Goal: Information Seeking & Learning: Learn about a topic

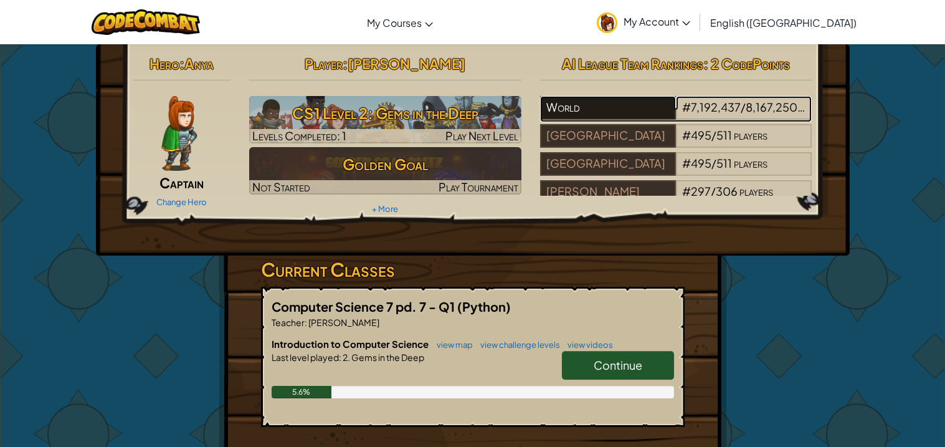
click at [572, 104] on div "World" at bounding box center [608, 108] width 136 height 24
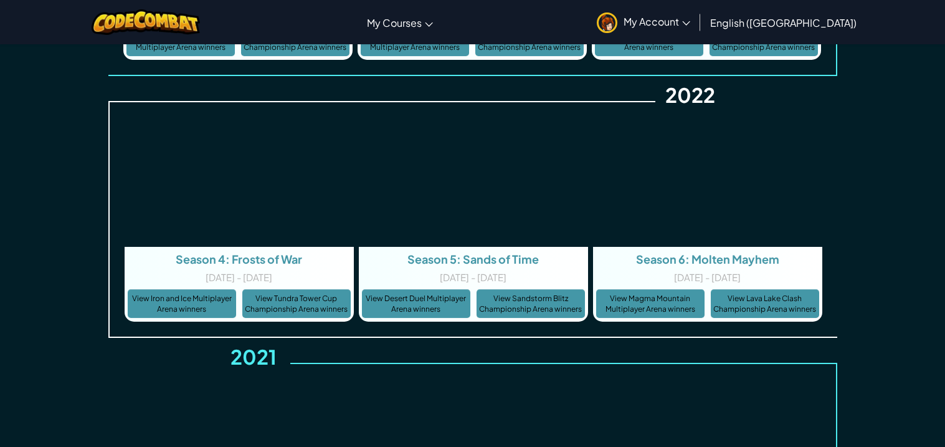
scroll to position [4115, 0]
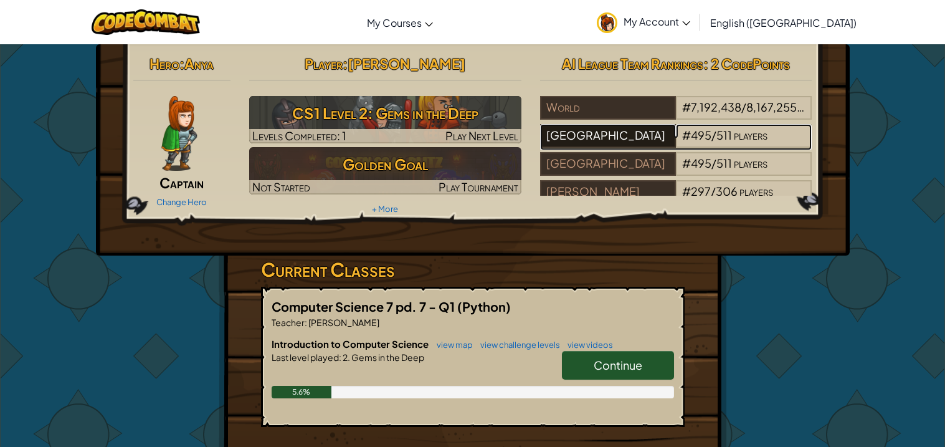
click at [577, 142] on div "Columbus Middle School" at bounding box center [608, 136] width 136 height 24
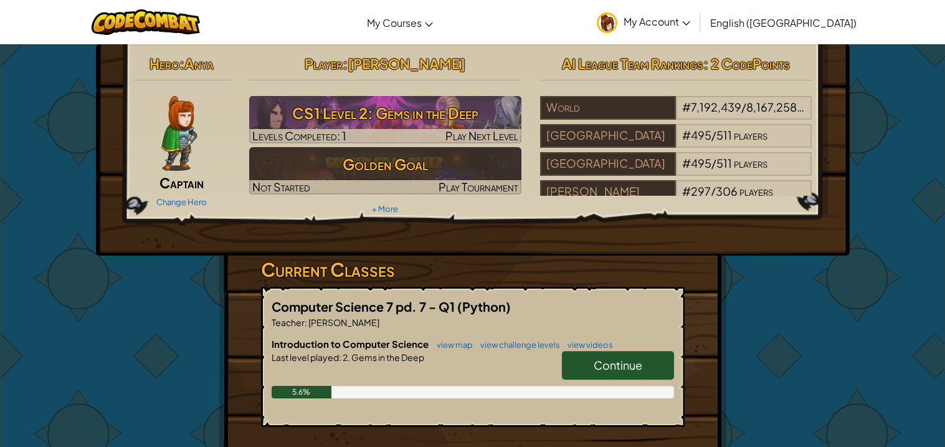
click at [617, 367] on span "Continue" at bounding box center [618, 365] width 49 height 14
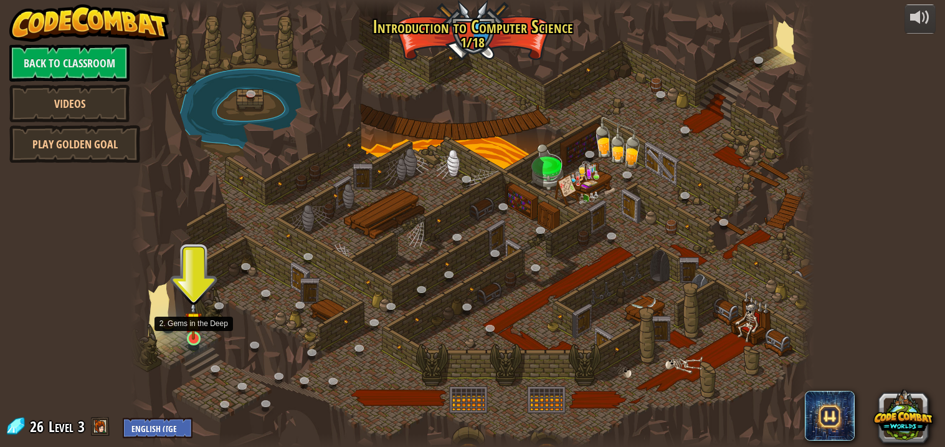
click at [191, 326] on img at bounding box center [193, 320] width 17 height 39
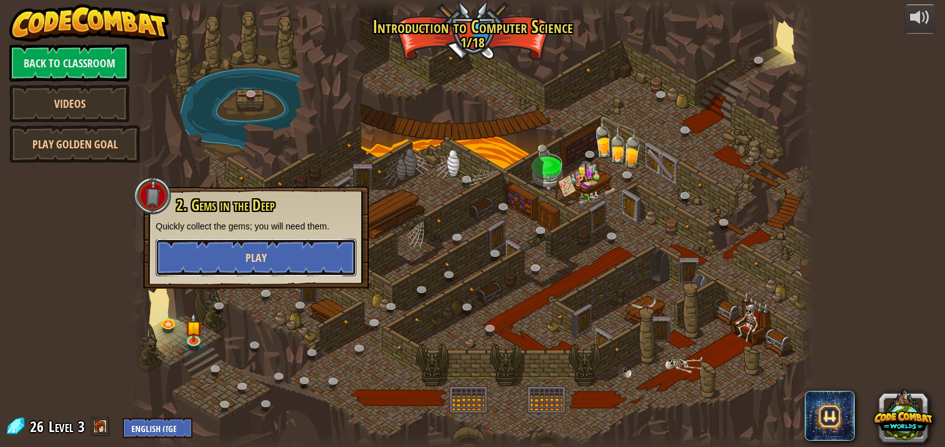
click at [211, 258] on button "Play" at bounding box center [256, 257] width 201 height 37
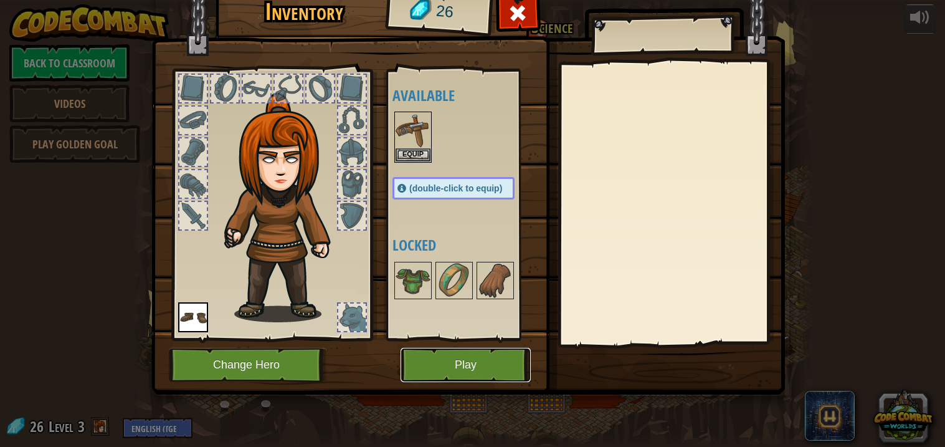
click at [450, 361] on button "Play" at bounding box center [466, 365] width 130 height 34
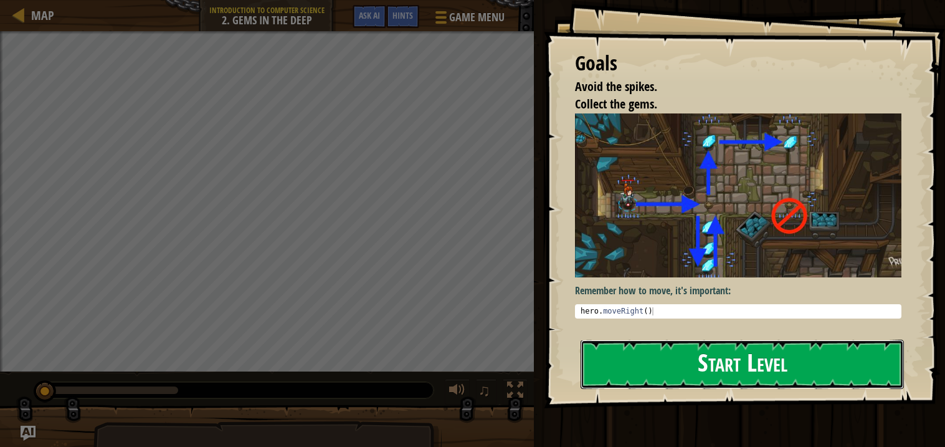
click at [706, 364] on button "Start Level" at bounding box center [742, 363] width 323 height 49
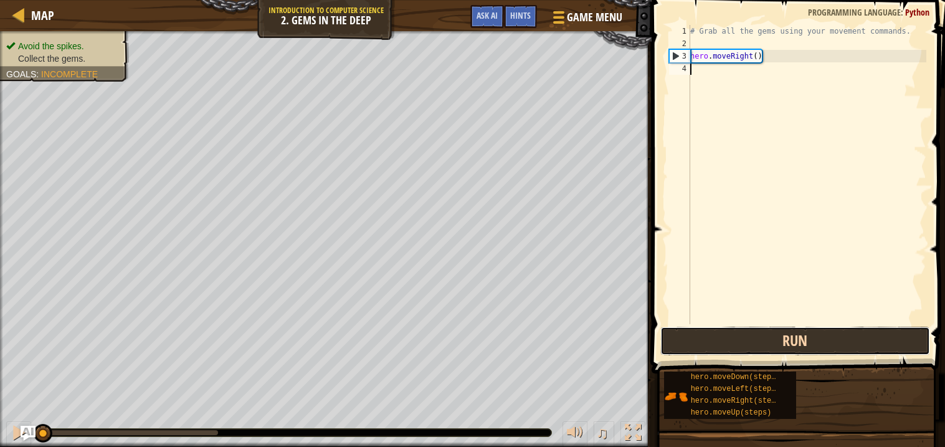
click at [777, 329] on button "Run" at bounding box center [795, 340] width 270 height 29
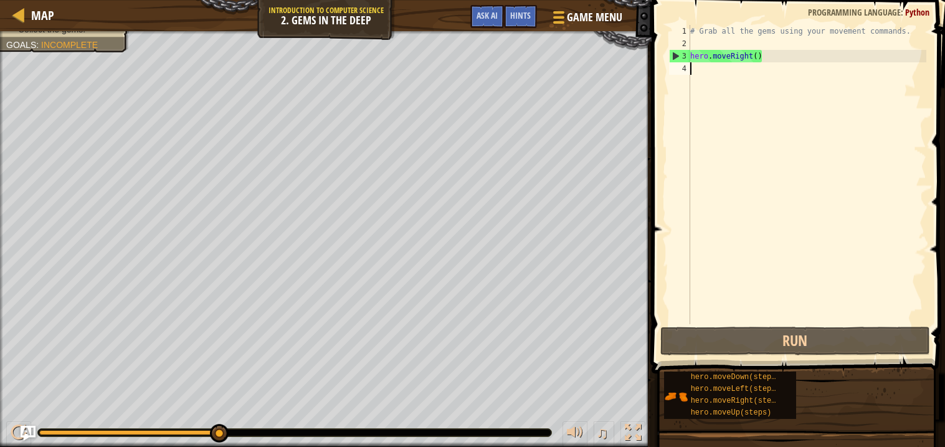
click at [750, 57] on div "# Grab all the gems using your movement commands. hero . moveRight ( )" at bounding box center [807, 187] width 239 height 324
type textarea "hero.moveRight()"
click at [710, 56] on div "# Grab all the gems using your movement commands. hero . moveRight ( )" at bounding box center [807, 187] width 239 height 324
click at [690, 80] on div "# Grab all the gems using your movement commands. hero . moveRight ( )" at bounding box center [807, 187] width 239 height 324
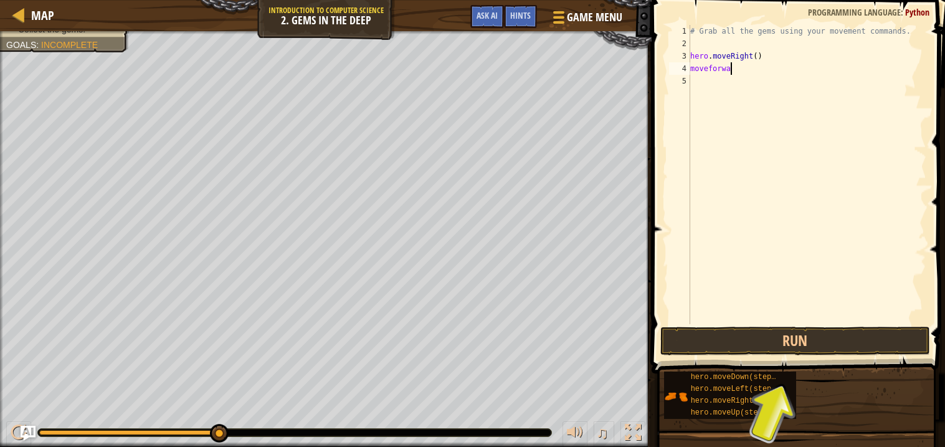
scroll to position [5, 2]
click at [794, 344] on button "Run" at bounding box center [795, 340] width 270 height 29
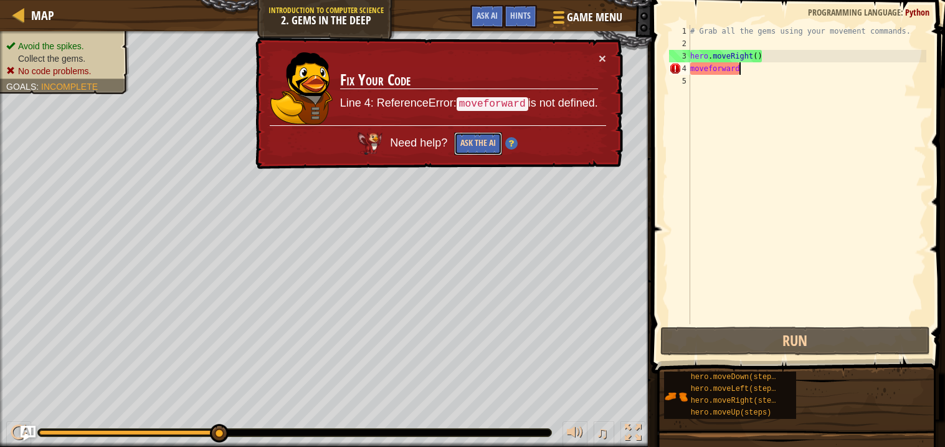
click at [475, 138] on button "Ask the AI" at bounding box center [478, 143] width 48 height 23
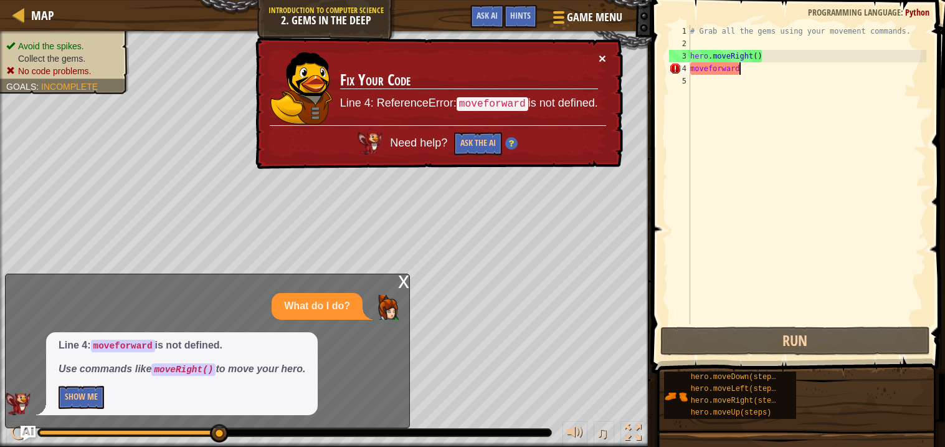
click at [604, 57] on button "×" at bounding box center [602, 58] width 7 height 13
click at [473, 141] on button "Ask the AI" at bounding box center [478, 143] width 48 height 23
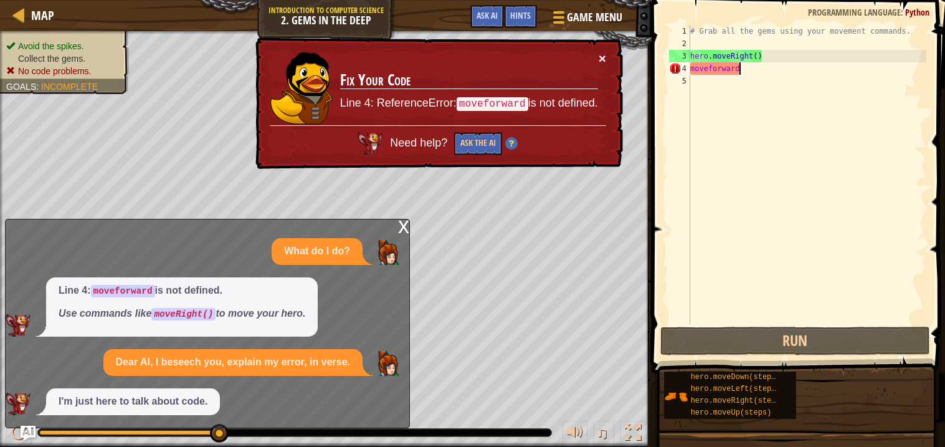
click at [599, 52] on button "×" at bounding box center [602, 58] width 7 height 13
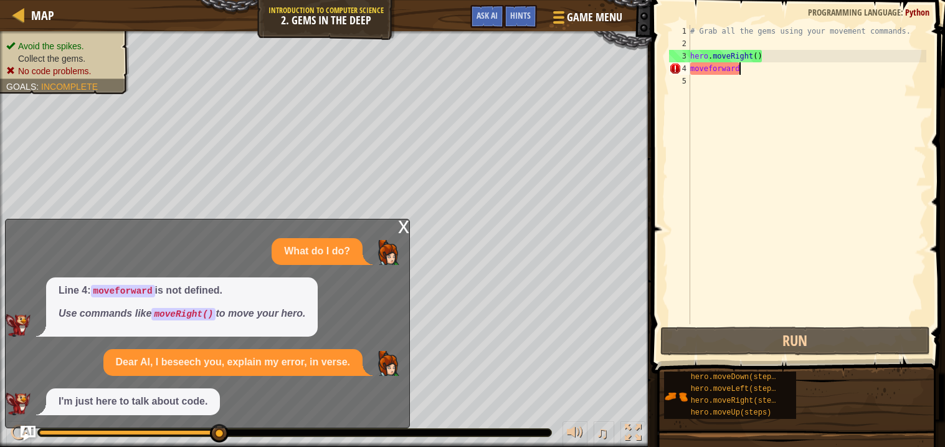
scroll to position [5, 3]
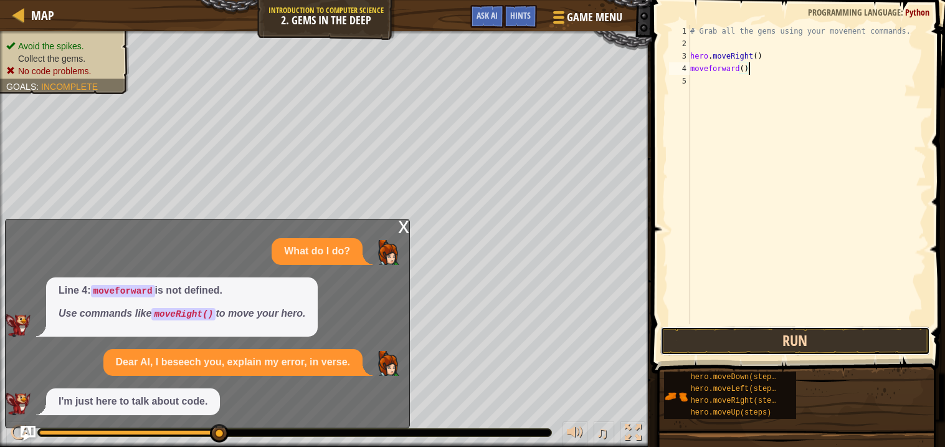
click at [786, 339] on button "Run" at bounding box center [795, 340] width 270 height 29
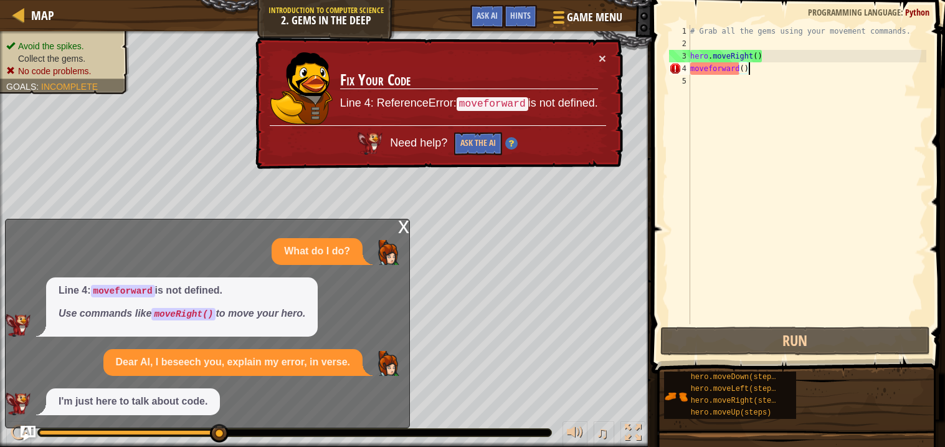
click at [603, 49] on div "× Fix Your Code Line 4: ReferenceError: moveforward is not defined. Need help? …" at bounding box center [438, 103] width 370 height 132
click at [602, 57] on button "×" at bounding box center [602, 58] width 7 height 13
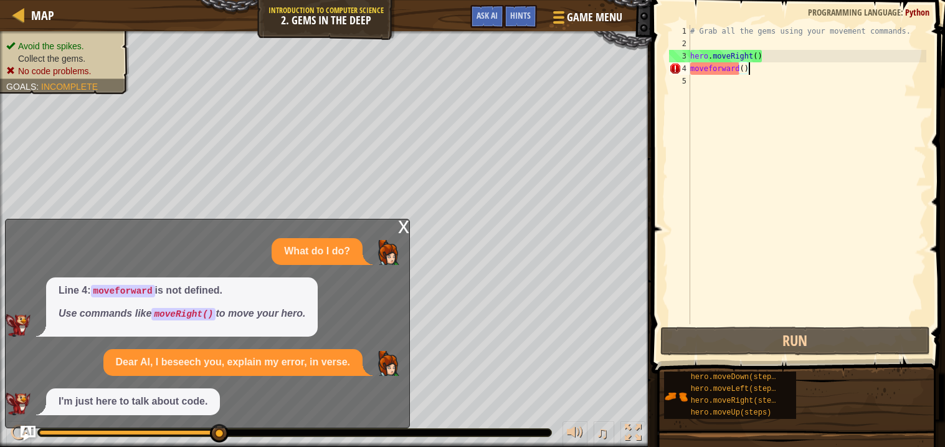
click at [708, 67] on div "# Grab all the gems using your movement commands. hero . moveRight ( ) moveforw…" at bounding box center [807, 187] width 239 height 324
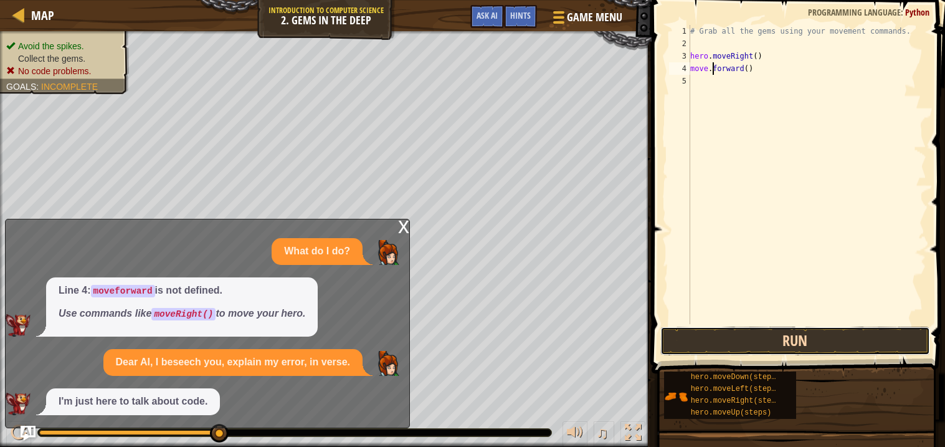
click at [773, 334] on button "Run" at bounding box center [795, 340] width 270 height 29
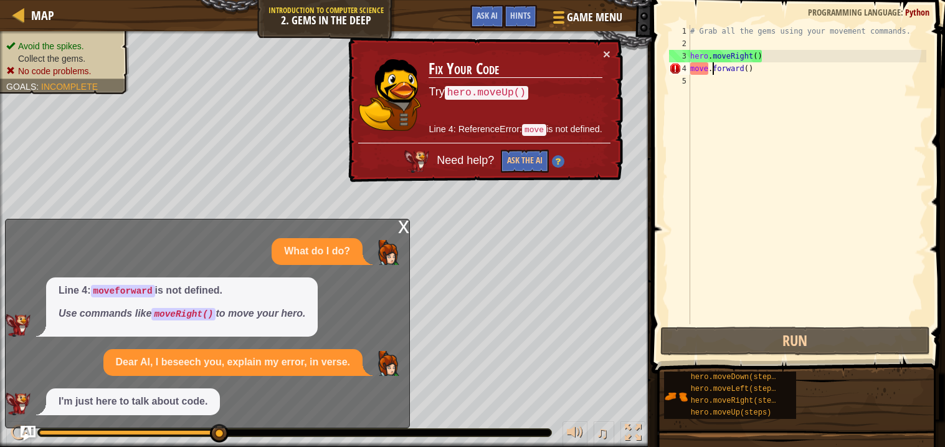
click at [404, 224] on div "x" at bounding box center [403, 225] width 11 height 12
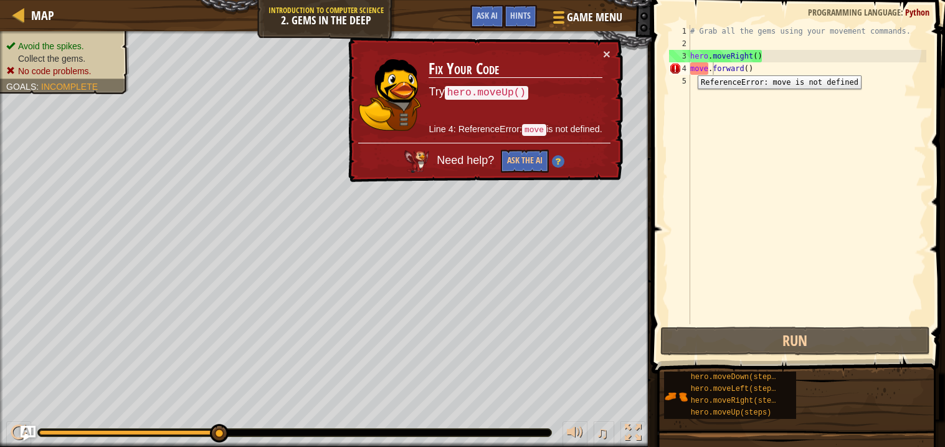
click at [688, 66] on div "4" at bounding box center [679, 68] width 21 height 12
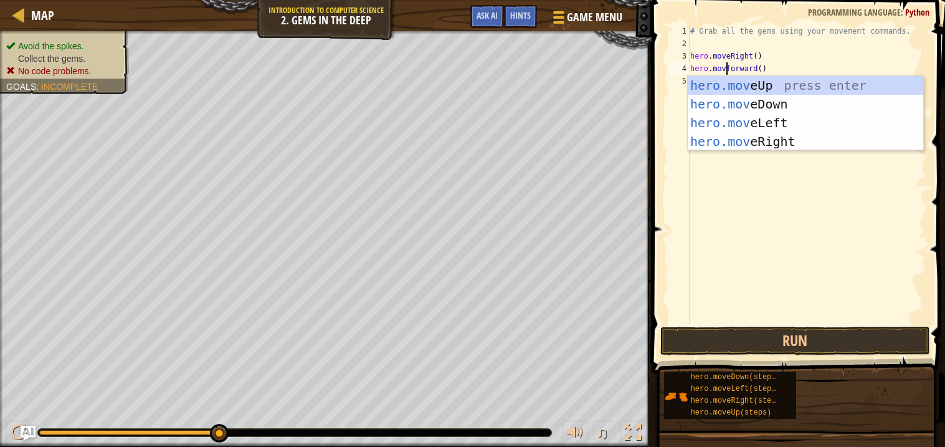
scroll to position [5, 3]
click at [775, 346] on button "Run" at bounding box center [795, 340] width 270 height 29
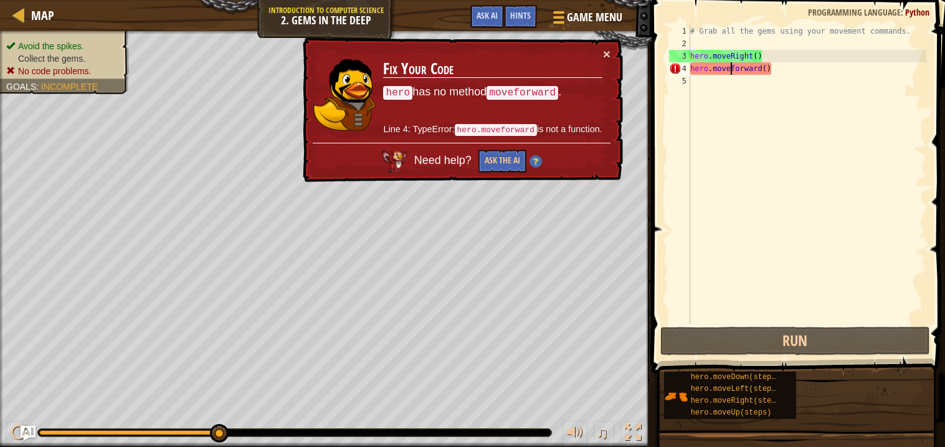
click at [597, 55] on td "Fix Your Code hero has no method moveforward . Line 4: TypeError: hero.moveforw…" at bounding box center [492, 94] width 220 height 95
click at [761, 70] on div "# Grab all the gems using your movement commands. hero . moveRight ( ) hero . m…" at bounding box center [807, 187] width 239 height 324
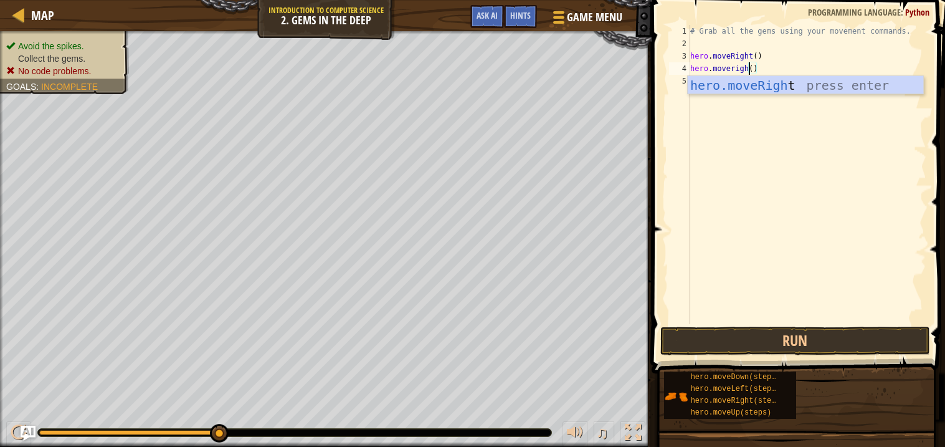
scroll to position [5, 4]
click at [799, 340] on button "Run" at bounding box center [795, 340] width 270 height 29
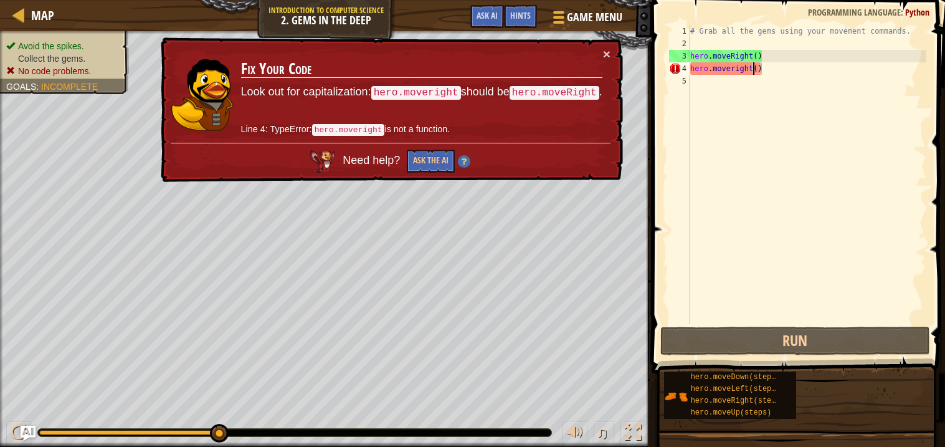
click at [792, 63] on div "# Grab all the gems using your movement commands. hero . moveRight ( ) hero . m…" at bounding box center [807, 187] width 239 height 324
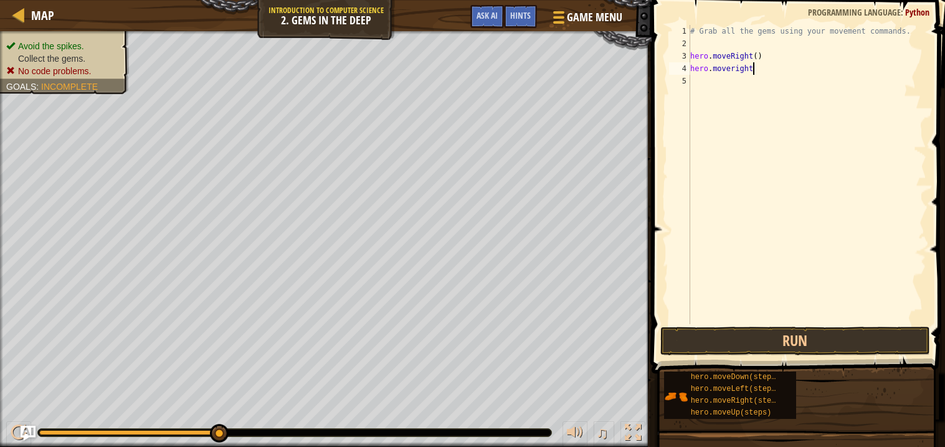
scroll to position [5, 4]
click at [811, 329] on button "Run" at bounding box center [795, 340] width 270 height 29
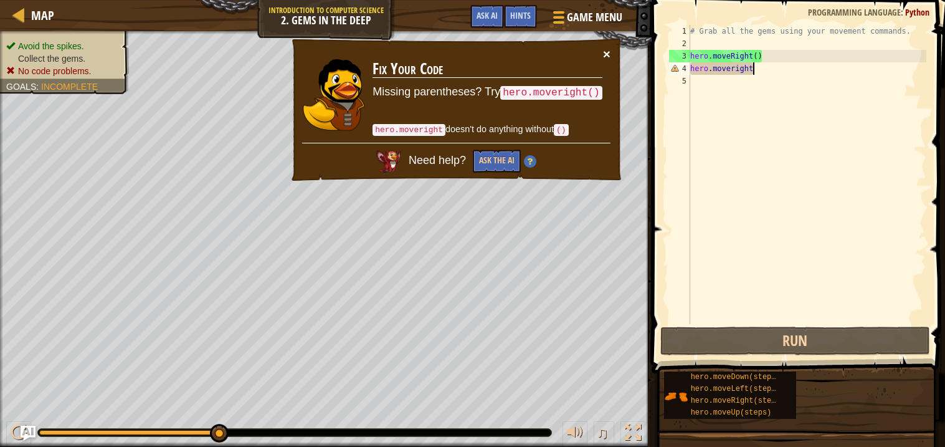
click at [607, 56] on button "×" at bounding box center [606, 53] width 7 height 13
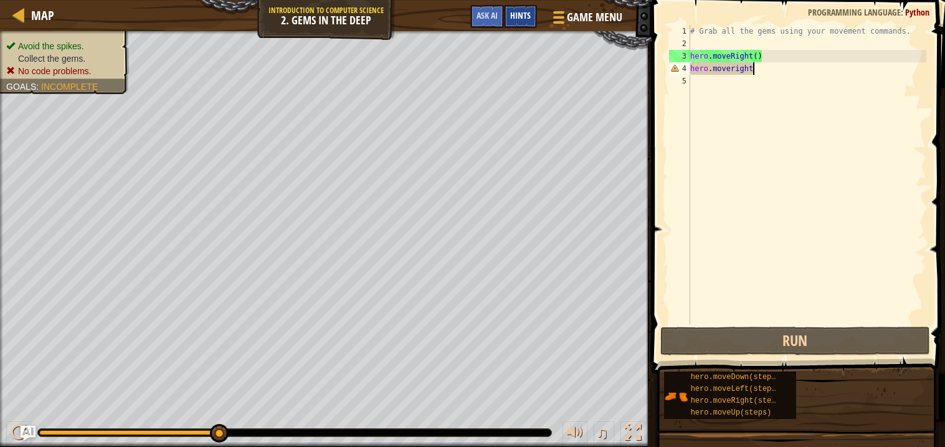
click at [507, 14] on div "Hints" at bounding box center [520, 16] width 33 height 23
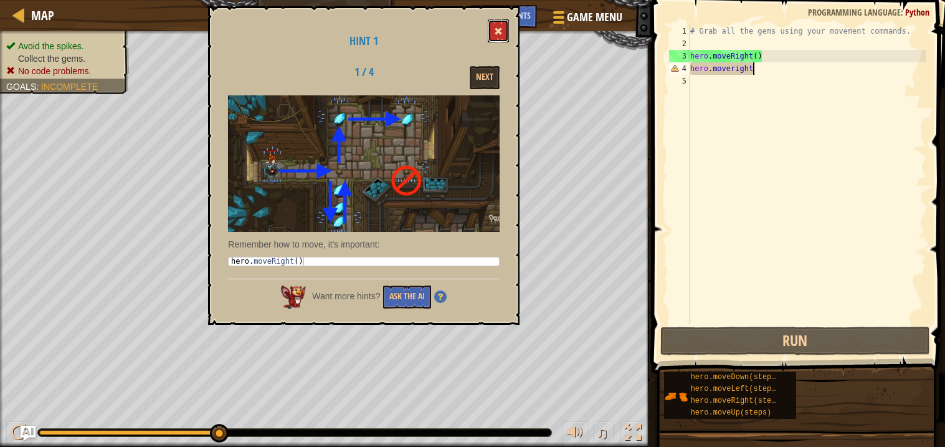
click at [503, 29] on button at bounding box center [498, 30] width 21 height 23
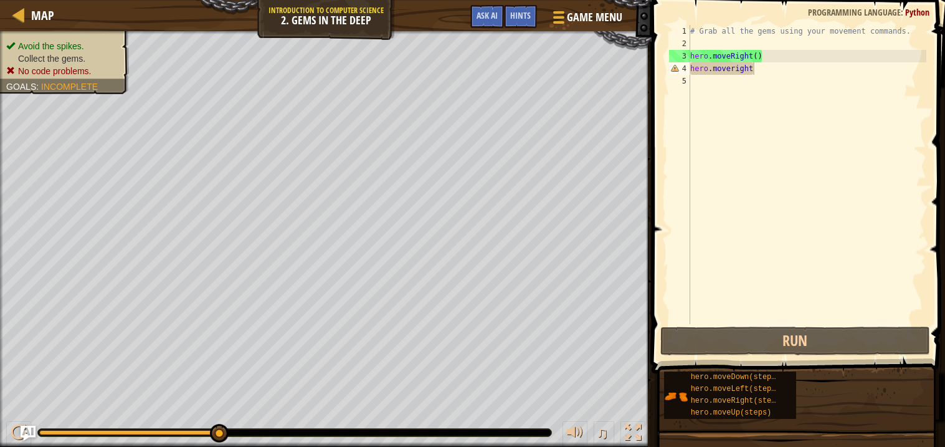
click at [770, 61] on div "# Grab all the gems using your movement commands. hero . moveRight ( ) hero . m…" at bounding box center [807, 187] width 239 height 324
click at [760, 67] on div "# Grab all the gems using your movement commands. hero . moveRight ( ) hero . m…" at bounding box center [807, 187] width 239 height 324
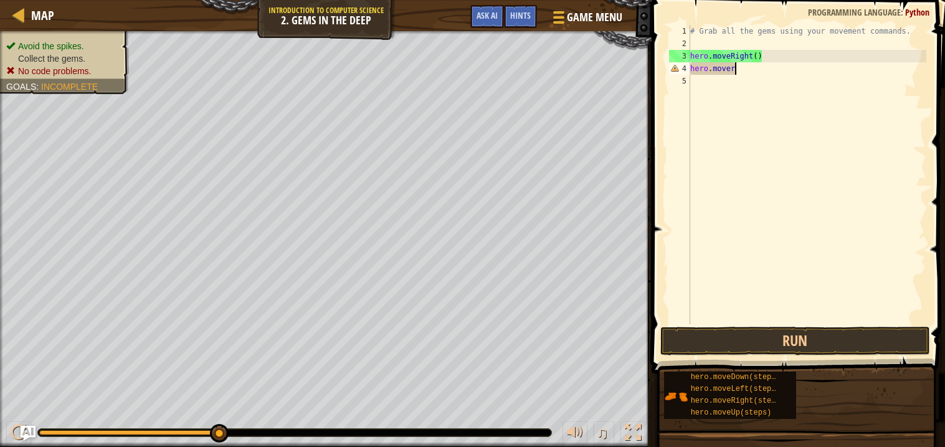
scroll to position [5, 2]
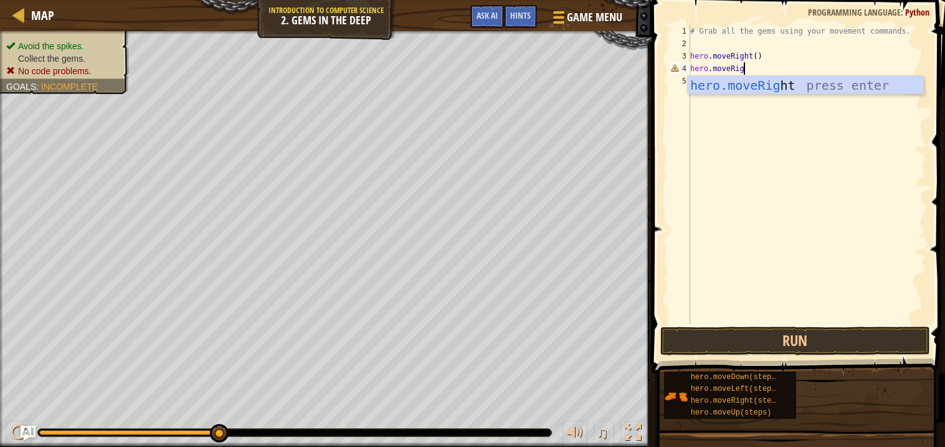
type textarea "hero.moveRight"
click at [808, 83] on div "hero.moveRight press enter" at bounding box center [805, 104] width 235 height 56
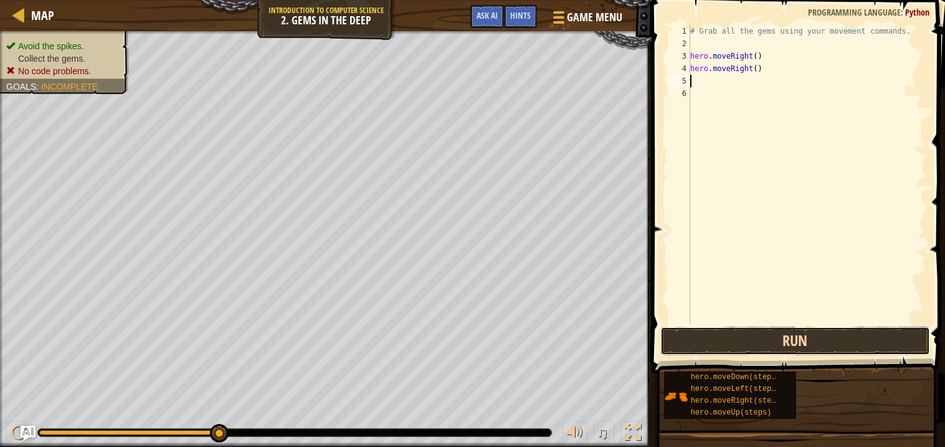
click at [781, 337] on button "Run" at bounding box center [795, 340] width 270 height 29
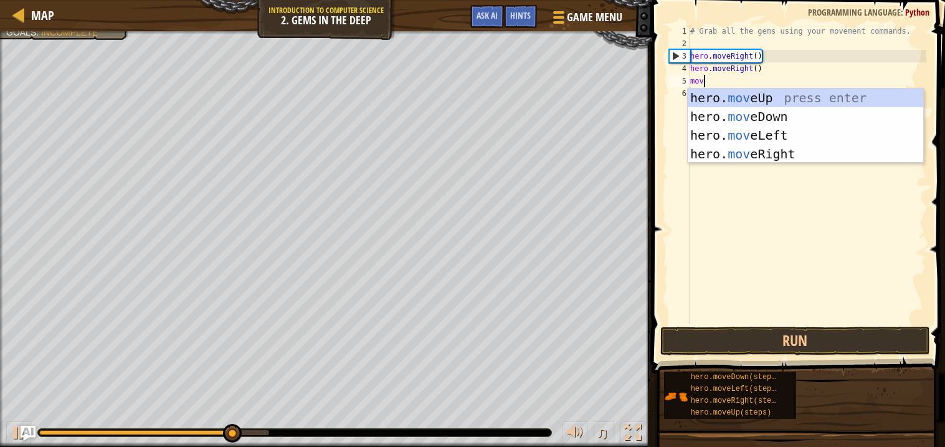
type textarea "move"
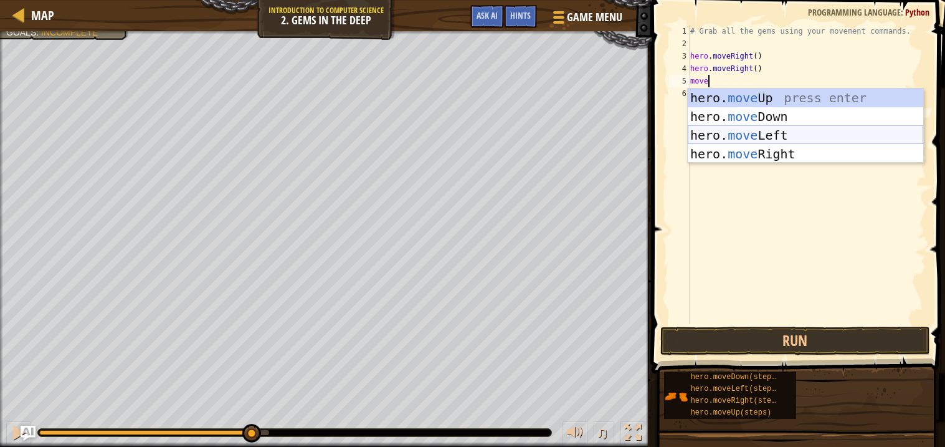
click at [718, 131] on div "hero. move Up press enter hero. move Down press enter hero. move Left press ent…" at bounding box center [805, 144] width 235 height 112
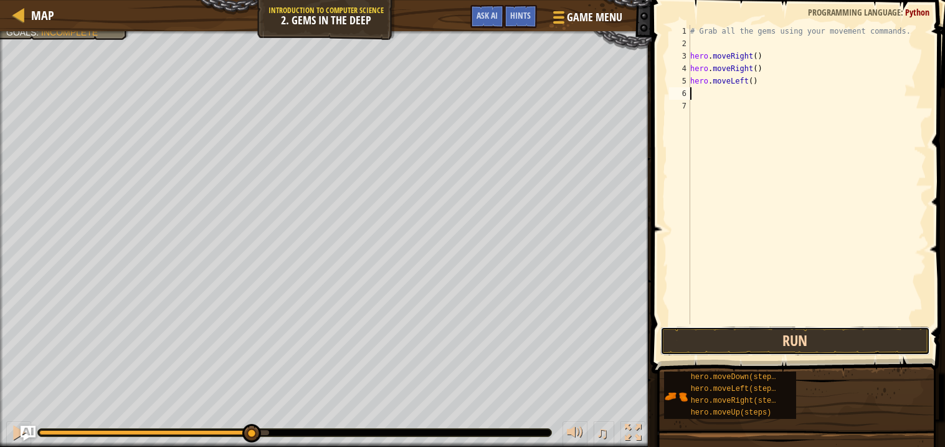
click at [742, 339] on button "Run" at bounding box center [795, 340] width 270 height 29
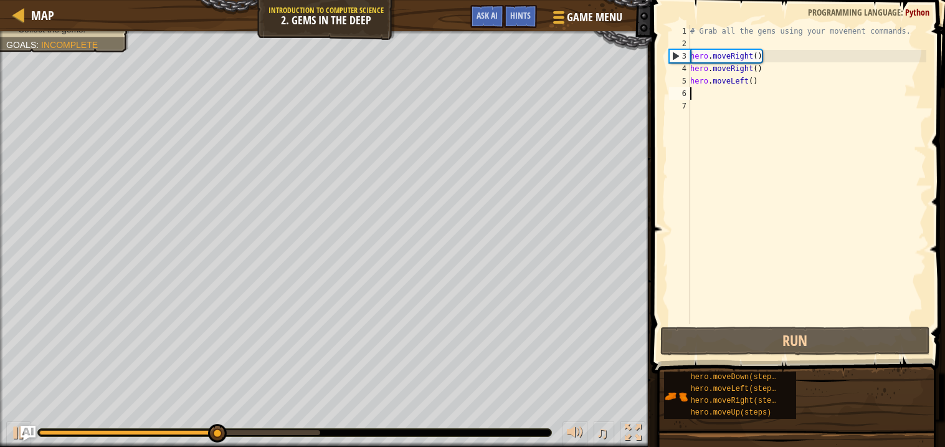
click at [755, 77] on div "# Grab all the gems using your movement commands. hero . moveRight ( ) hero . m…" at bounding box center [807, 187] width 239 height 324
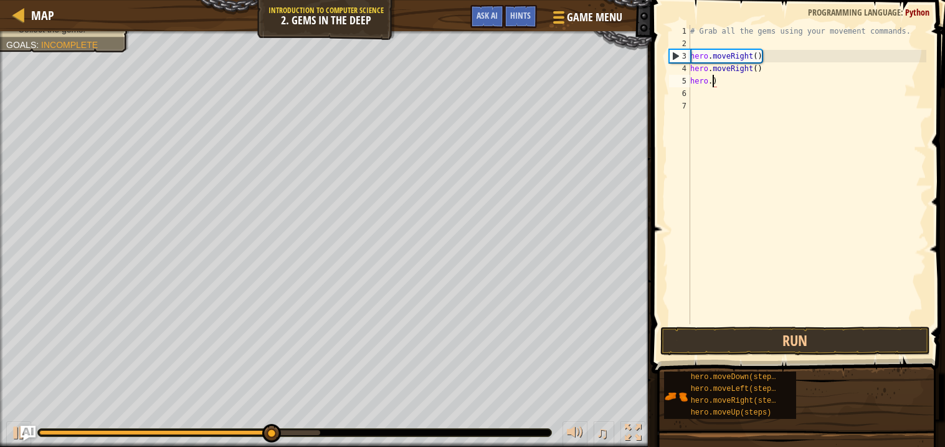
click at [752, 77] on div "# Grab all the gems using your movement commands. hero . moveRight ( ) hero . m…" at bounding box center [807, 187] width 239 height 324
type textarea "h"
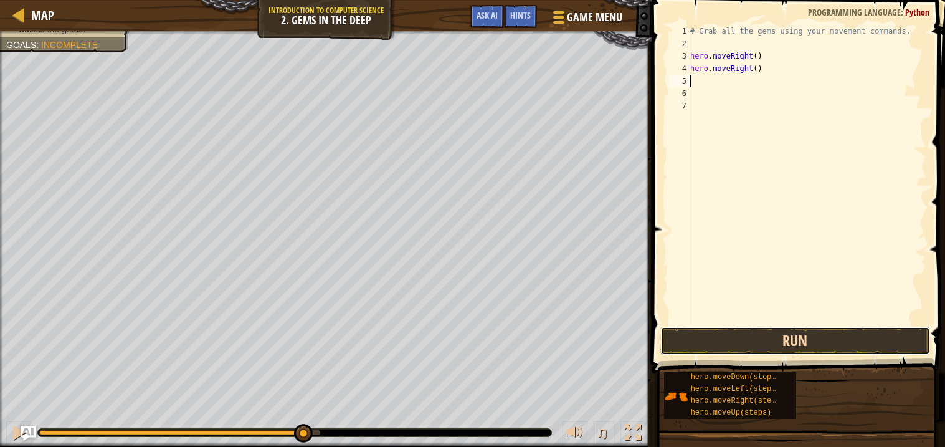
click at [837, 351] on button "Run" at bounding box center [795, 340] width 270 height 29
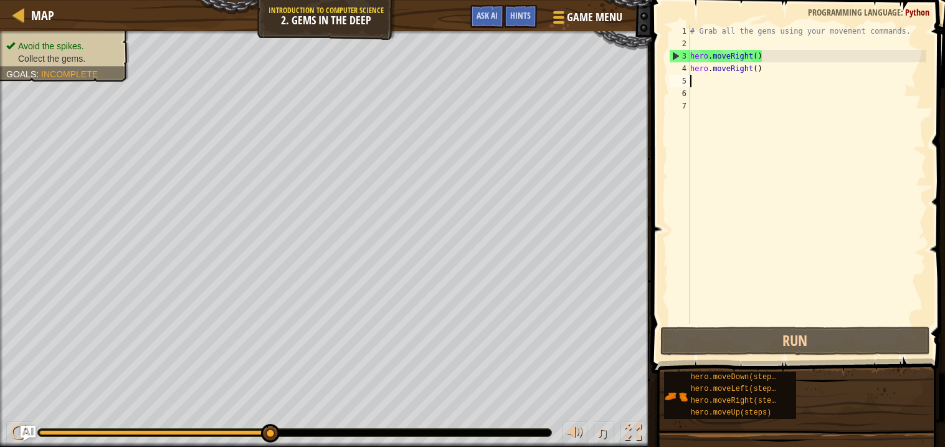
click at [749, 64] on div "# Grab all the gems using your movement commands. hero . moveRight ( ) hero . m…" at bounding box center [807, 187] width 239 height 324
click at [755, 65] on div "# Grab all the gems using your movement commands. hero . moveRight ( ) hero . m…" at bounding box center [807, 187] width 239 height 324
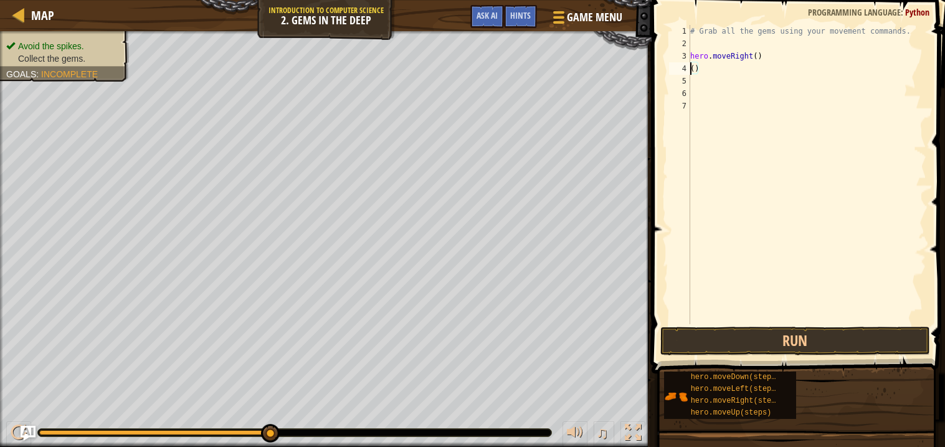
scroll to position [5, 1]
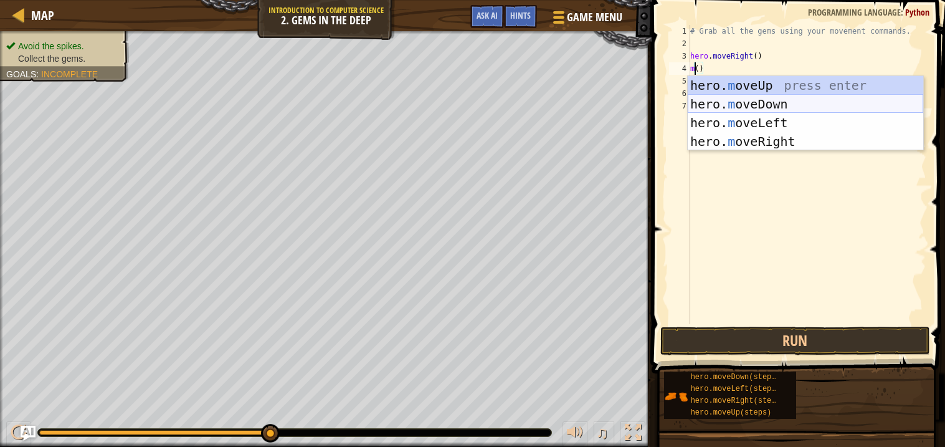
click at [756, 100] on div "hero. m oveUp press enter hero. m oveDown press enter hero. m oveLeft press ent…" at bounding box center [805, 132] width 235 height 112
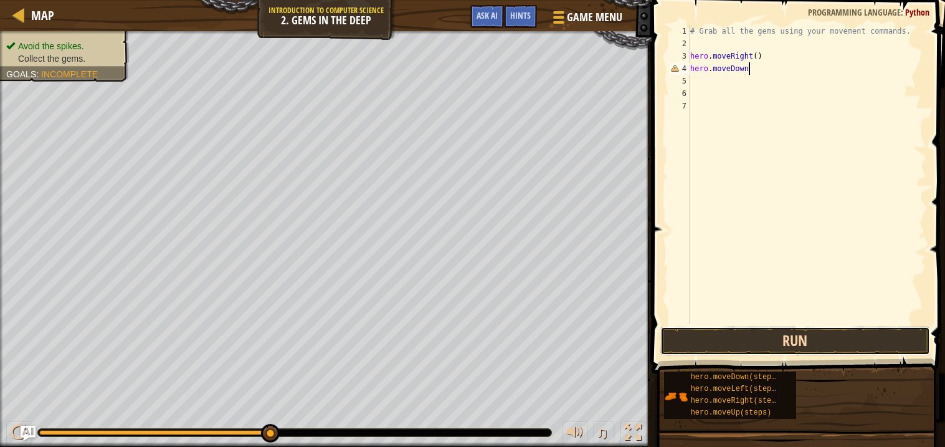
click at [757, 346] on button "Run" at bounding box center [795, 340] width 270 height 29
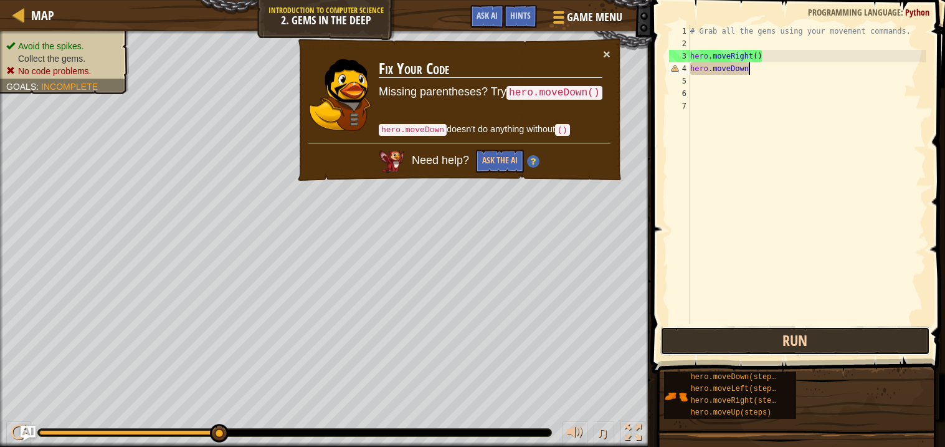
click at [757, 346] on button "Run" at bounding box center [795, 340] width 270 height 29
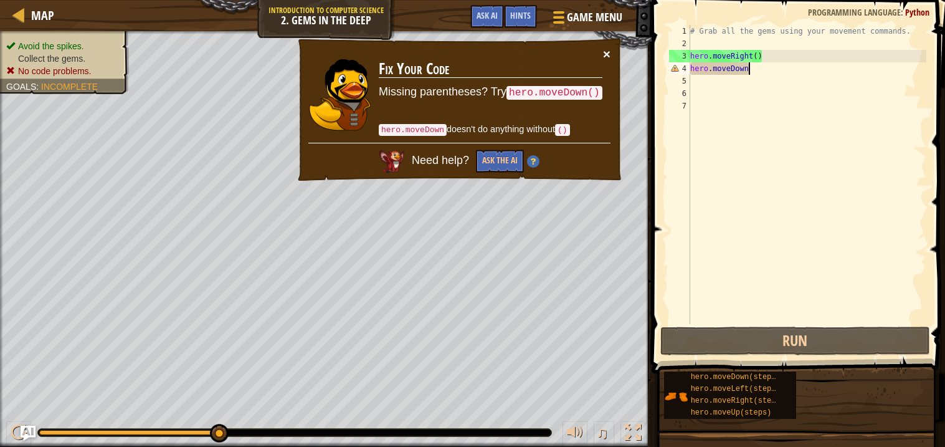
click at [605, 55] on button "×" at bounding box center [606, 53] width 7 height 13
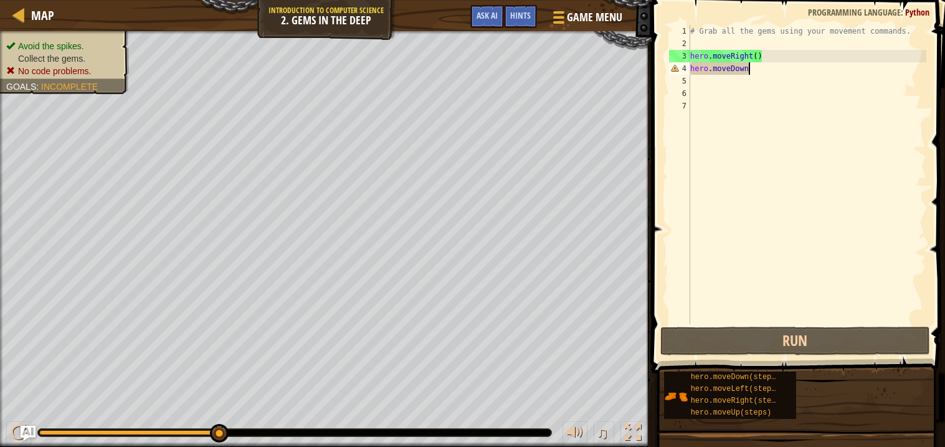
click at [774, 60] on div "# Grab all the gems using your movement commands. hero . moveRight ( ) hero . m…" at bounding box center [807, 187] width 239 height 324
click at [772, 62] on div "# Grab all the gems using your movement commands. hero . moveRight ( ) hero . m…" at bounding box center [807, 187] width 239 height 324
click at [764, 70] on div "# Grab all the gems using your movement commands. hero . moveRight ( ) hero . m…" at bounding box center [807, 187] width 239 height 324
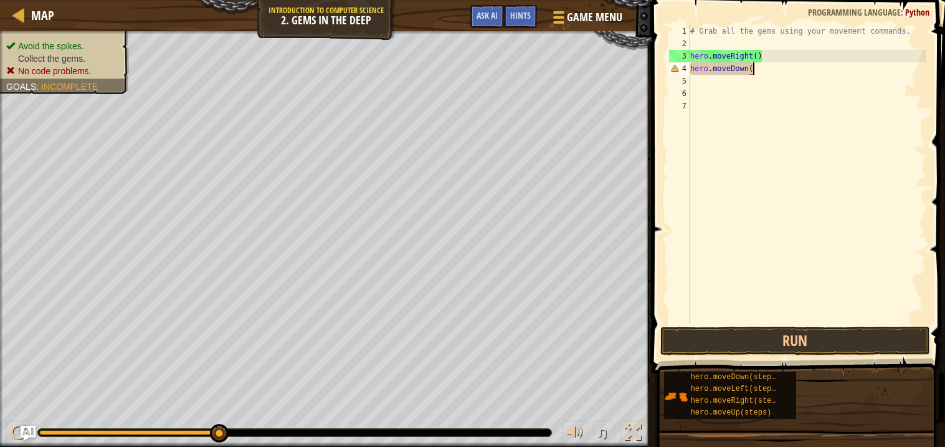
scroll to position [5, 4]
type textarea "hero.moveDown()"
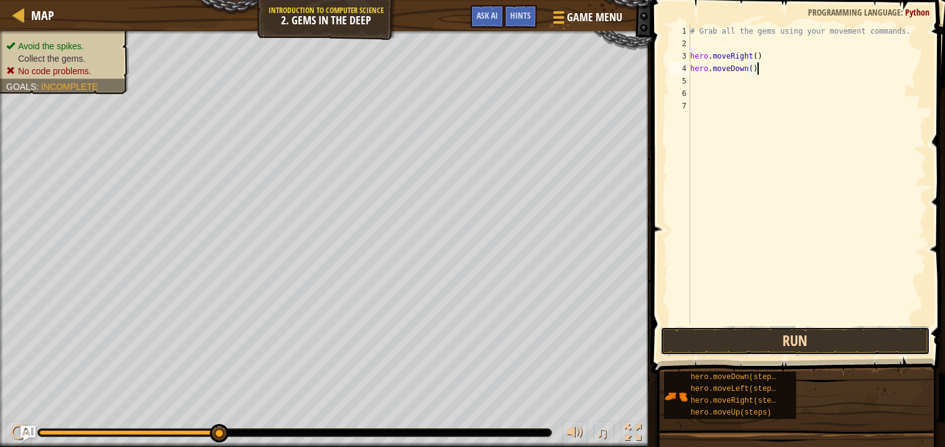
click at [789, 345] on button "Run" at bounding box center [795, 340] width 270 height 29
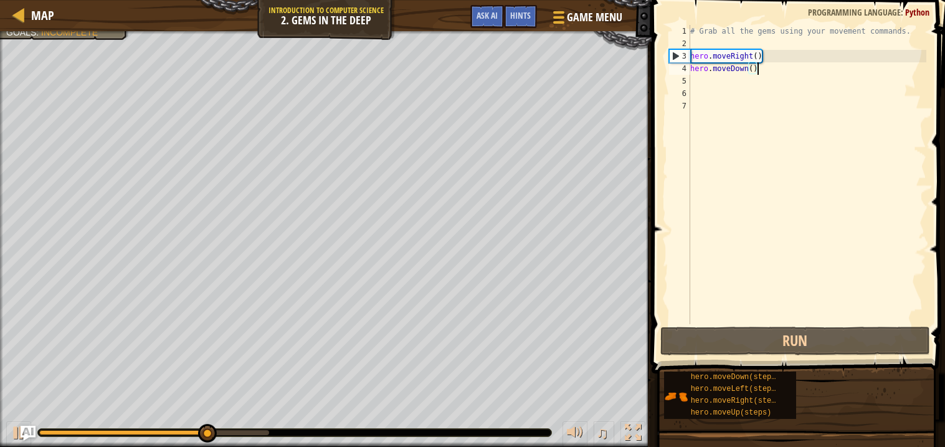
click at [707, 87] on div "# Grab all the gems using your movement commands. hero . moveRight ( ) hero . m…" at bounding box center [807, 187] width 239 height 324
click at [706, 81] on div "# Grab all the gems using your movement commands. hero . moveRight ( ) hero . m…" at bounding box center [807, 187] width 239 height 324
type textarea "m"
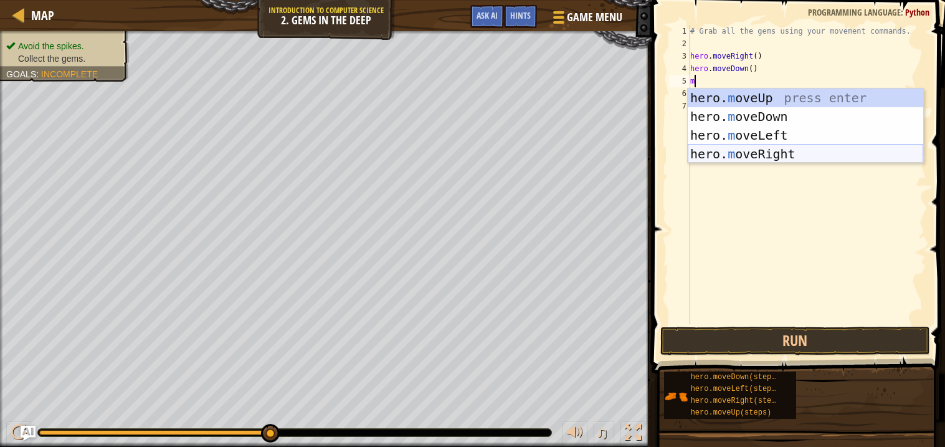
click at [737, 146] on div "hero. m oveUp press enter hero. m oveDown press enter hero. m oveLeft press ent…" at bounding box center [805, 144] width 235 height 112
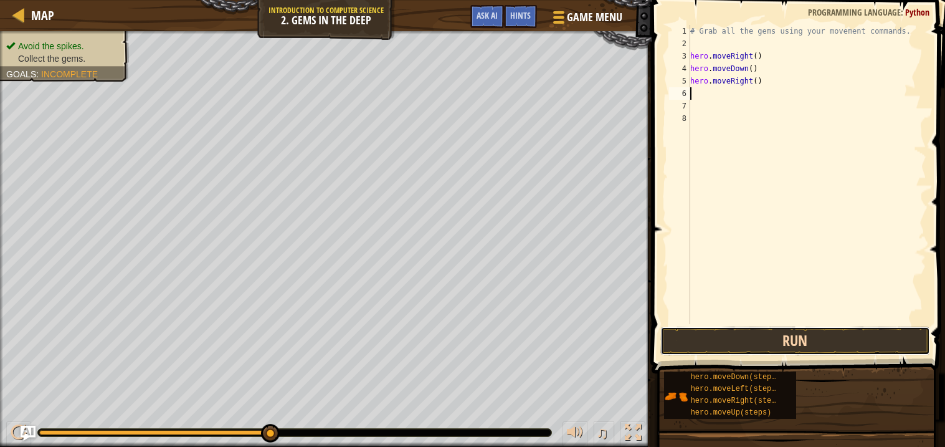
click at [778, 341] on button "Run" at bounding box center [795, 340] width 270 height 29
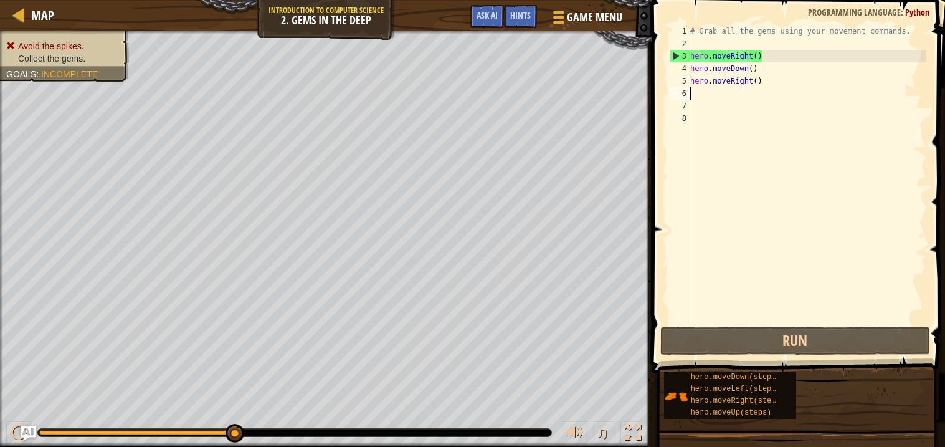
click at [749, 77] on div "# Grab all the gems using your movement commands. hero . moveRight ( ) hero . m…" at bounding box center [807, 187] width 239 height 324
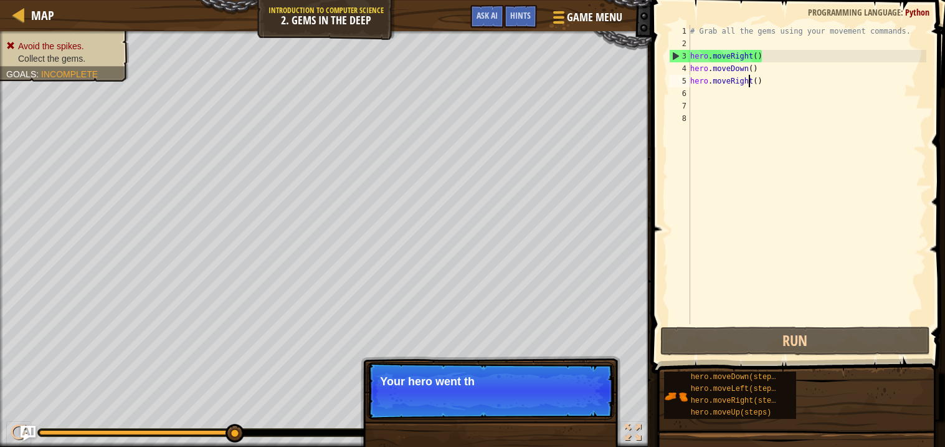
click at [752, 77] on div "# Grab all the gems using your movement commands. hero . moveRight ( ) hero . m…" at bounding box center [807, 187] width 239 height 324
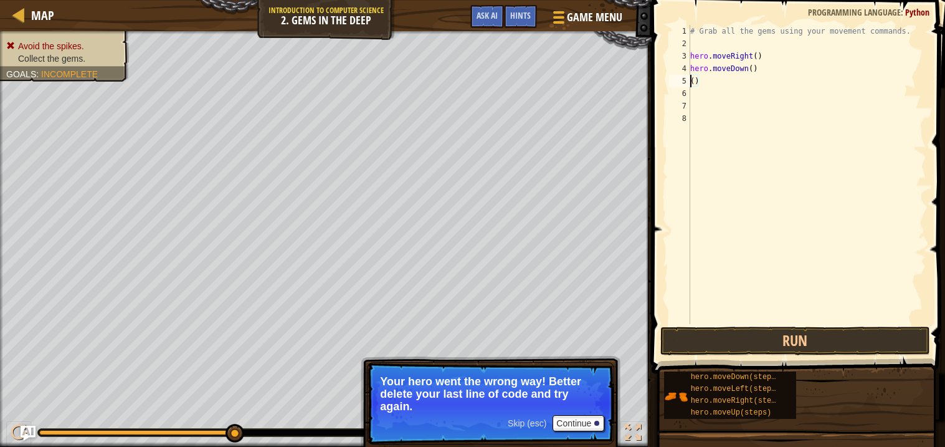
click at [753, 78] on div "# Grab all the gems using your movement commands. hero . moveRight ( ) hero . m…" at bounding box center [807, 187] width 239 height 324
type textarea "("
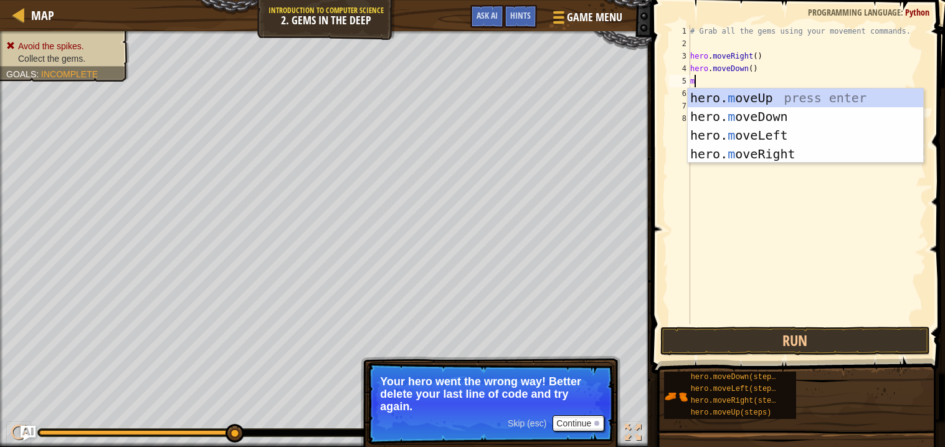
type textarea "mo"
click at [761, 89] on div "hero. mo veUp press enter hero. mo veDown press enter hero. mo veLeft press ent…" at bounding box center [805, 144] width 235 height 112
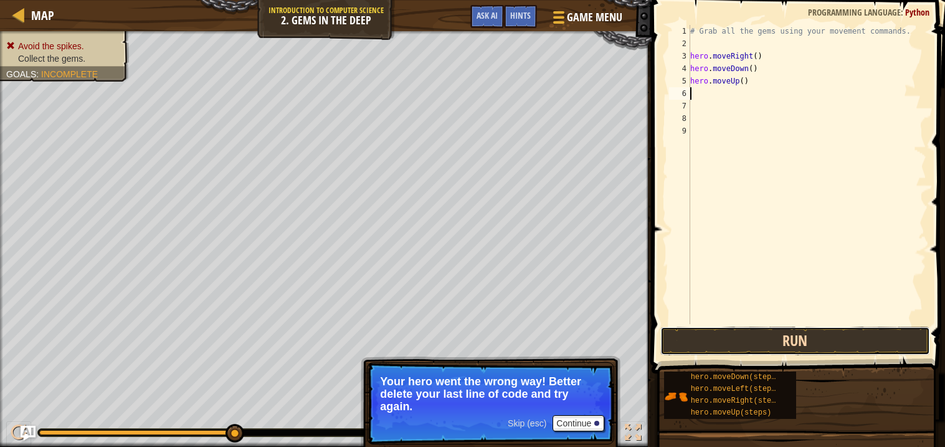
click at [794, 336] on button "Run" at bounding box center [795, 340] width 270 height 29
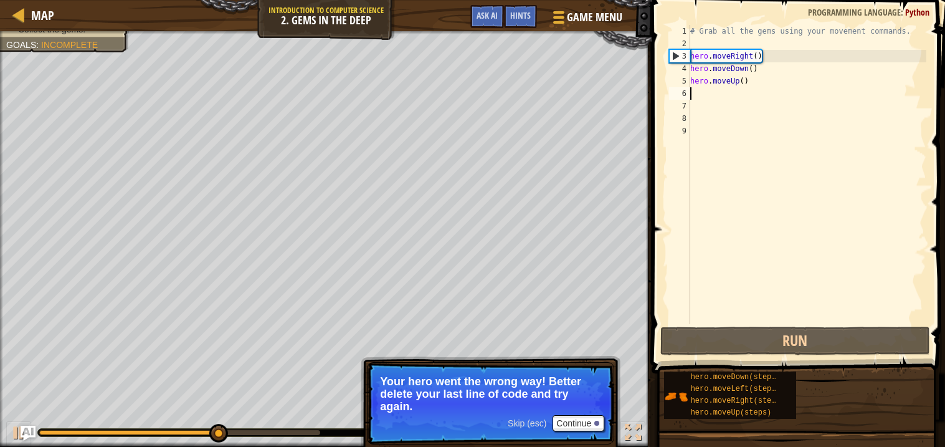
type textarea "m"
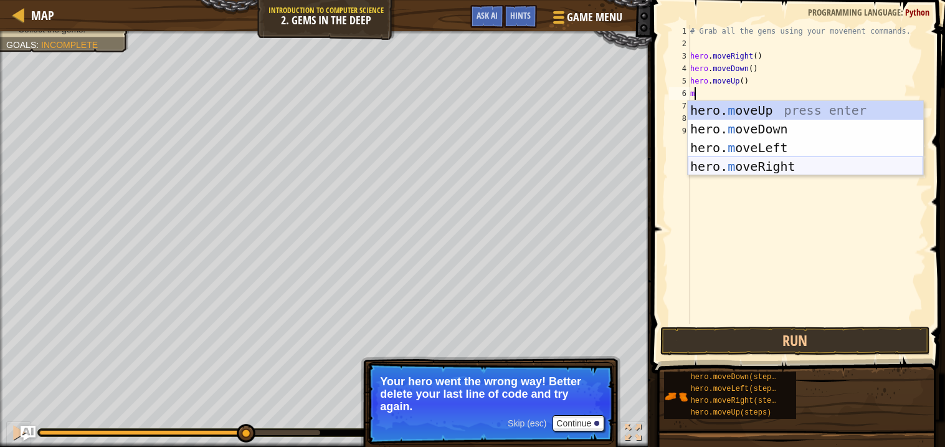
click at [741, 170] on div "hero. m oveUp press enter hero. m oveDown press enter hero. m oveLeft press ent…" at bounding box center [805, 157] width 235 height 112
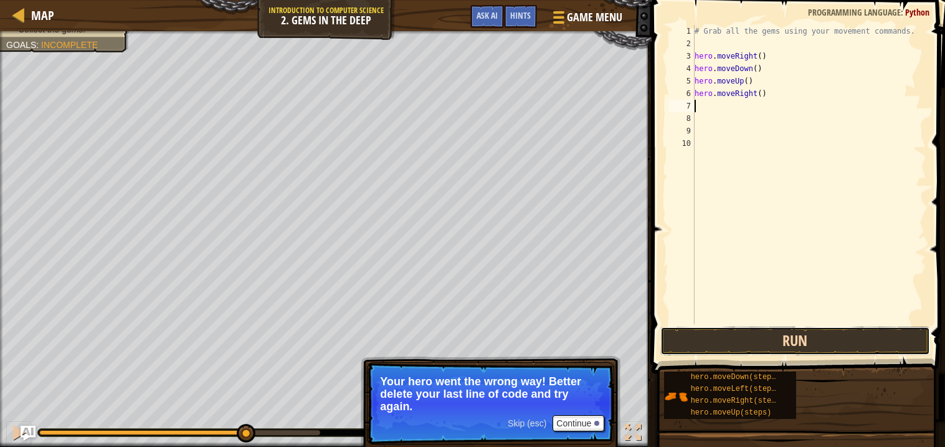
click at [738, 333] on button "Run" at bounding box center [795, 340] width 270 height 29
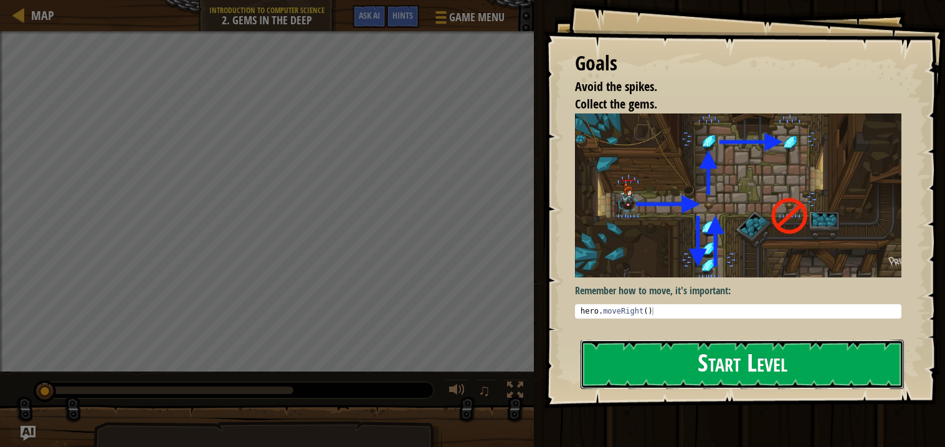
click at [719, 366] on button "Start Level" at bounding box center [742, 363] width 323 height 49
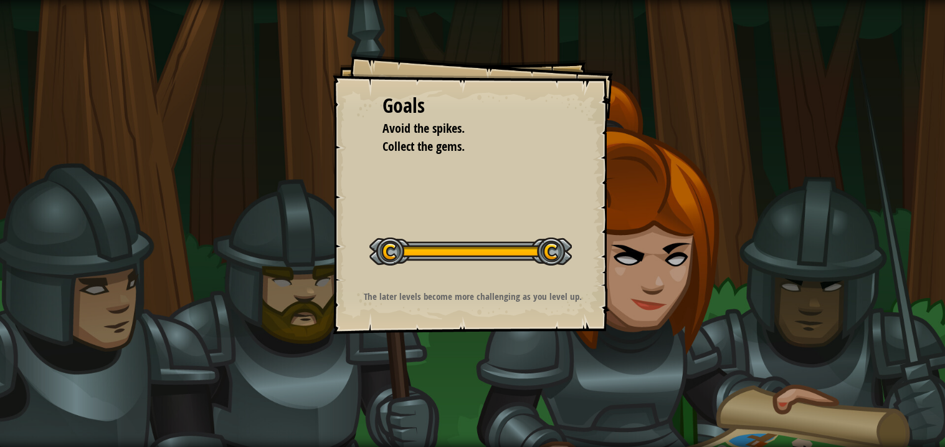
click at [541, 247] on div at bounding box center [470, 251] width 202 height 28
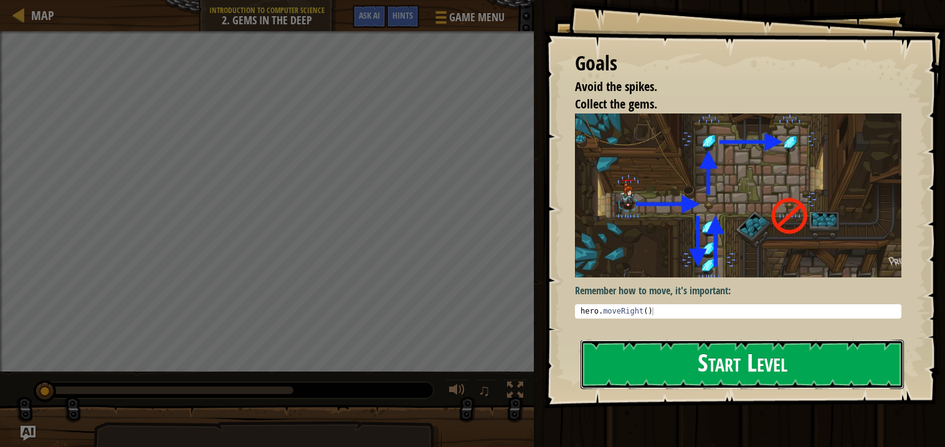
click at [772, 357] on button "Start Level" at bounding box center [742, 363] width 323 height 49
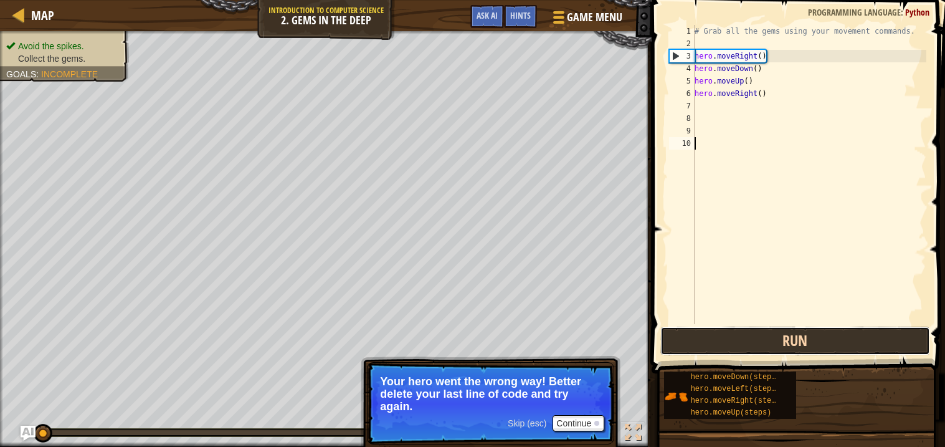
click at [782, 339] on button "Run" at bounding box center [795, 340] width 270 height 29
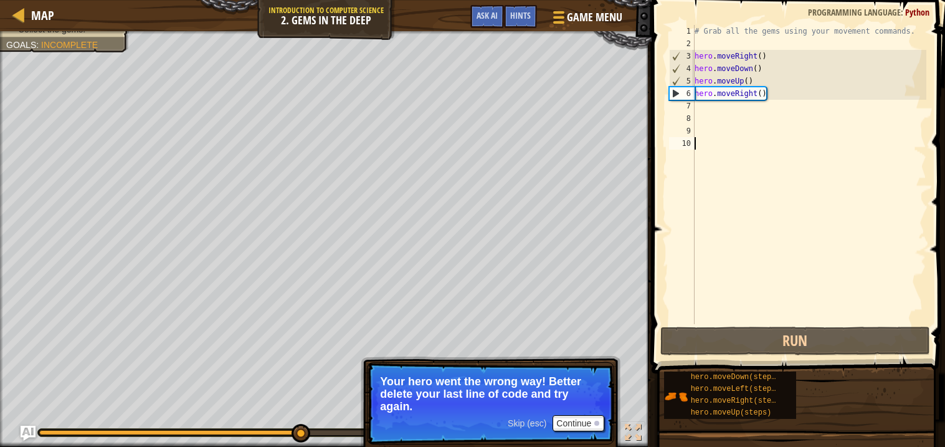
click at [744, 95] on div "# Grab all the gems using your movement commands. hero . moveRight ( ) hero . m…" at bounding box center [809, 187] width 234 height 324
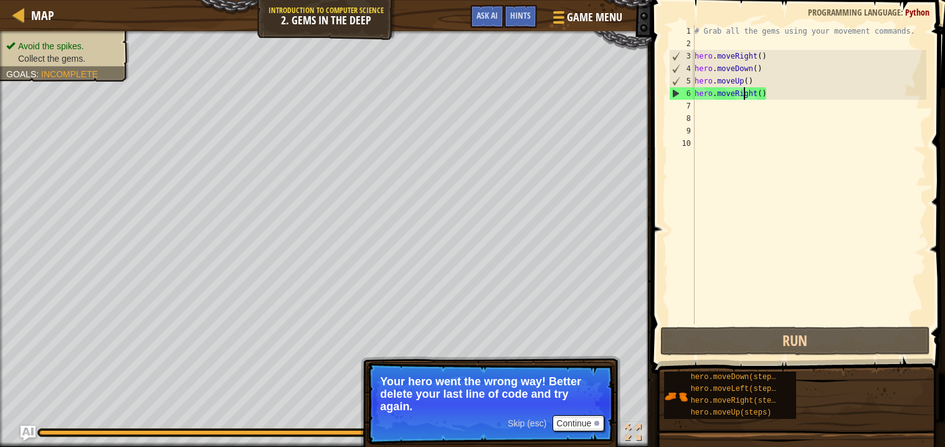
click at [782, 93] on div "# Grab all the gems using your movement commands. hero . moveRight ( ) hero . m…" at bounding box center [809, 187] width 234 height 324
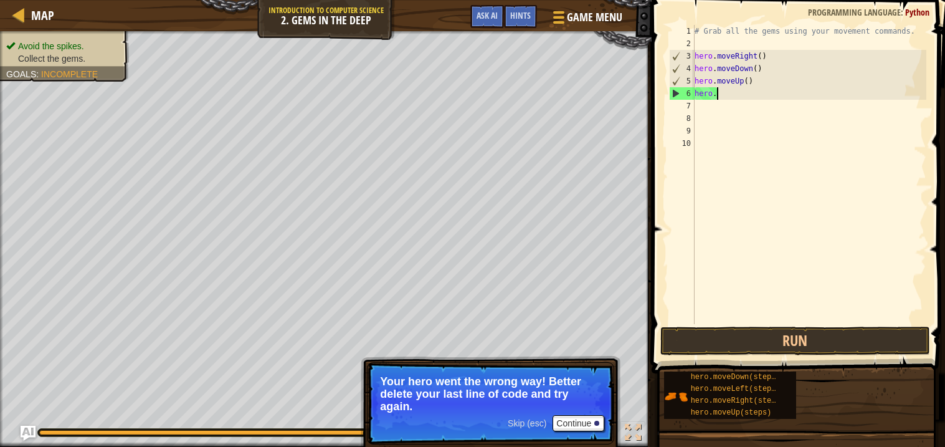
type textarea "h"
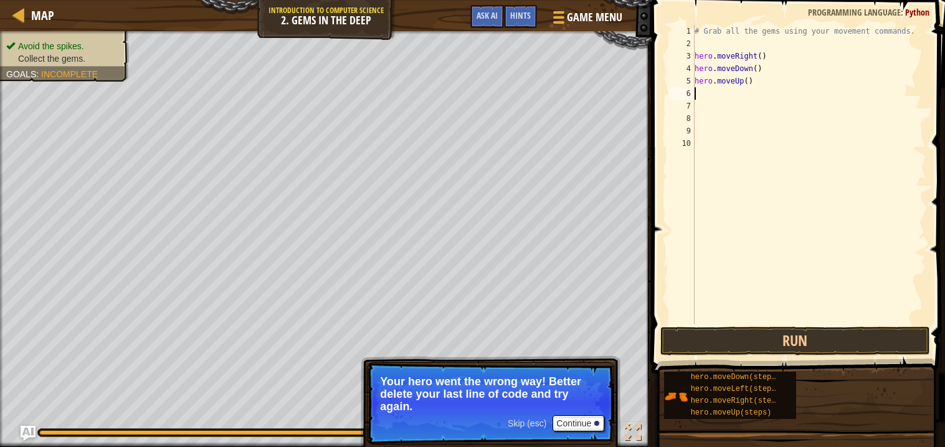
scroll to position [5, 0]
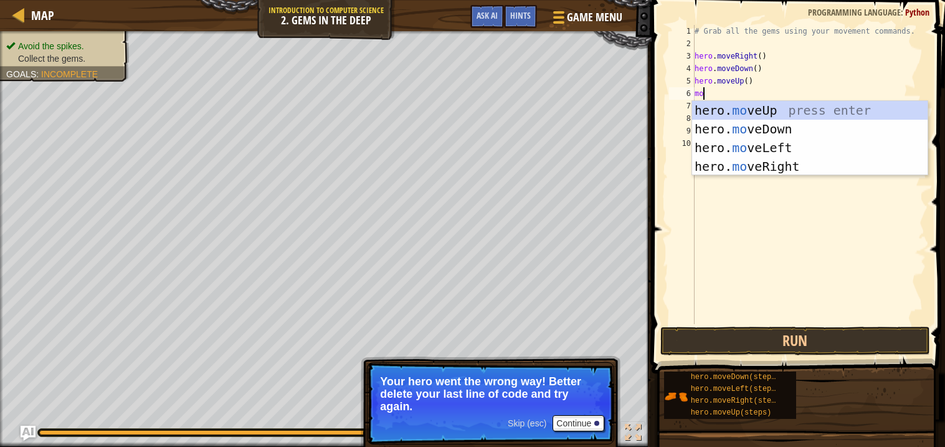
type textarea "mov"
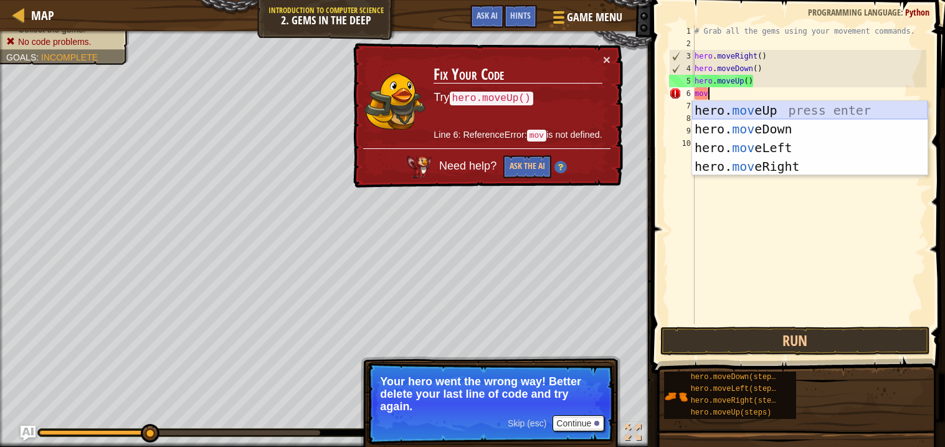
click at [798, 110] on div "hero. mov eUp press enter hero. mov eDown press enter hero. mov eLeft press ent…" at bounding box center [809, 157] width 235 height 112
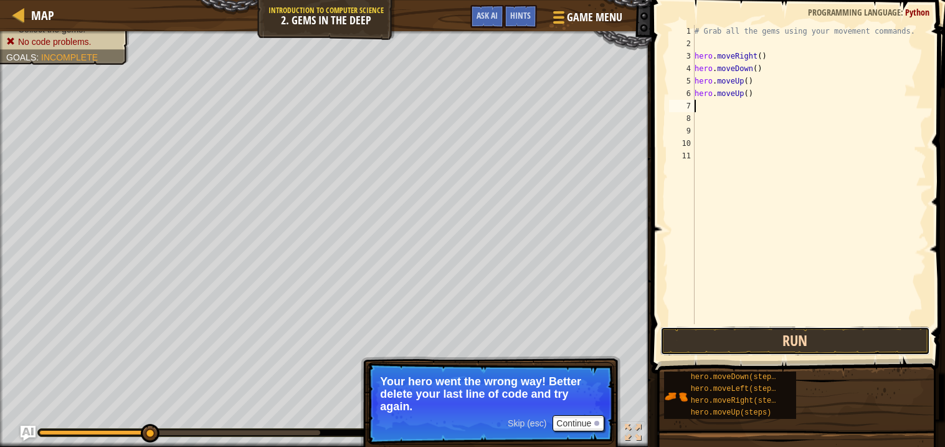
click at [781, 349] on button "Run" at bounding box center [795, 340] width 270 height 29
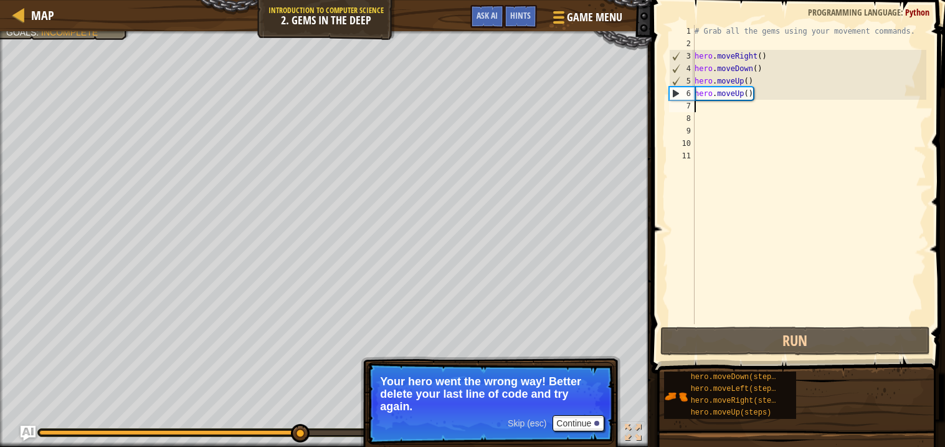
click at [708, 102] on div "# Grab all the gems using your movement commands. hero . moveRight ( ) hero . m…" at bounding box center [809, 187] width 234 height 324
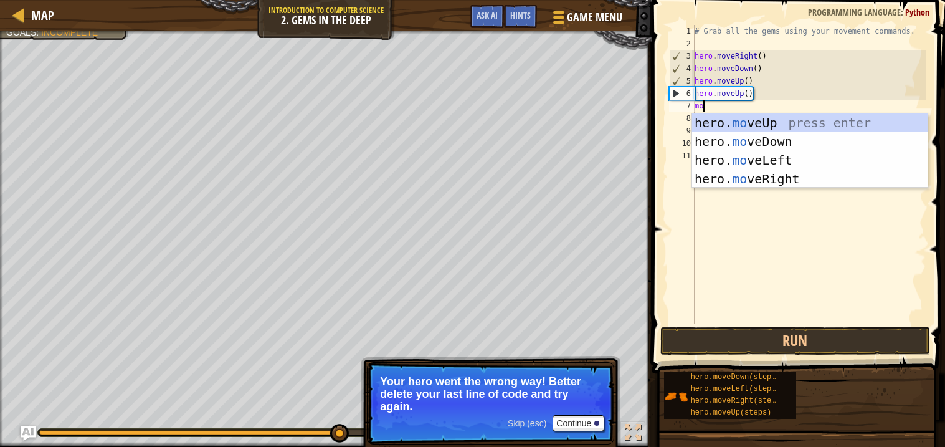
type textarea "mov"
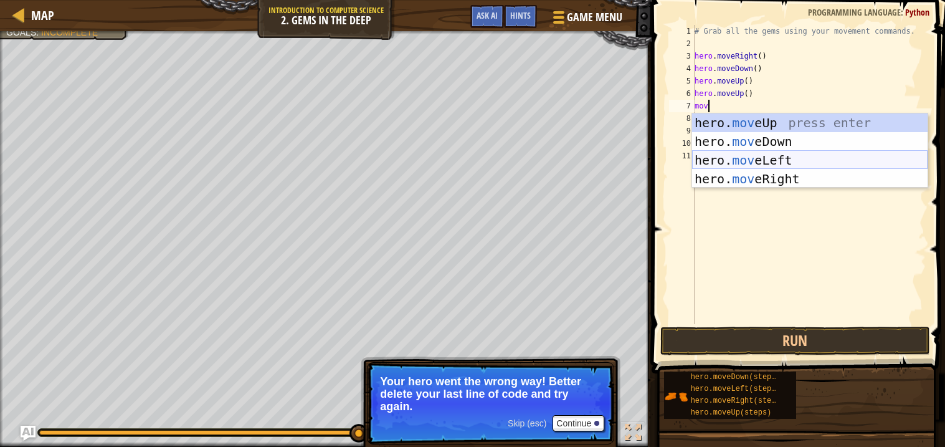
click at [736, 161] on div "hero. mov eUp press enter hero. mov eDown press enter hero. mov eLeft press ent…" at bounding box center [809, 169] width 235 height 112
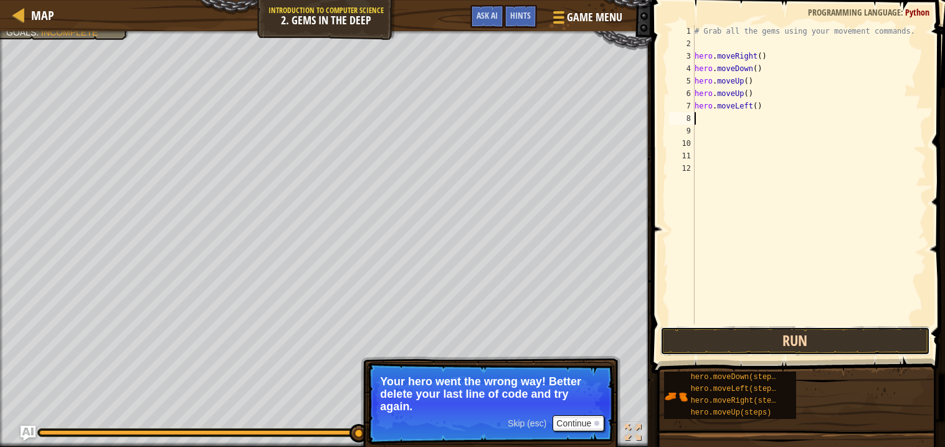
click at [766, 336] on button "Run" at bounding box center [795, 340] width 270 height 29
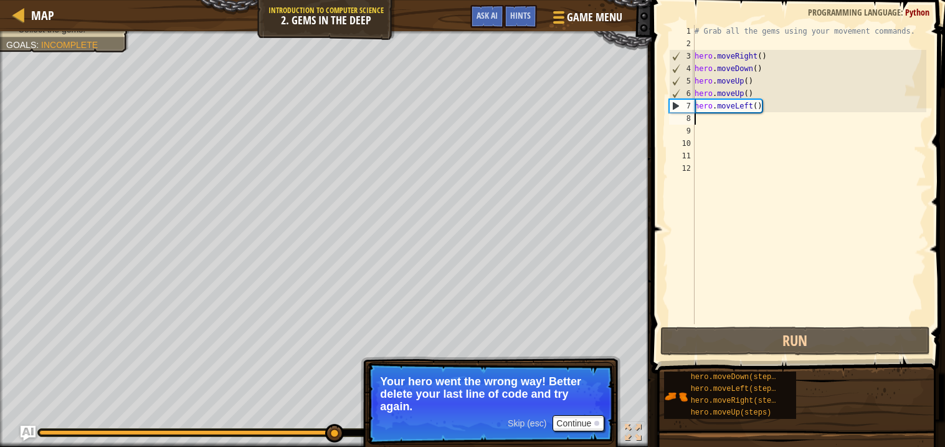
click at [767, 109] on div "# Grab all the gems using your movement commands. hero . moveRight ( ) hero . m…" at bounding box center [809, 187] width 234 height 324
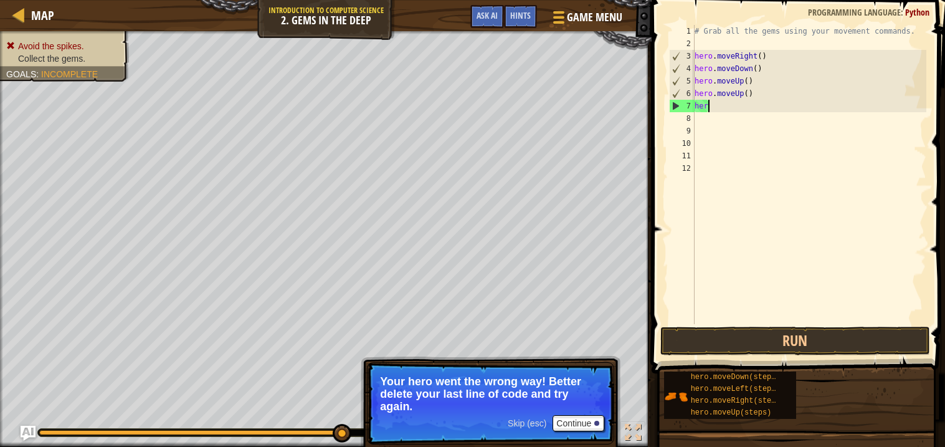
type textarea "h"
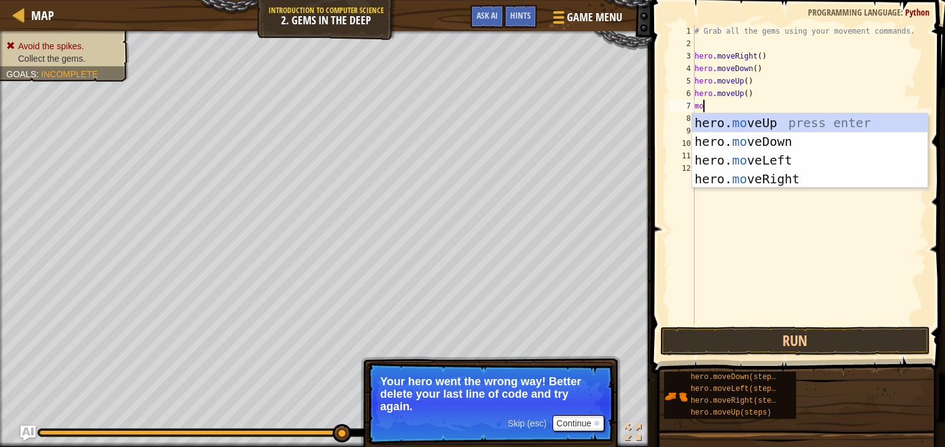
type textarea "mov"
click at [837, 181] on div "hero. mov eUp press enter hero. mov eDown press enter hero. mov eLeft press ent…" at bounding box center [809, 169] width 235 height 112
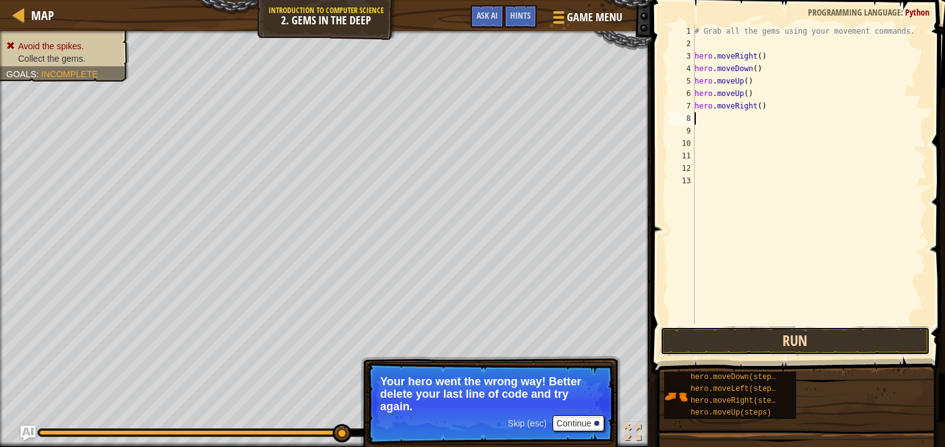
click at [765, 340] on button "Run" at bounding box center [795, 340] width 270 height 29
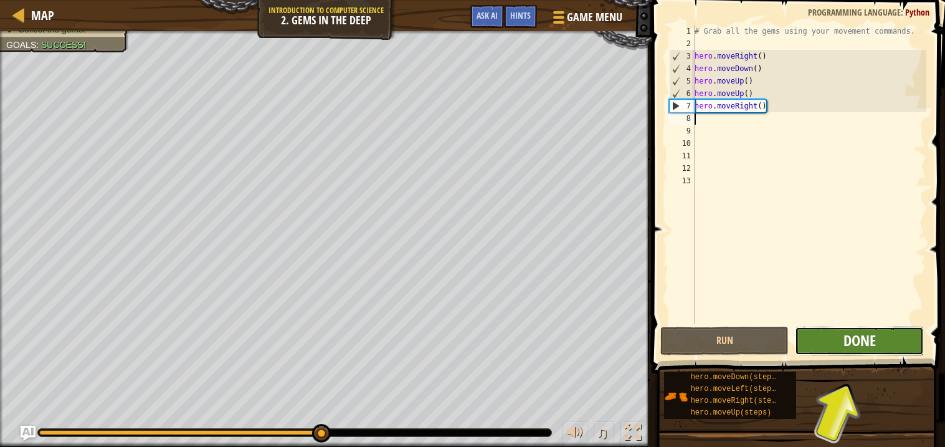
click at [860, 339] on span "Done" at bounding box center [859, 340] width 32 height 20
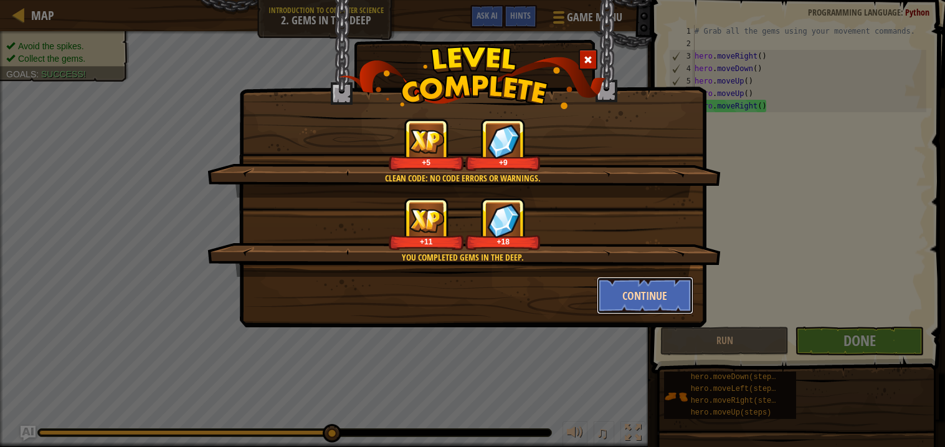
click at [670, 293] on button "Continue" at bounding box center [645, 295] width 97 height 37
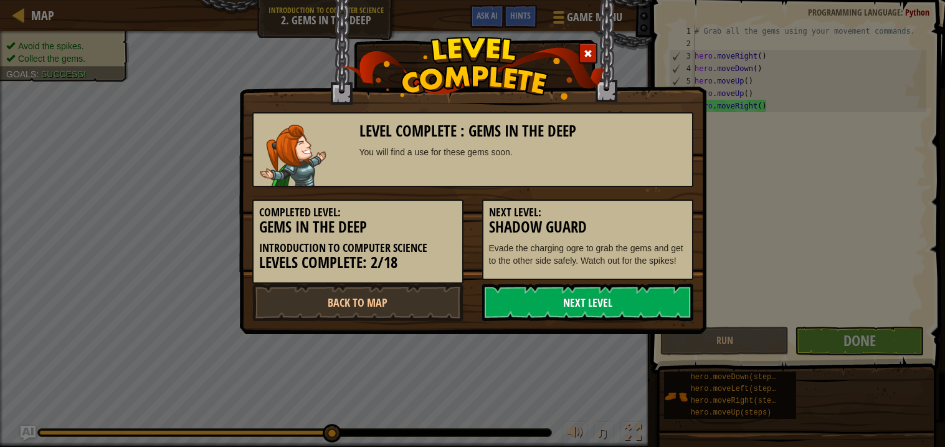
click at [570, 288] on link "Next Level" at bounding box center [587, 301] width 211 height 37
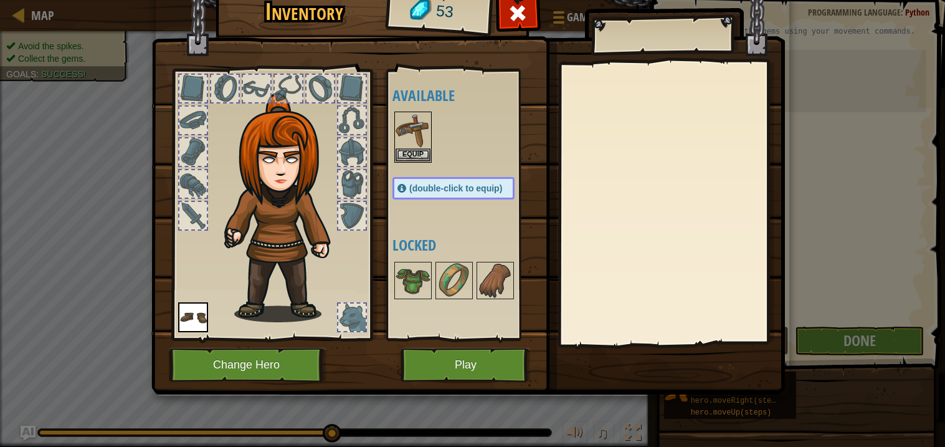
click at [889, 45] on div "Inventory 53 Available Equip Equip (double-click to equip) Locked Equip Unequip…" at bounding box center [472, 223] width 945 height 447
click at [399, 270] on img at bounding box center [413, 280] width 35 height 35
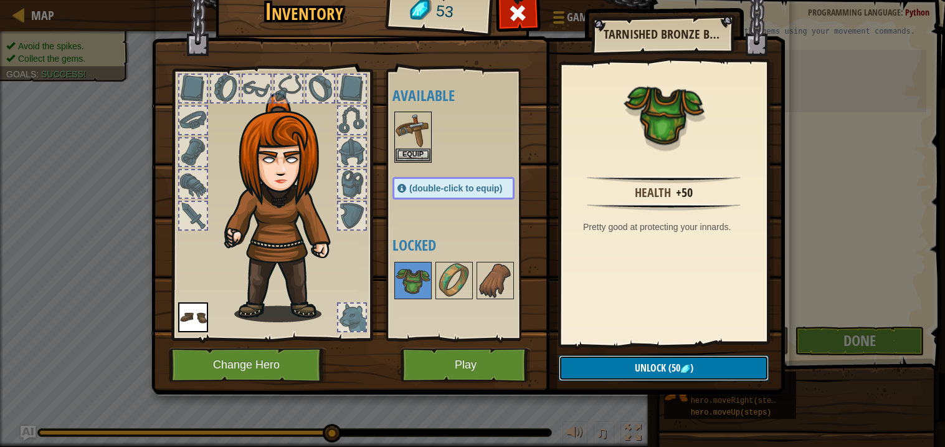
click at [577, 367] on button "Unlock (50 )" at bounding box center [664, 368] width 210 height 26
click at [450, 282] on img at bounding box center [454, 280] width 35 height 35
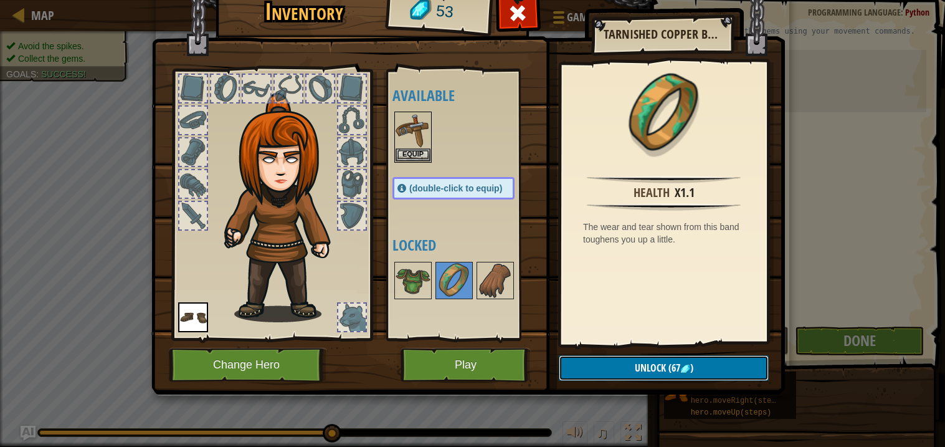
click at [668, 369] on span "(67" at bounding box center [673, 368] width 14 height 14
click at [493, 277] on img at bounding box center [495, 280] width 35 height 35
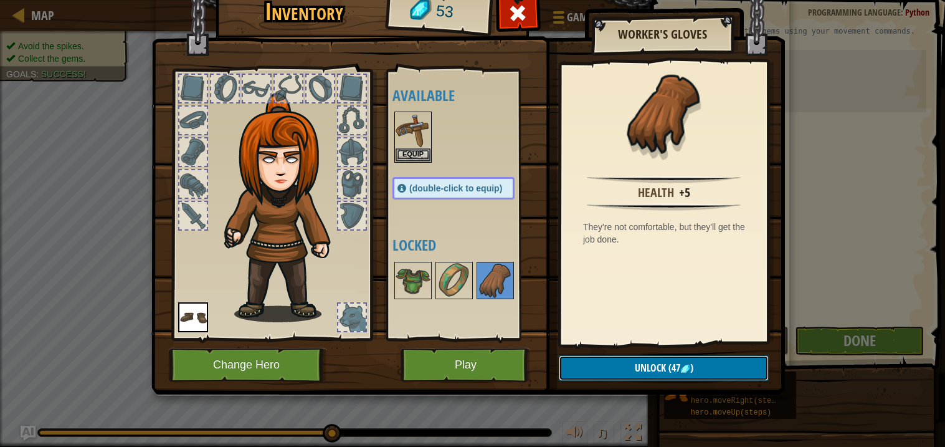
click at [642, 358] on button "Unlock (47 )" at bounding box center [664, 368] width 210 height 26
click at [649, 367] on button "Confirm" at bounding box center [664, 368] width 210 height 26
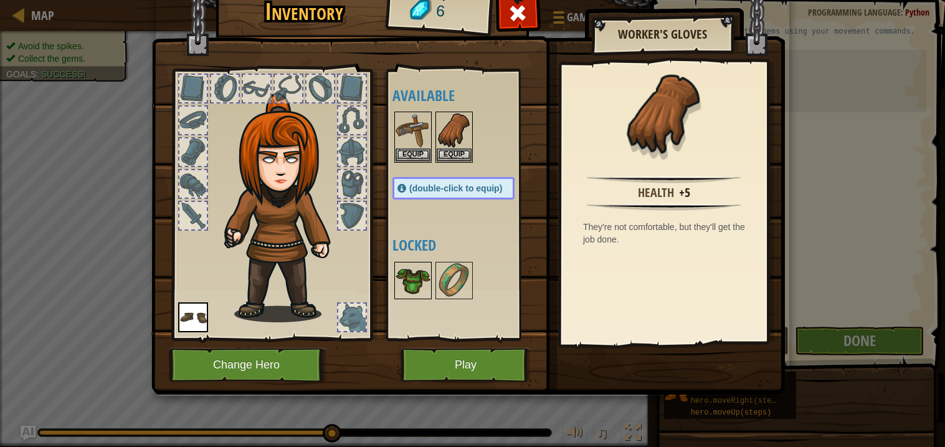
click at [407, 278] on img at bounding box center [413, 280] width 35 height 35
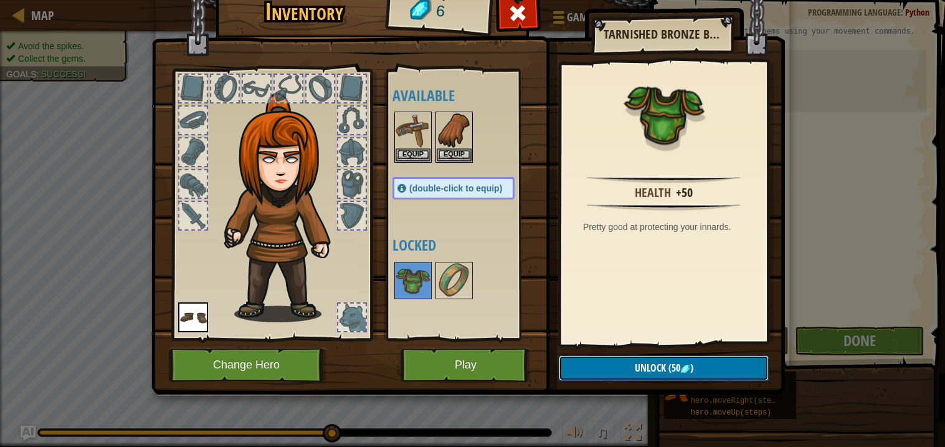
click at [724, 358] on button "Unlock (50 )" at bounding box center [664, 368] width 210 height 26
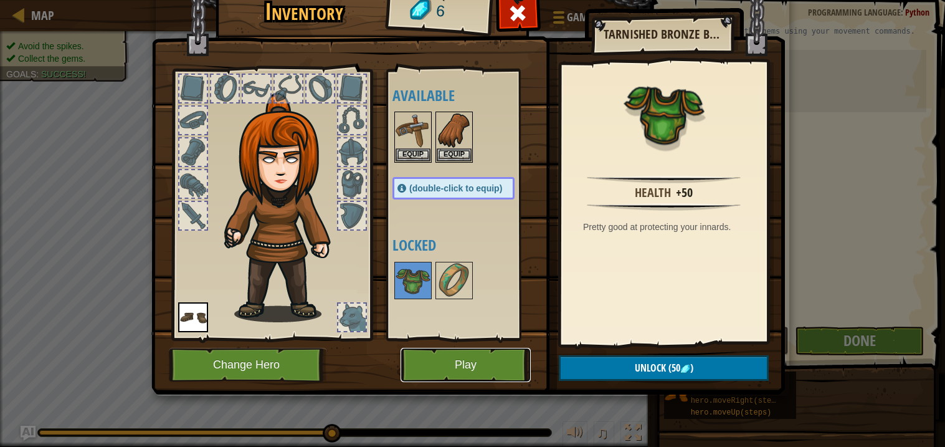
click at [488, 371] on button "Play" at bounding box center [466, 365] width 130 height 34
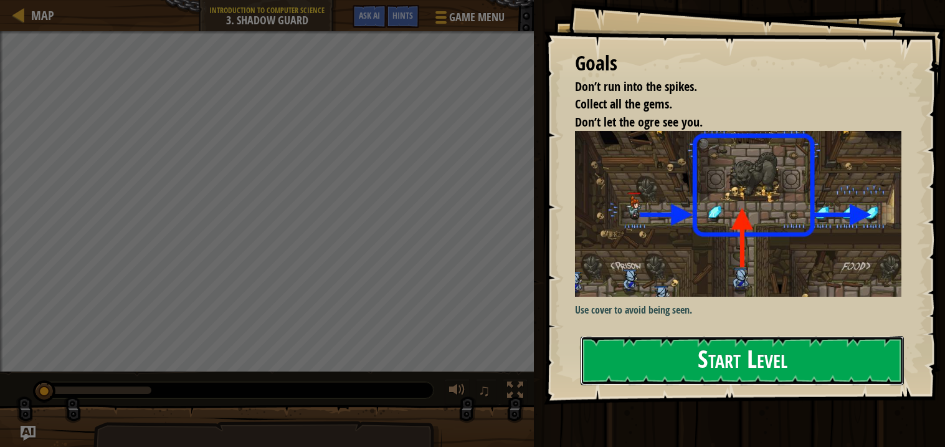
click at [648, 344] on button "Start Level" at bounding box center [742, 360] width 323 height 49
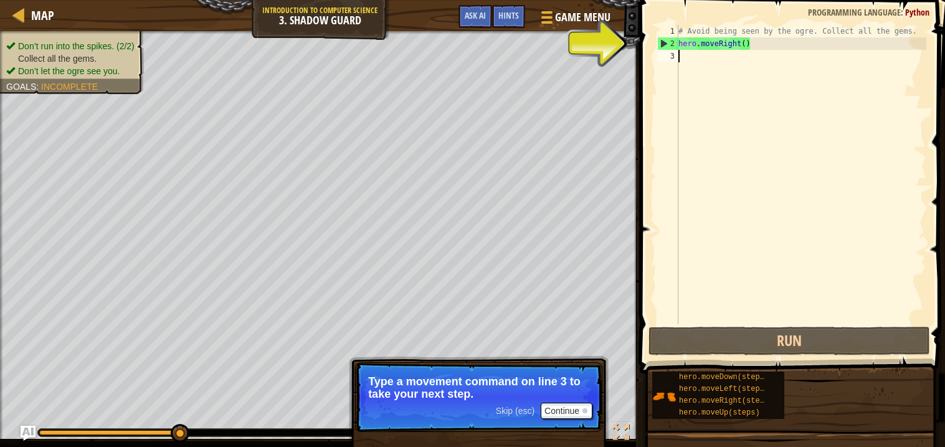
type textarea "m"
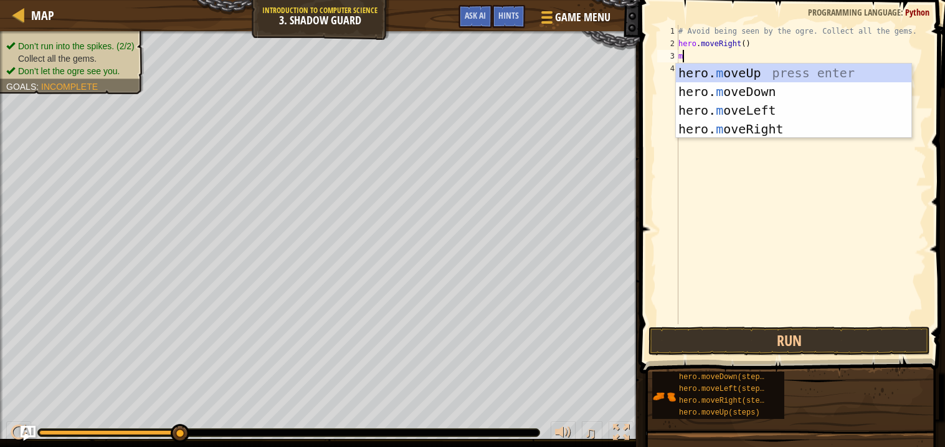
click at [767, 139] on div "# Avoid being seen by the ogre. Collect all the gems. hero . moveRight ( ) m" at bounding box center [801, 187] width 250 height 324
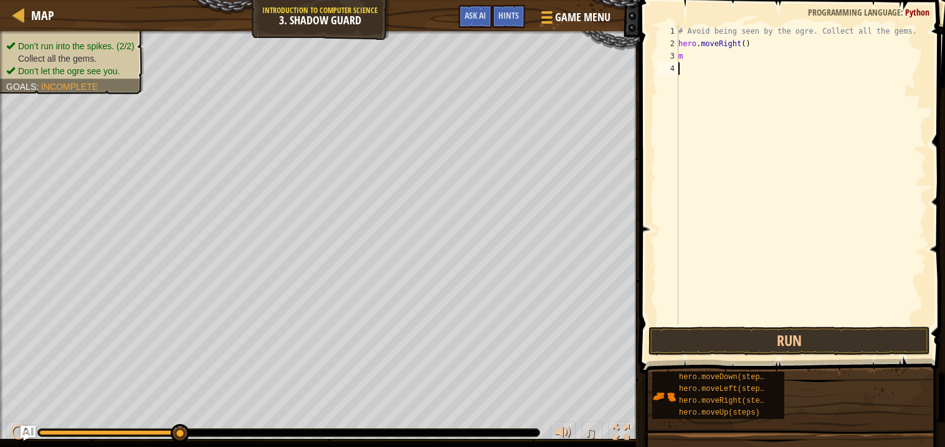
click at [703, 59] on div "# Avoid being seen by the ogre. Collect all the gems. hero . moveRight ( ) m" at bounding box center [801, 187] width 250 height 324
type textarea "mo"
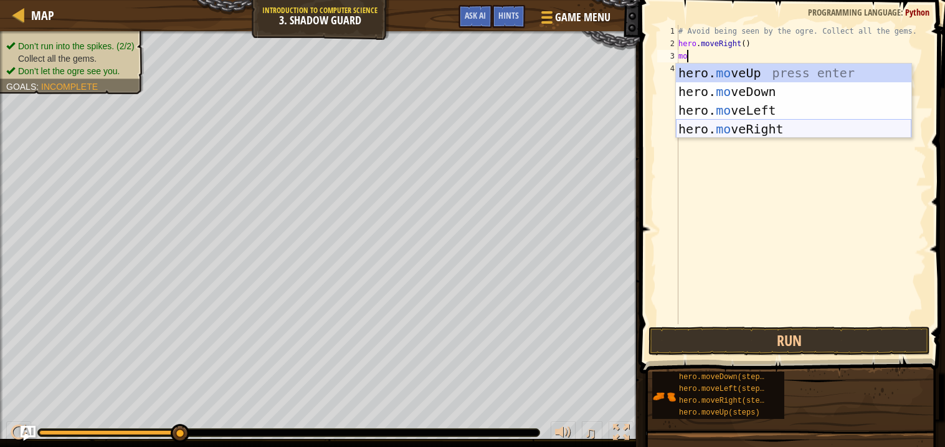
click at [724, 126] on div "hero. mo veUp press enter hero. mo veDown press enter hero. mo veLeft press ent…" at bounding box center [793, 120] width 235 height 112
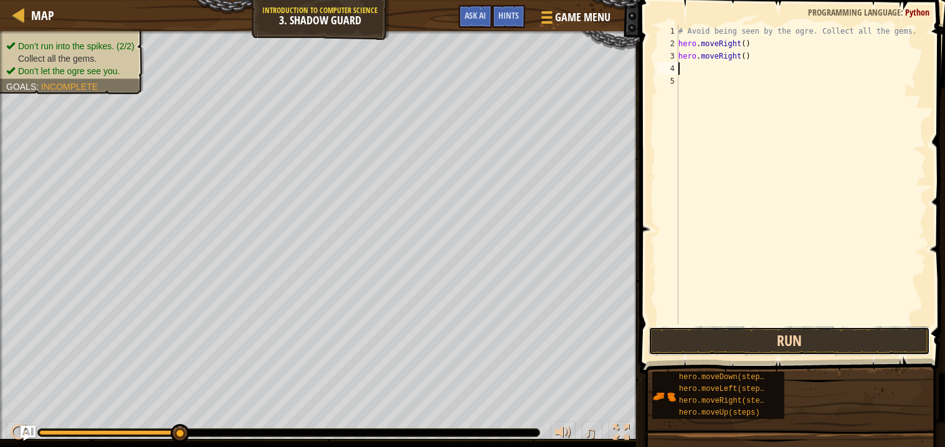
click at [711, 349] on button "Run" at bounding box center [789, 340] width 282 height 29
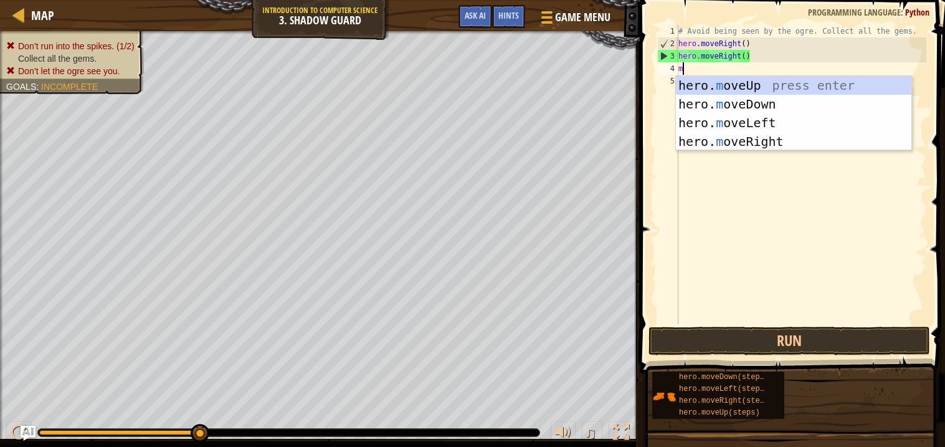
type textarea "mo"
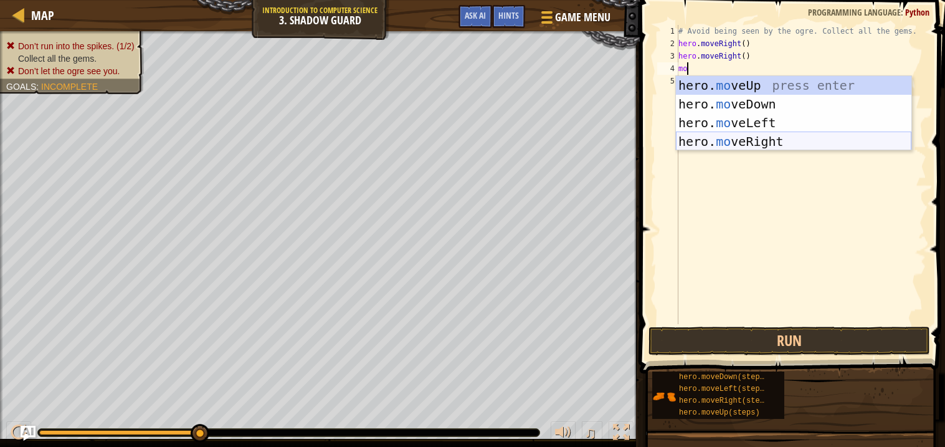
click at [717, 133] on div "hero. mo veUp press enter hero. mo veDown press enter hero. mo veLeft press ent…" at bounding box center [793, 132] width 235 height 112
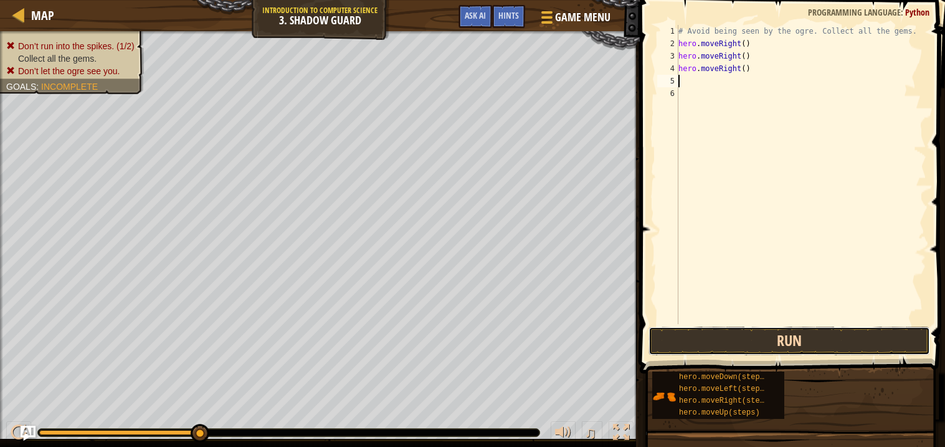
click at [796, 330] on button "Run" at bounding box center [789, 340] width 282 height 29
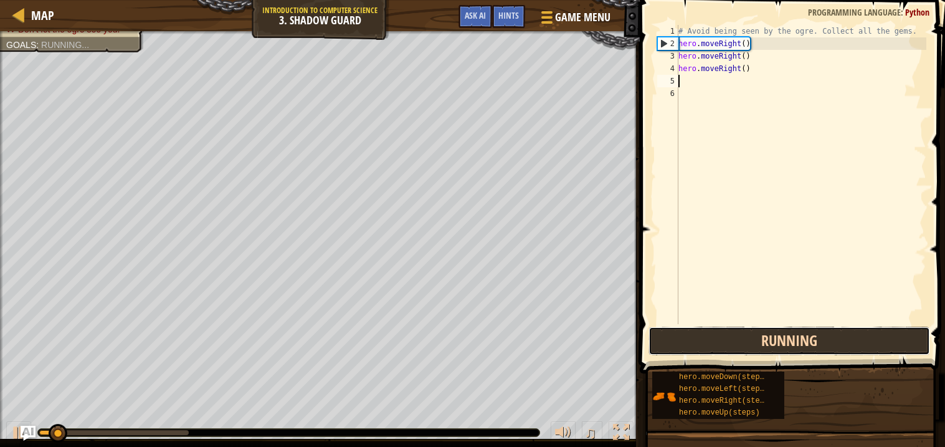
click at [796, 330] on button "Running" at bounding box center [789, 340] width 282 height 29
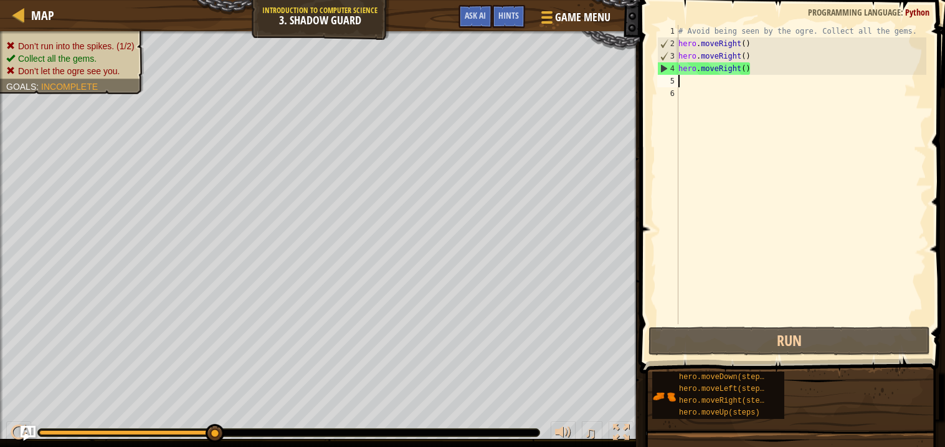
type textarea "m"
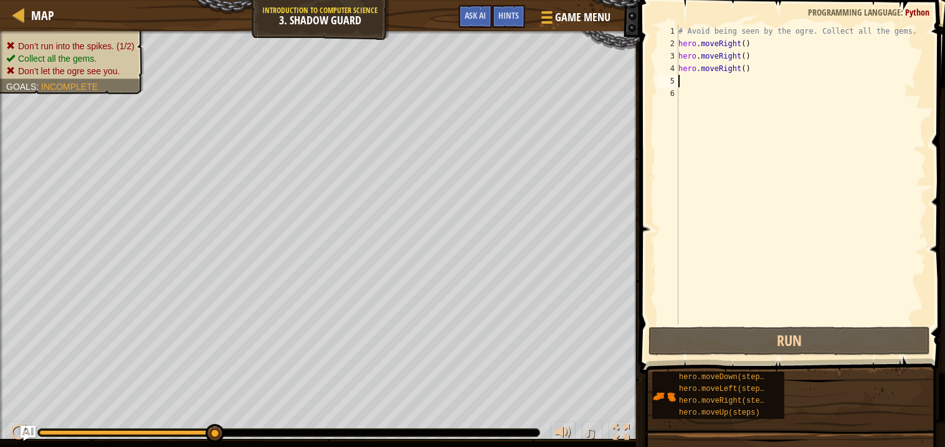
type textarea "a"
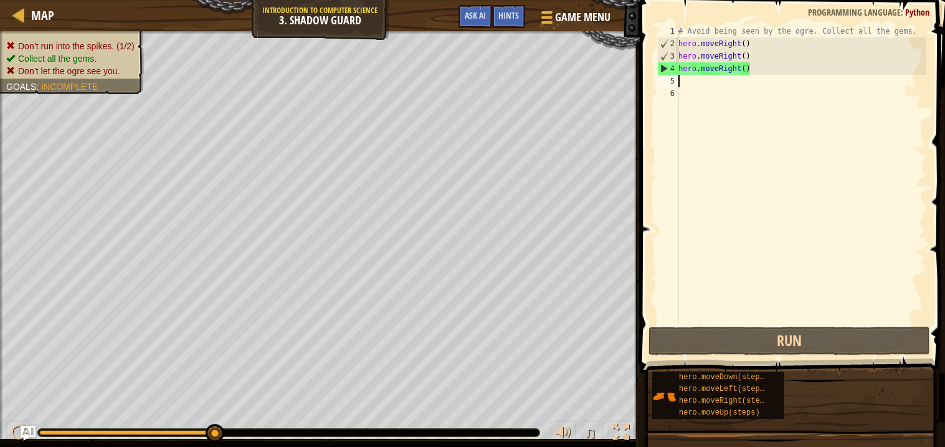
type textarea "m"
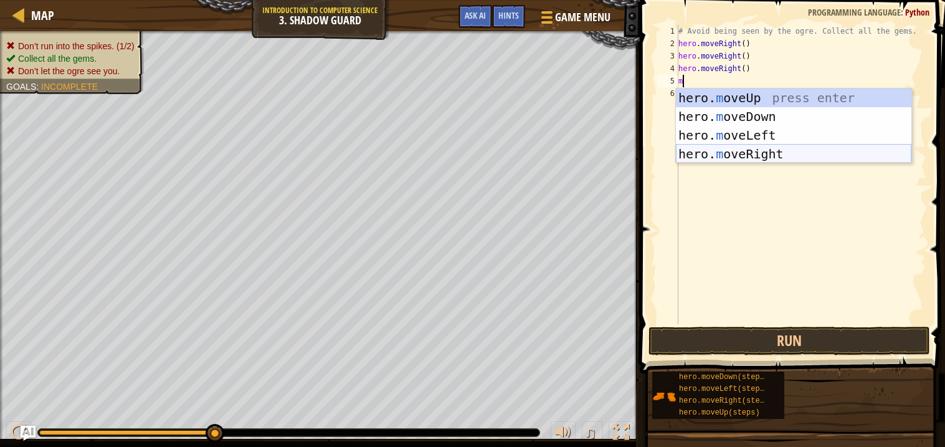
click at [696, 151] on div "hero. m oveUp press enter hero. m oveDown press enter hero. m oveLeft press ent…" at bounding box center [793, 144] width 235 height 112
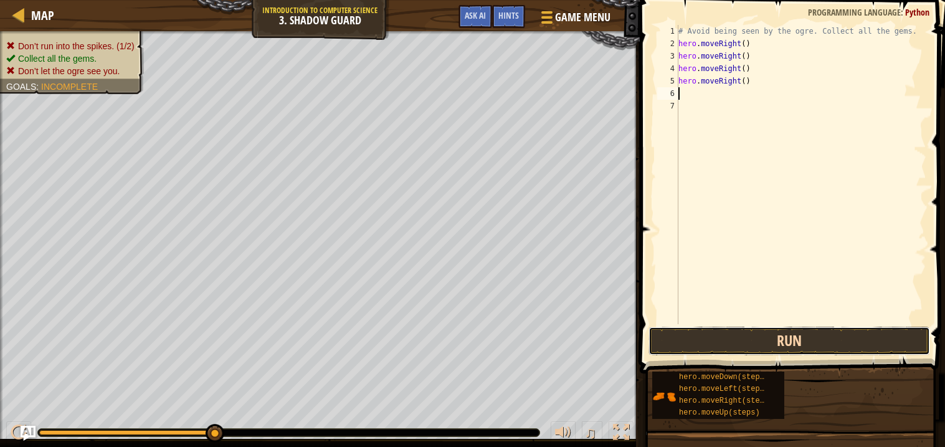
click at [750, 342] on button "Run" at bounding box center [789, 340] width 282 height 29
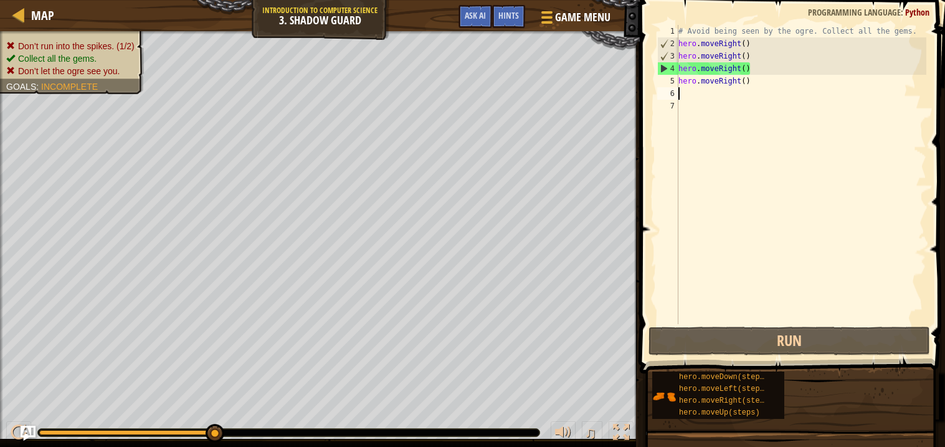
click at [683, 91] on div "# Avoid being seen by the ogre. Collect all the gems. hero . moveRight ( ) hero…" at bounding box center [801, 187] width 250 height 324
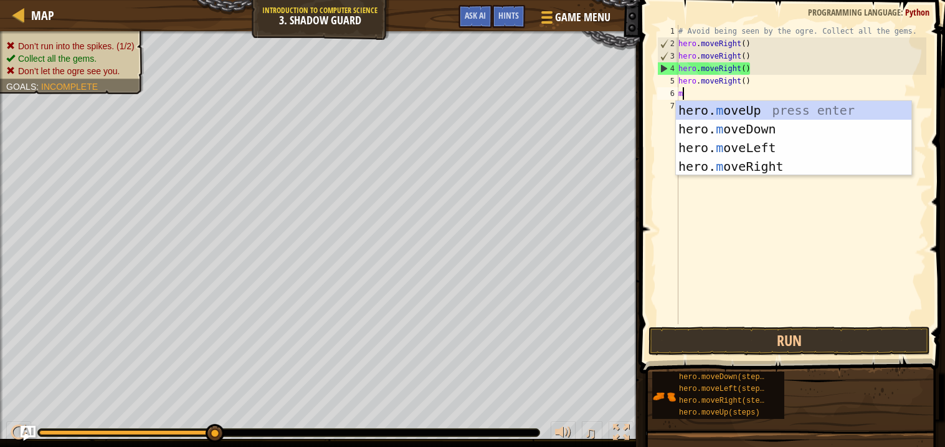
type textarea "mo"
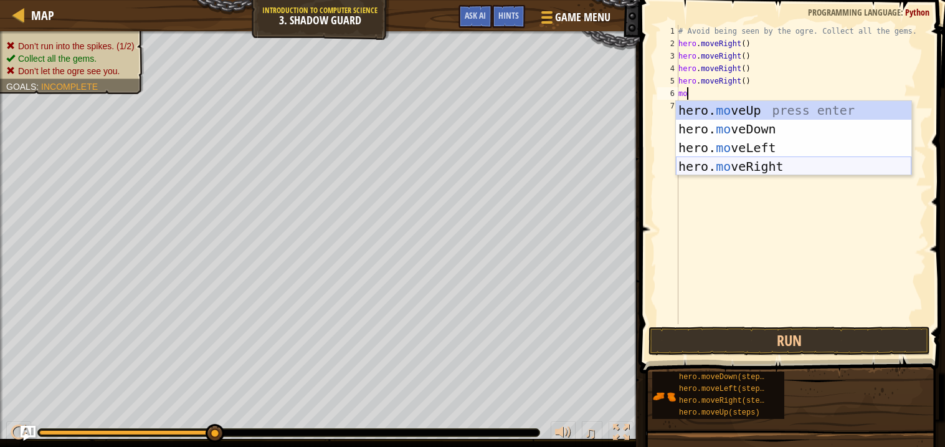
click at [736, 167] on div "hero. mo veUp press enter hero. mo veDown press enter hero. mo veLeft press ent…" at bounding box center [793, 157] width 235 height 112
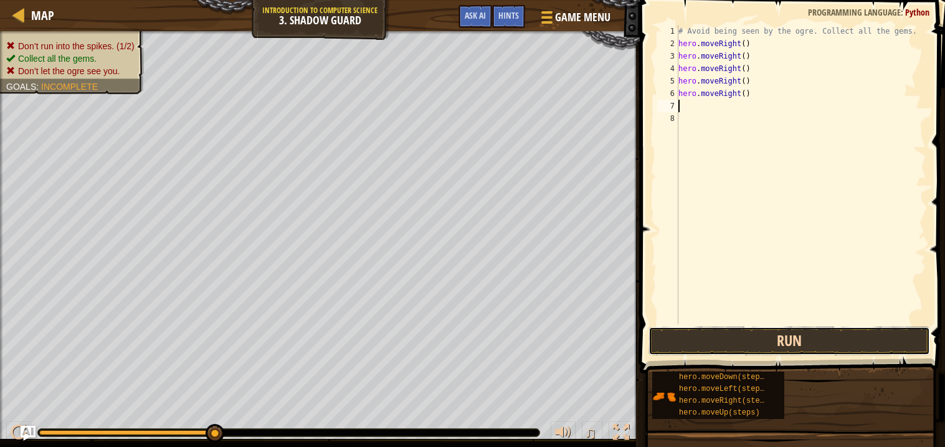
click at [744, 346] on button "Run" at bounding box center [789, 340] width 282 height 29
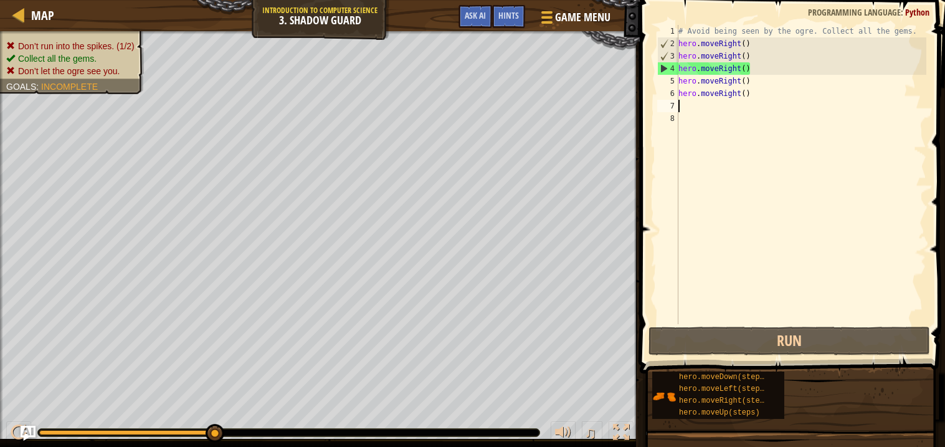
click at [756, 89] on div "# Avoid being seen by the ogre. Collect all the gems. hero . moveRight ( ) hero…" at bounding box center [801, 187] width 250 height 324
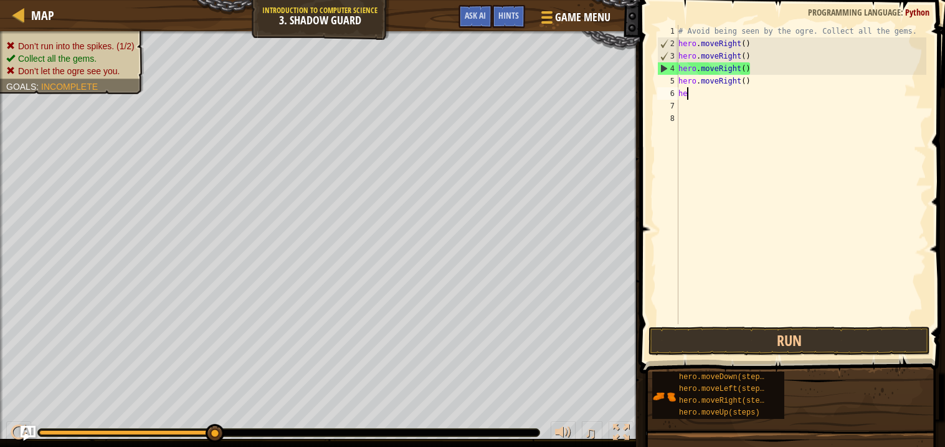
type textarea "h"
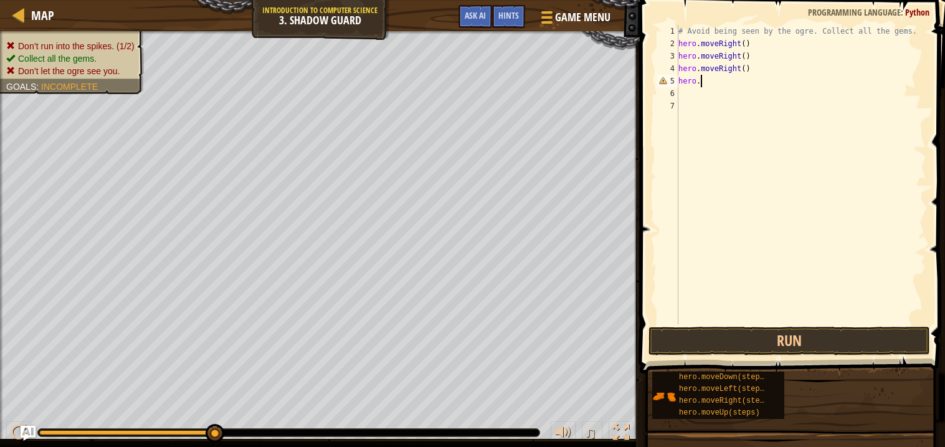
type textarea "h"
type textarea "m"
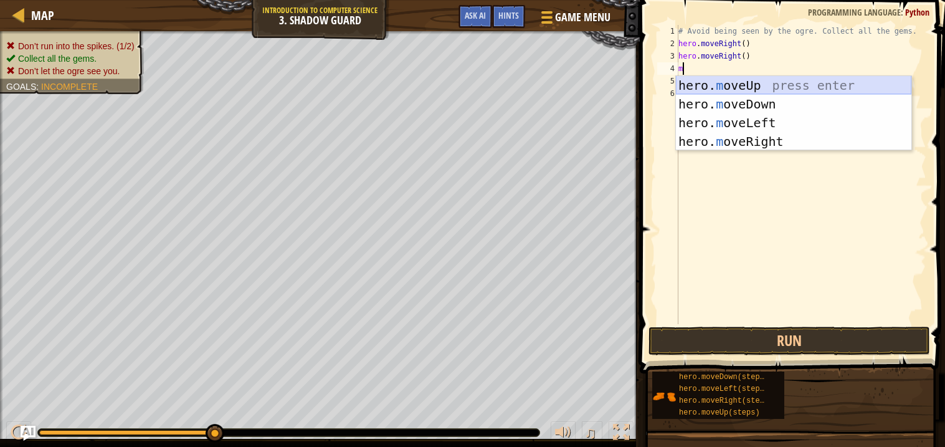
click at [768, 92] on div "hero. m oveUp press enter hero. m oveDown press enter hero. m oveLeft press ent…" at bounding box center [793, 132] width 235 height 112
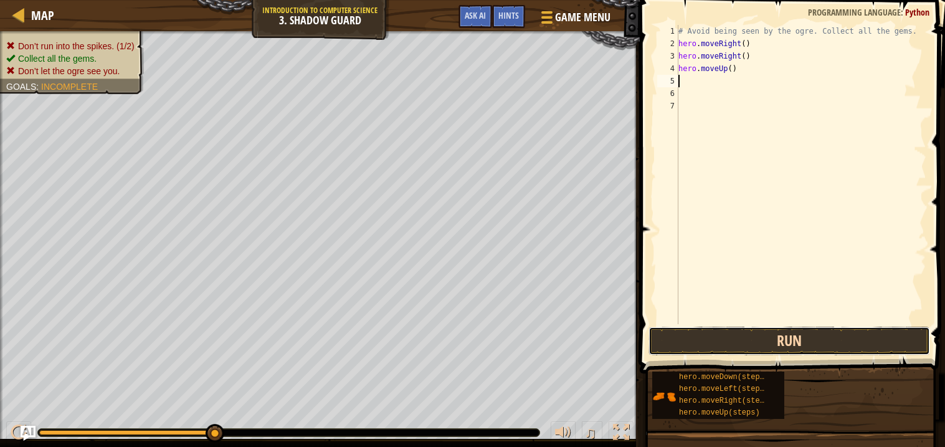
click at [800, 339] on button "Run" at bounding box center [789, 340] width 282 height 29
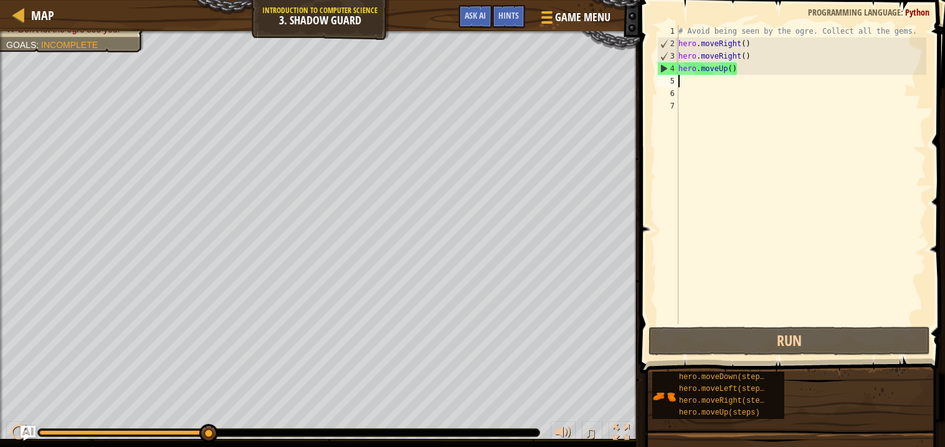
click at [731, 67] on div "# Avoid being seen by the ogre. Collect all the gems. hero . moveRight ( ) hero…" at bounding box center [801, 187] width 250 height 324
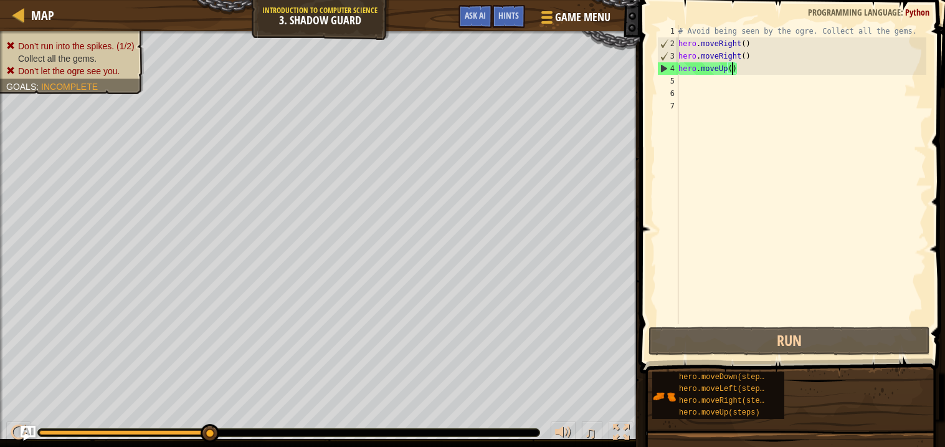
click at [745, 56] on div "# Avoid being seen by the ogre. Collect all the gems. hero . moveRight ( ) hero…" at bounding box center [801, 187] width 250 height 324
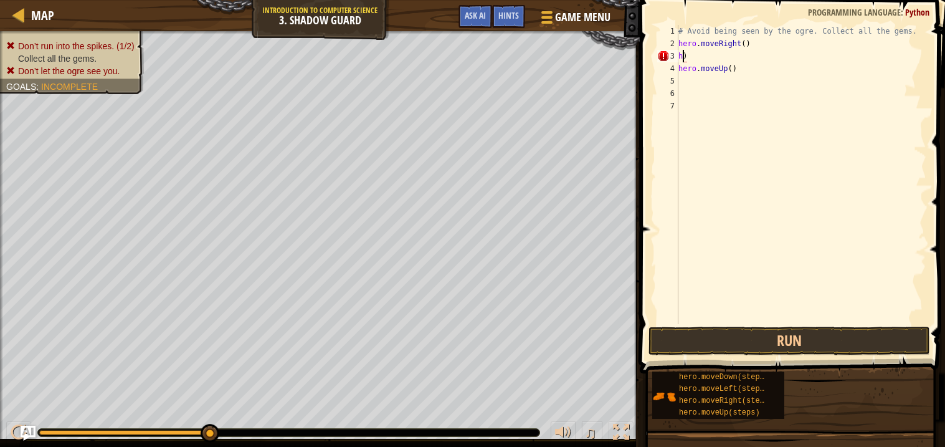
click at [713, 49] on div "# Avoid being seen by the ogre. Collect all the gems. hero . moveRight ( ) h ) …" at bounding box center [801, 187] width 250 height 324
click at [710, 55] on div "# Avoid being seen by the ogre. Collect all the gems. hero . moveRight ( ) h ) …" at bounding box center [801, 187] width 250 height 324
type textarea "h"
type textarea "m"
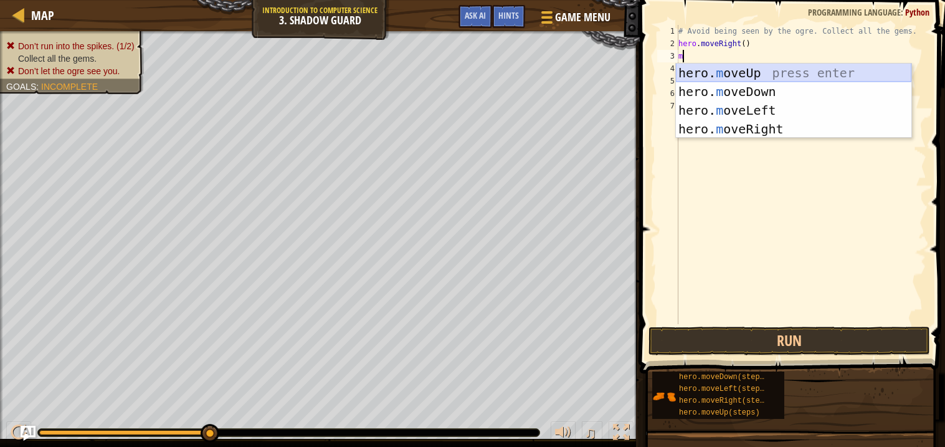
click at [738, 78] on div "hero. m oveUp press enter hero. m oveDown press enter hero. m oveLeft press ent…" at bounding box center [793, 120] width 235 height 112
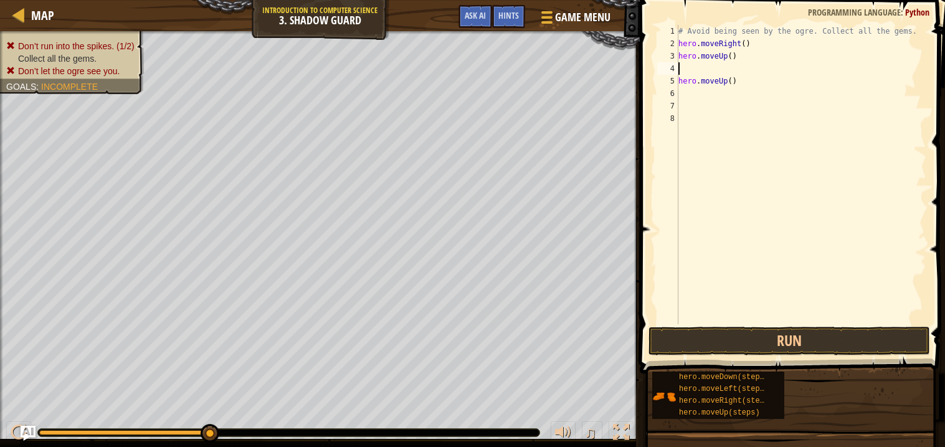
click at [737, 79] on div "# Avoid being seen by the ogre. Collect all the gems. hero . moveRight ( ) hero…" at bounding box center [801, 187] width 250 height 324
type textarea "h"
click at [743, 342] on button "Run" at bounding box center [789, 340] width 282 height 29
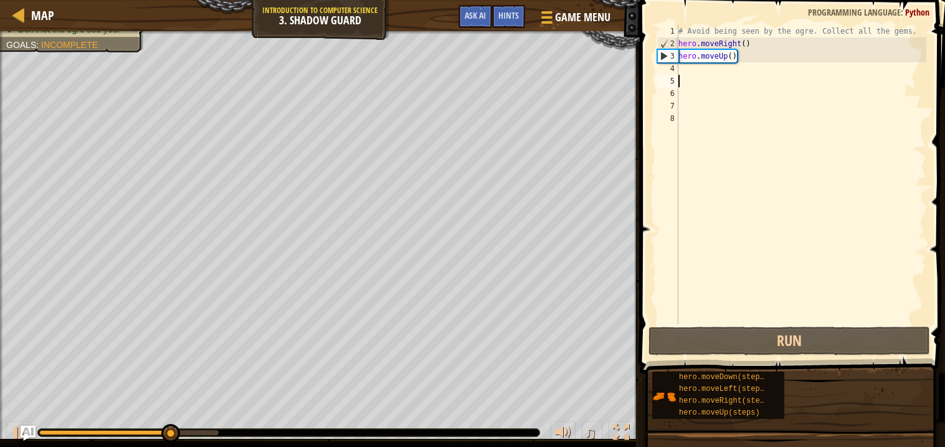
click at [695, 74] on div "# Avoid being seen by the ogre. Collect all the gems. hero . moveRight ( ) hero…" at bounding box center [801, 187] width 250 height 324
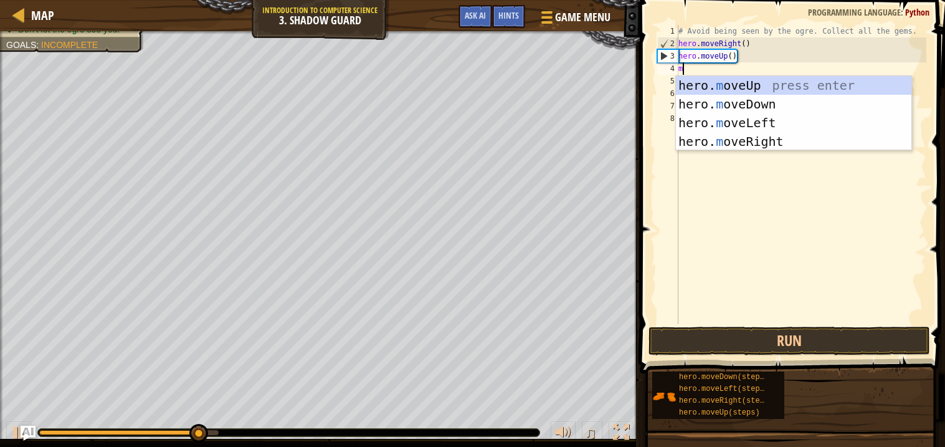
type textarea "mo"
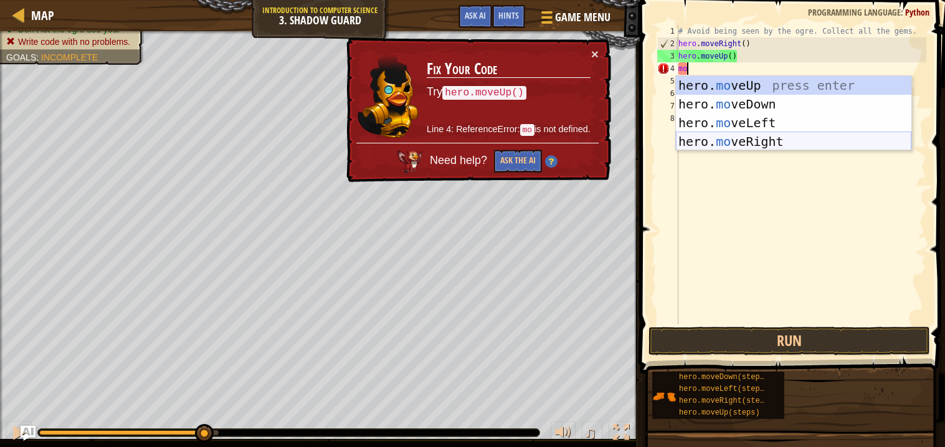
click at [728, 143] on div "hero. mo veUp press enter hero. mo veDown press enter hero. mo veLeft press ent…" at bounding box center [793, 132] width 235 height 112
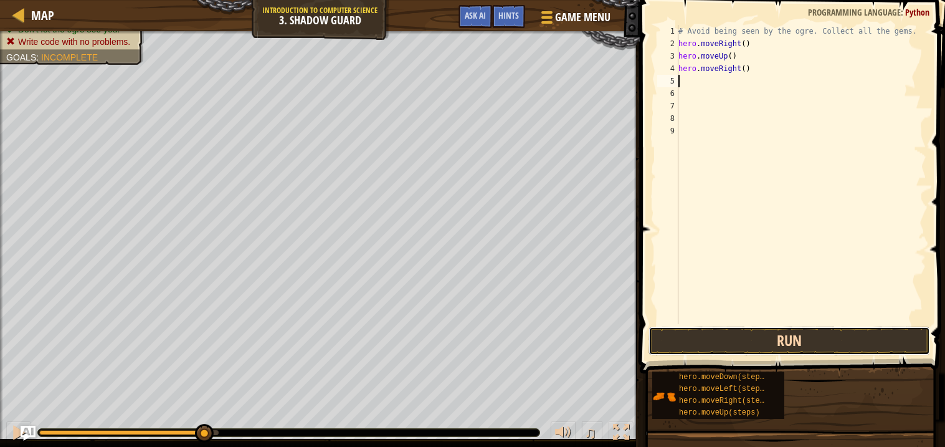
click at [784, 341] on button "Run" at bounding box center [789, 340] width 282 height 29
click at [784, 341] on button "Running" at bounding box center [789, 340] width 282 height 29
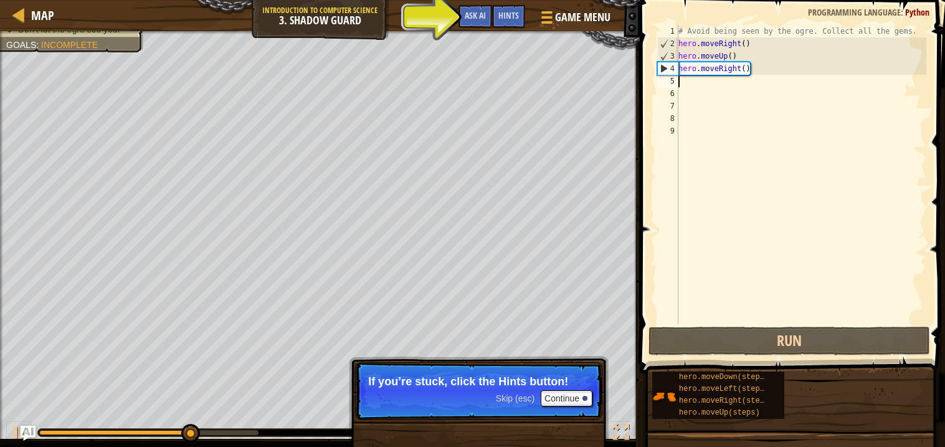
click at [680, 82] on div "# Avoid being seen by the ogre. Collect all the gems. hero . moveRight ( ) hero…" at bounding box center [801, 187] width 250 height 324
type textarea "m"
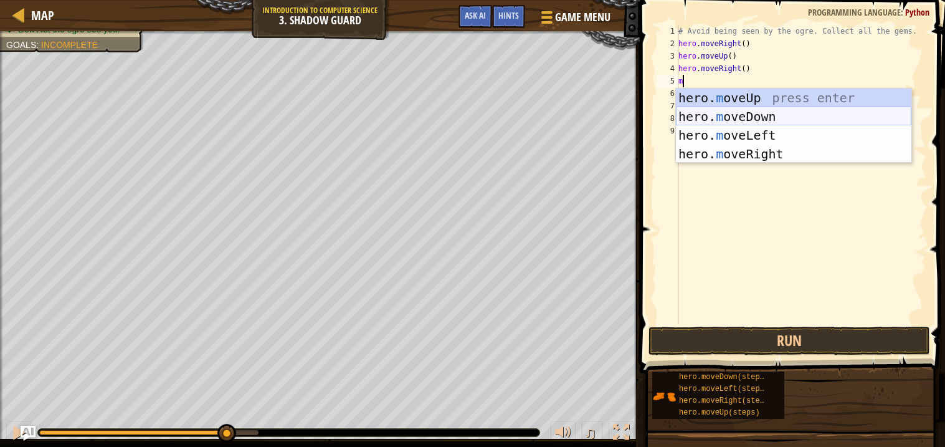
click at [694, 125] on div "hero. m oveUp press enter hero. m oveDown press enter hero. m oveLeft press ent…" at bounding box center [793, 144] width 235 height 112
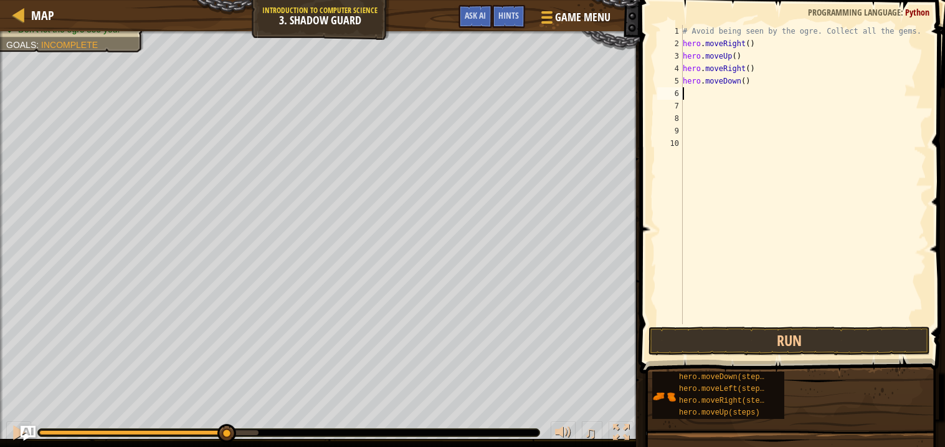
type textarea "m"
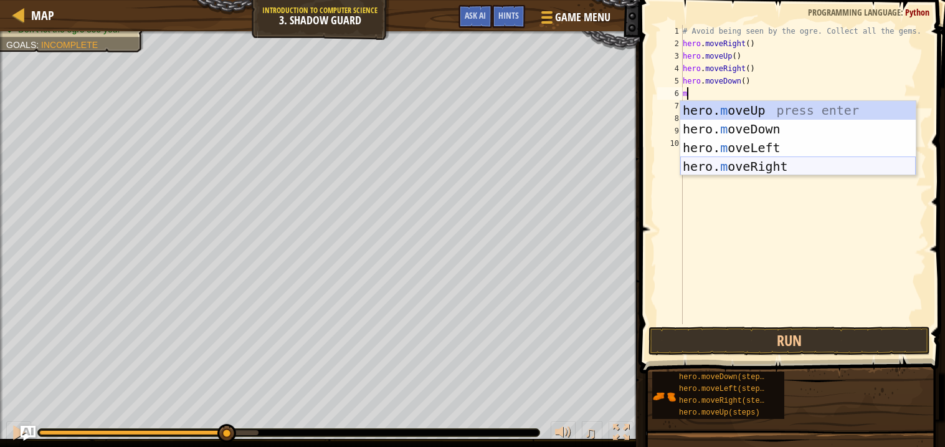
click at [754, 164] on div "hero. m oveUp press enter hero. m oveDown press enter hero. m oveLeft press ent…" at bounding box center [797, 157] width 235 height 112
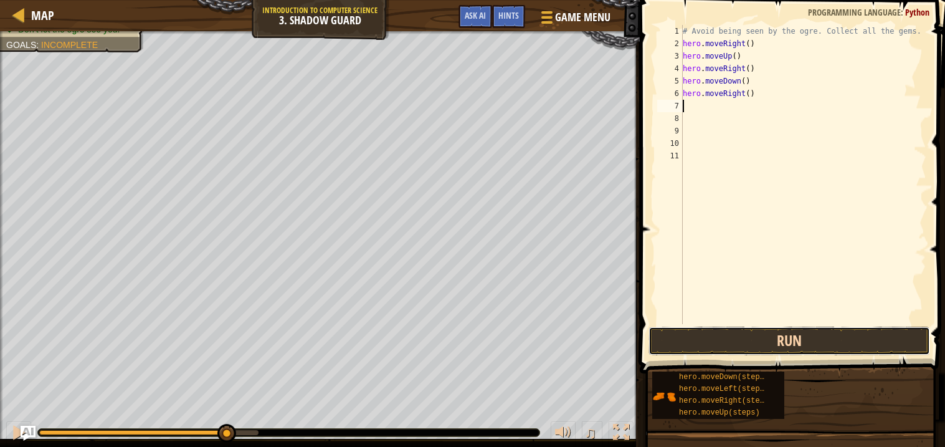
click at [787, 334] on button "Run" at bounding box center [789, 340] width 282 height 29
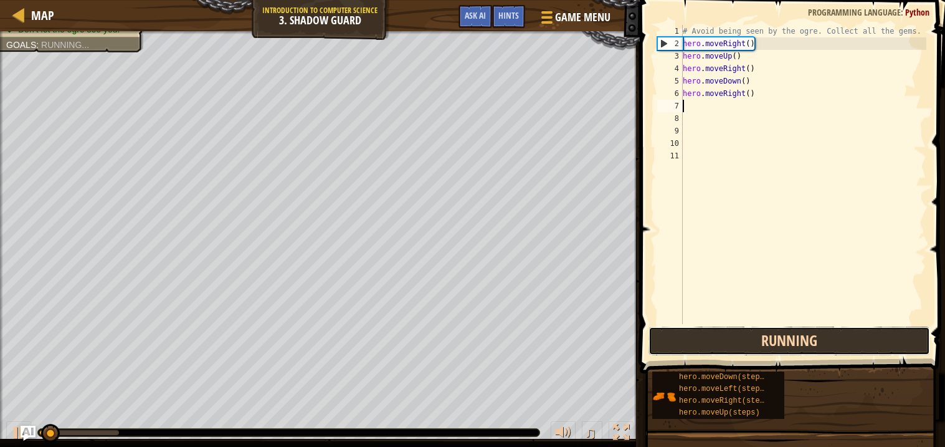
click at [787, 334] on button "Running" at bounding box center [789, 340] width 282 height 29
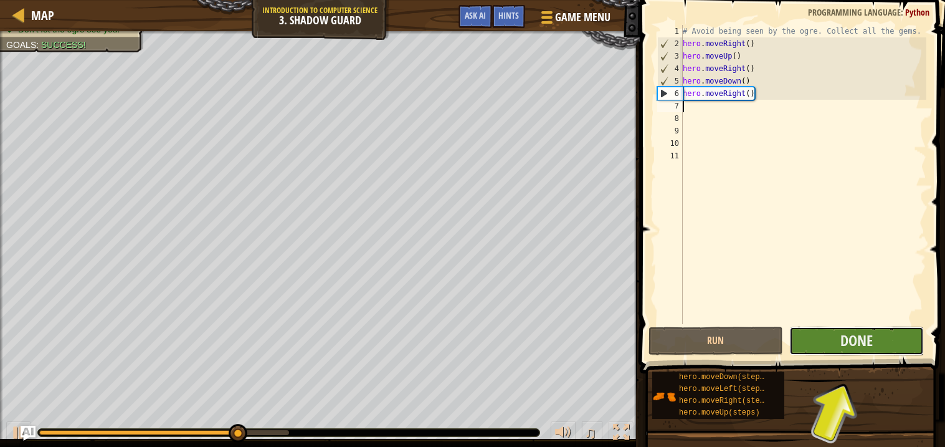
click at [832, 340] on button "Done" at bounding box center [856, 340] width 135 height 29
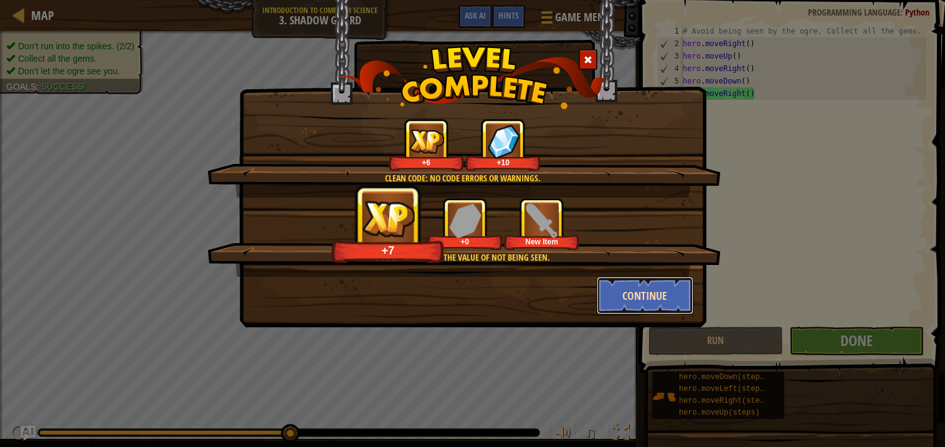
click at [660, 292] on button "Continue" at bounding box center [645, 295] width 97 height 37
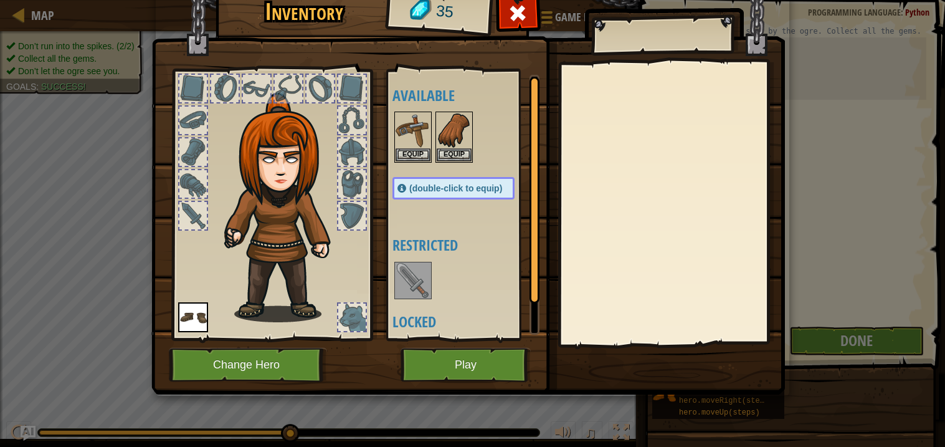
click at [407, 277] on img at bounding box center [413, 280] width 35 height 35
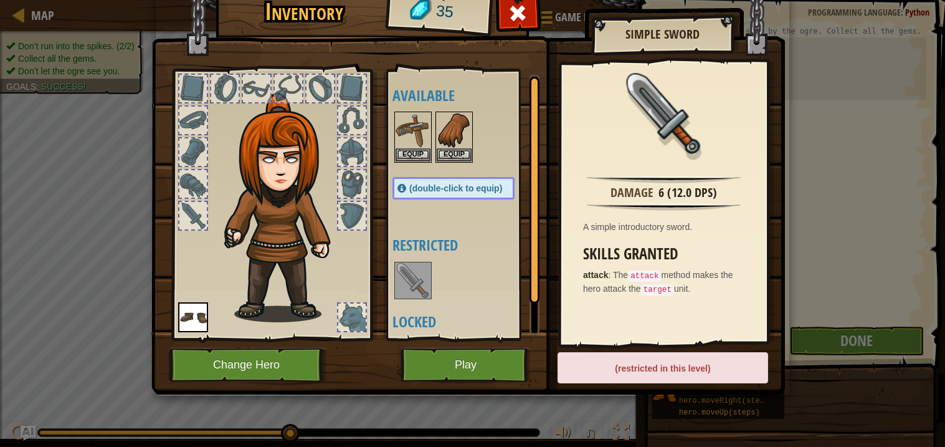
click at [192, 97] on div at bounding box center [192, 88] width 27 height 27
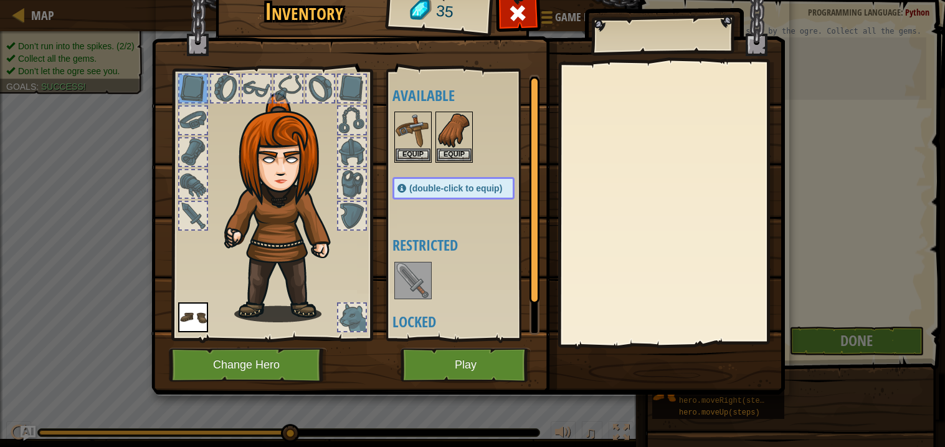
click at [346, 175] on div at bounding box center [351, 183] width 27 height 27
click at [193, 141] on div at bounding box center [192, 151] width 27 height 27
click at [516, 5] on span at bounding box center [518, 13] width 20 height 20
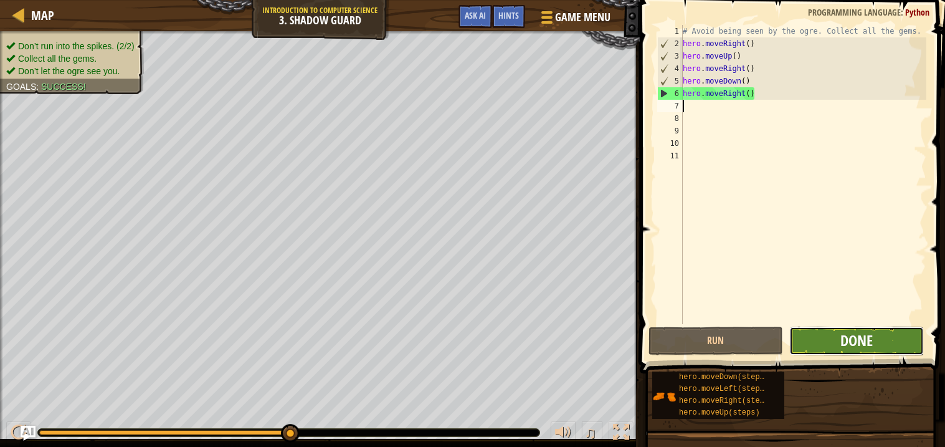
click at [850, 347] on span "Done" at bounding box center [856, 340] width 32 height 20
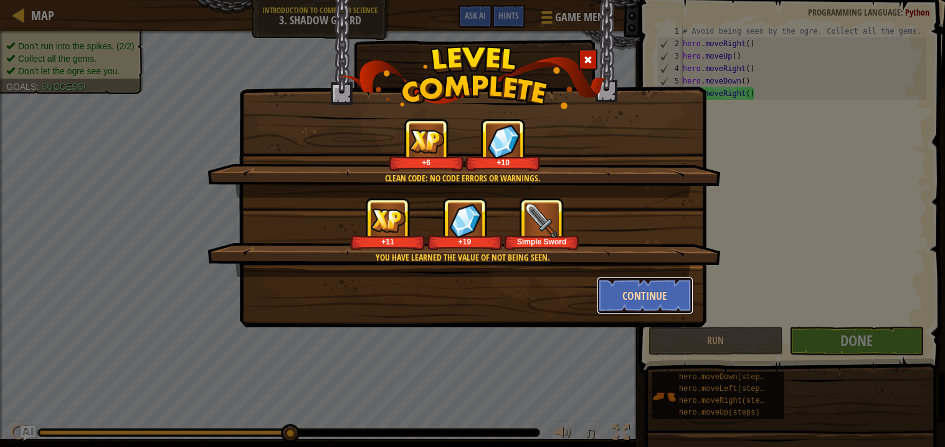
click at [636, 309] on button "Continue" at bounding box center [645, 295] width 97 height 37
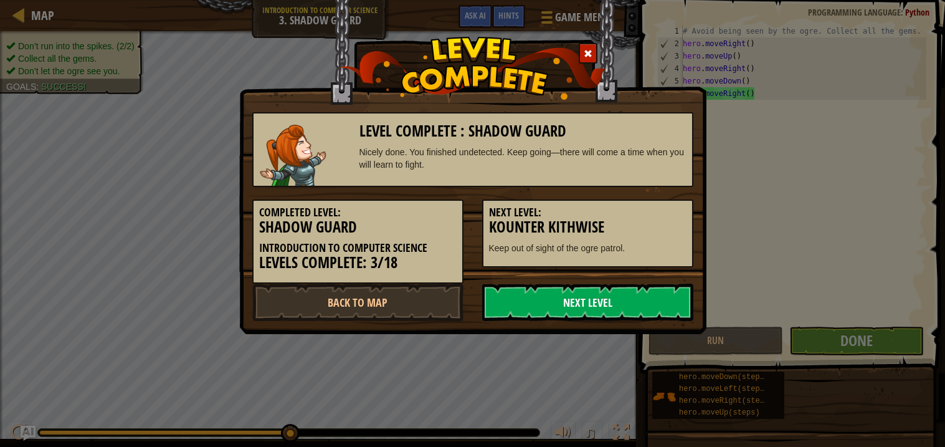
click at [547, 293] on link "Next Level" at bounding box center [587, 301] width 211 height 37
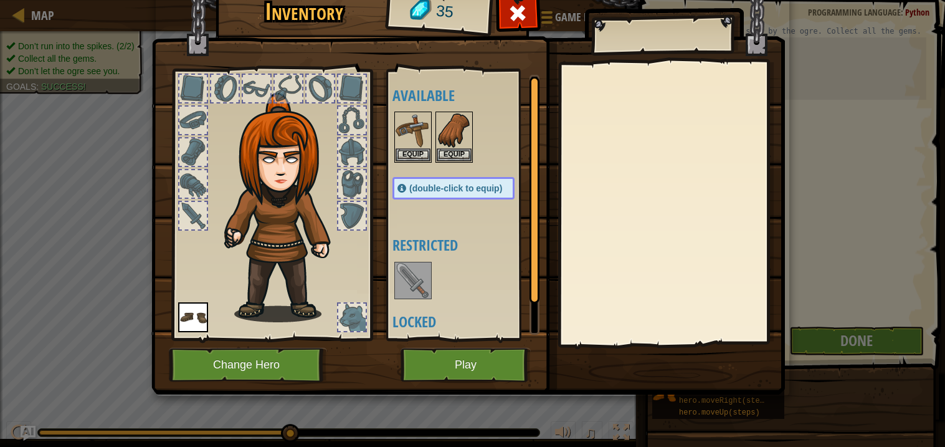
click at [430, 396] on div "Inventory 35 Available Equip Equip Equip (double-click to equip) Restricted Loc…" at bounding box center [472, 224] width 633 height 411
click at [441, 360] on button "Play" at bounding box center [466, 365] width 130 height 34
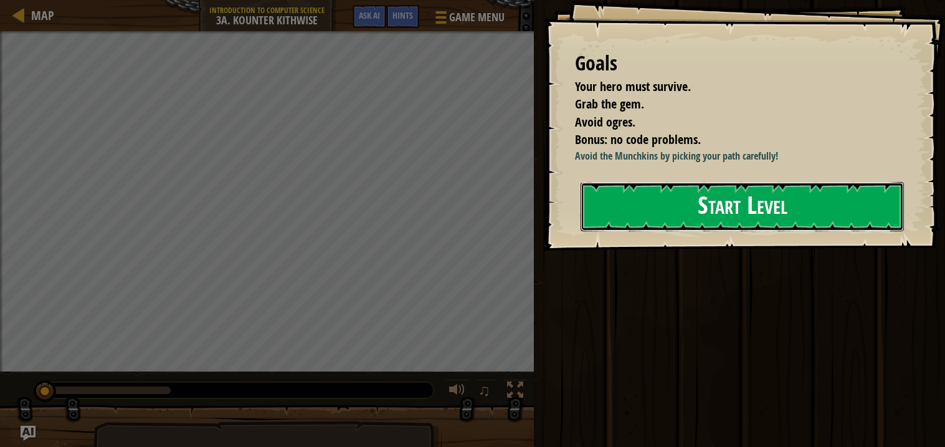
click at [652, 227] on button "Start Level" at bounding box center [742, 206] width 323 height 49
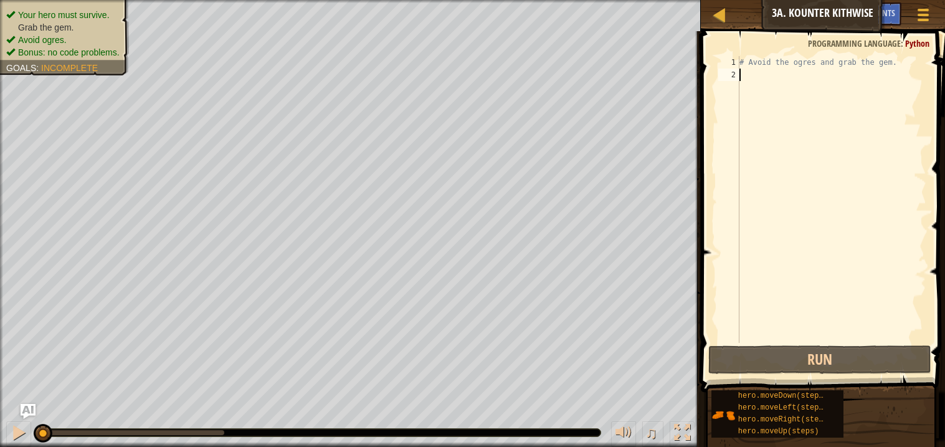
type textarea "m"
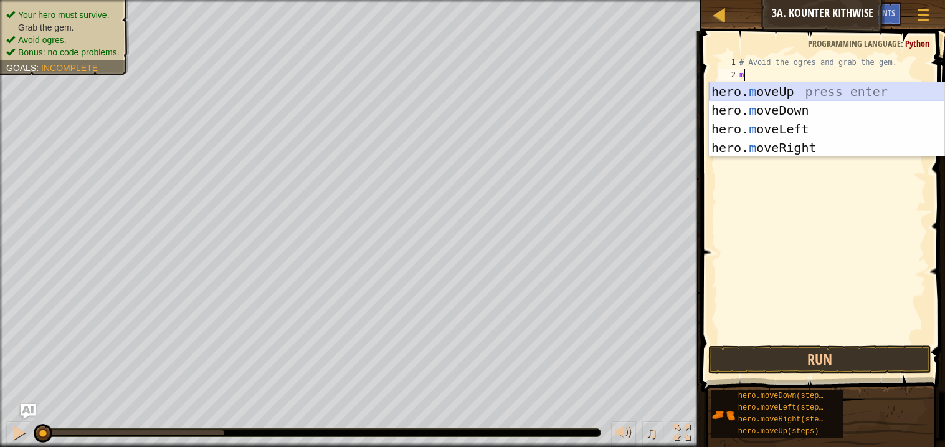
click at [752, 95] on div "hero. m oveUp press enter hero. m oveDown press enter hero. m oveLeft press ent…" at bounding box center [826, 138] width 235 height 112
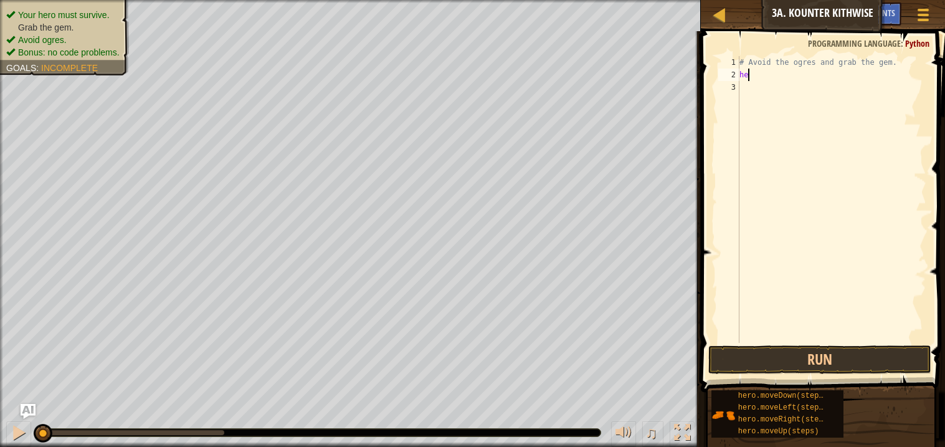
type textarea "h"
type textarea "m"
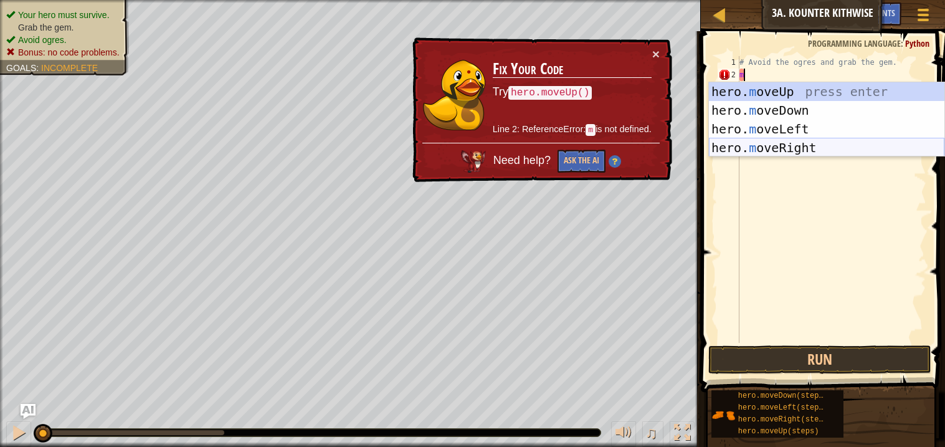
click at [773, 149] on div "hero. m oveUp press enter hero. m oveDown press enter hero. m oveLeft press ent…" at bounding box center [826, 138] width 235 height 112
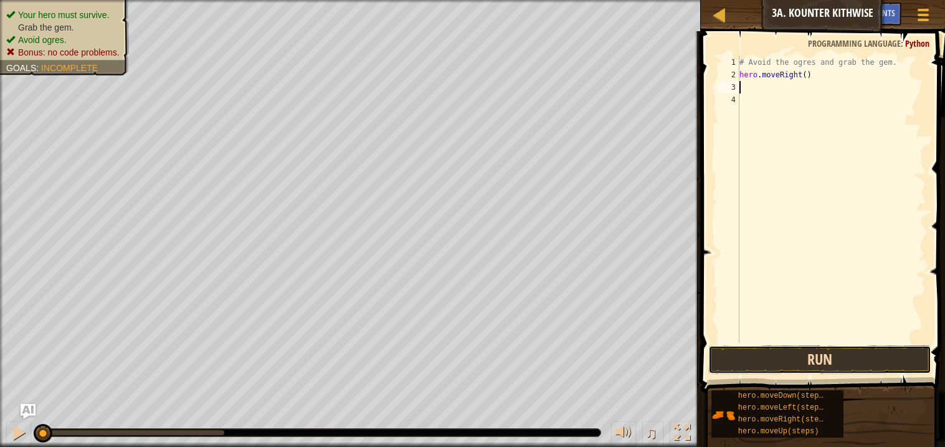
click at [769, 345] on button "Run" at bounding box center [819, 359] width 222 height 29
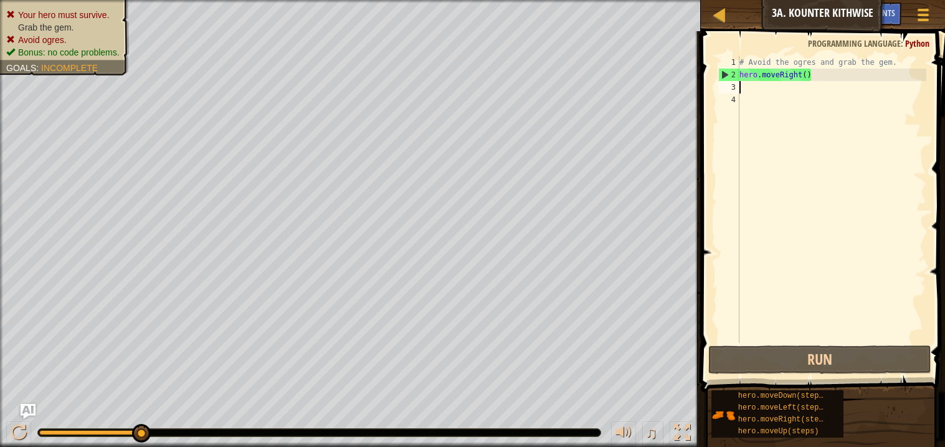
click at [800, 69] on div "# Avoid the ogres and grab the gem. hero . moveRight ( )" at bounding box center [831, 211] width 189 height 311
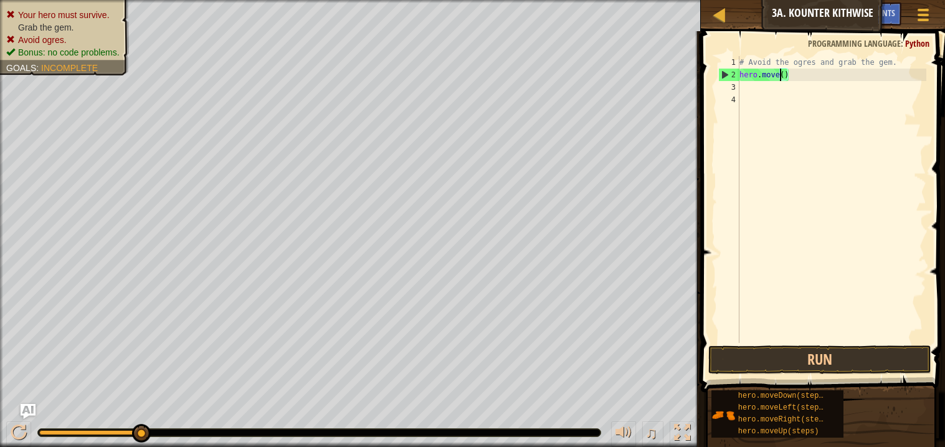
click at [809, 66] on div "# Avoid the ogres and grab the gem. hero . move ( )" at bounding box center [831, 211] width 189 height 311
click at [804, 80] on div "# Avs and grab the gem. hero . ( )" at bounding box center [831, 211] width 189 height 311
type textarea "h"
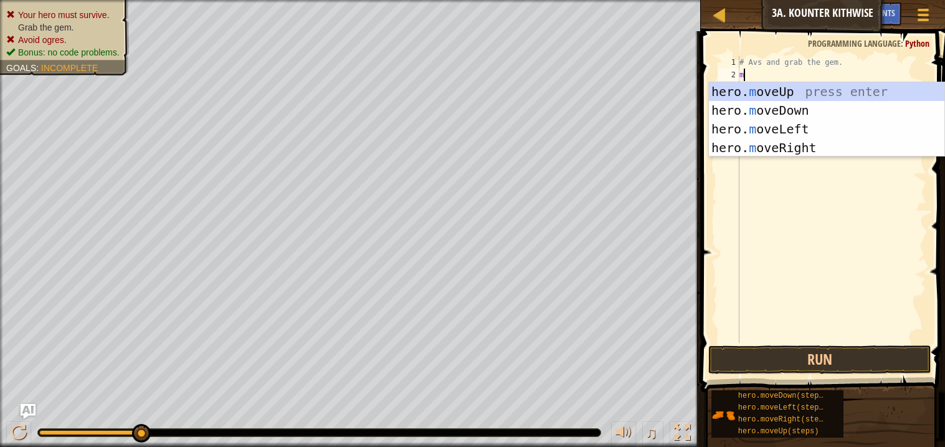
type textarea "mov"
click at [796, 101] on div "hero. mov eUp press enter hero. mov eDown press enter hero. mov eLeft press ent…" at bounding box center [826, 138] width 235 height 112
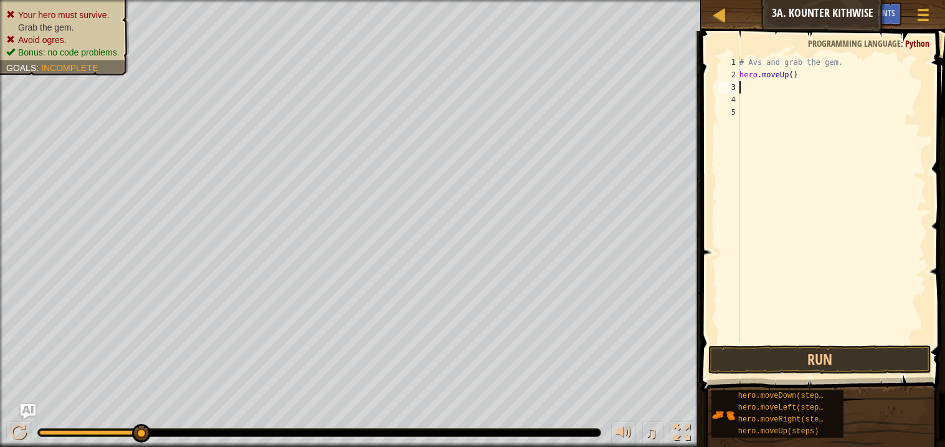
scroll to position [5, 0]
click at [794, 74] on div "# Avs and grab the gem. hero . moveUp ( )" at bounding box center [831, 211] width 189 height 311
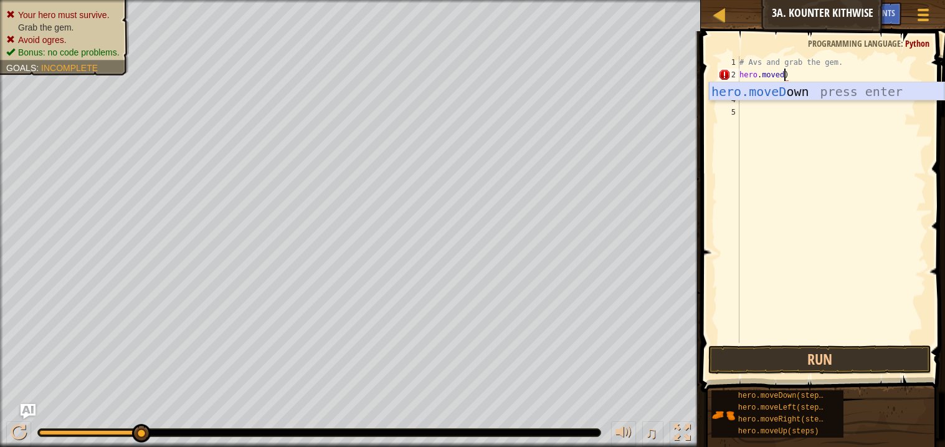
click at [797, 89] on div "hero.moveD own press enter" at bounding box center [826, 110] width 235 height 56
type textarea "hero.moveDown()"
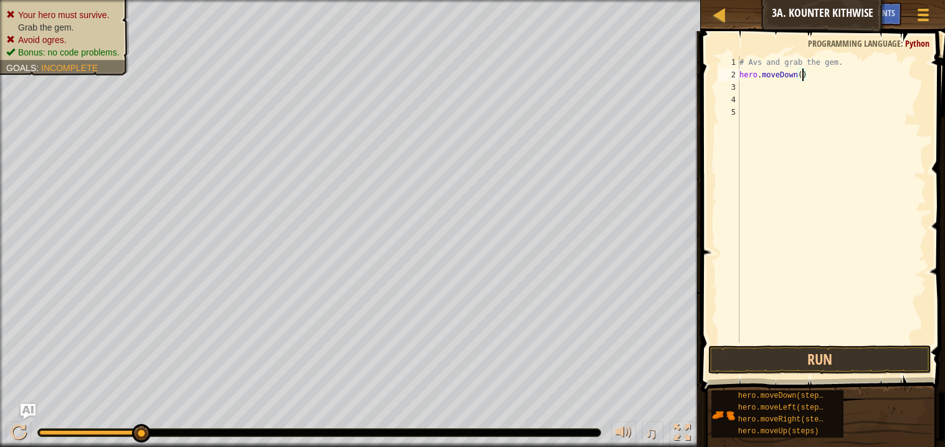
click at [750, 84] on div "# Avs and grab the gem. hero . moveDown ( )" at bounding box center [831, 211] width 189 height 311
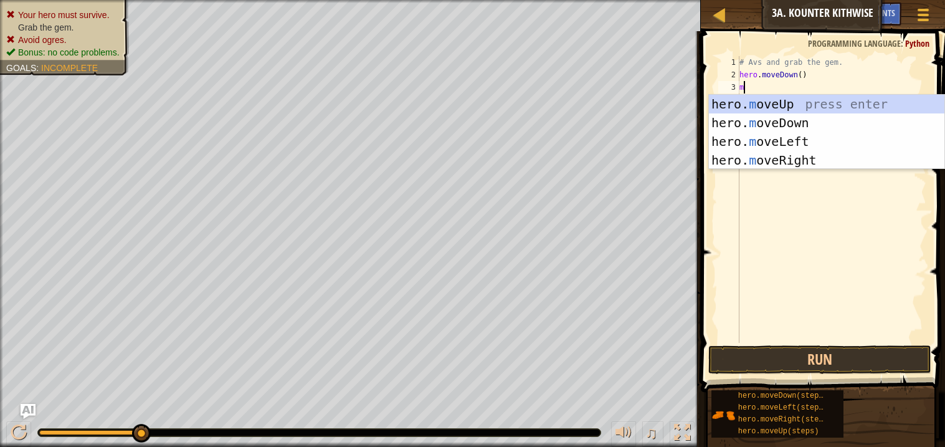
type textarea "mo"
click at [764, 149] on div "hero. mo veUp press enter hero. mo veDown press enter hero. mo veLeft press ent…" at bounding box center [826, 151] width 235 height 112
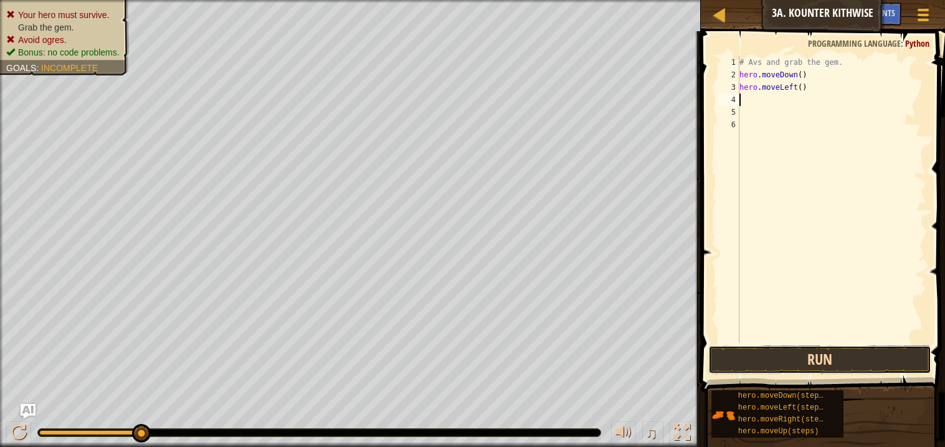
click at [803, 359] on button "Run" at bounding box center [819, 359] width 222 height 29
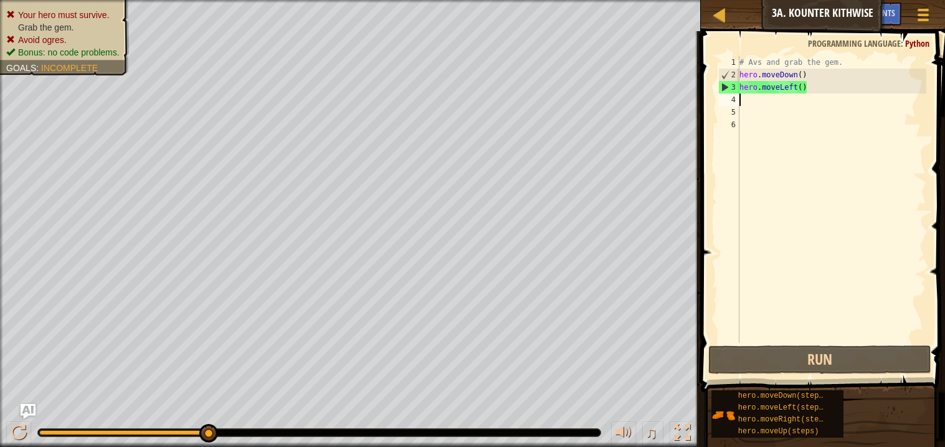
click at [802, 93] on div "# Avs and grab the gem. hero . moveDown ( ) hero . moveLeft ( )" at bounding box center [831, 211] width 189 height 311
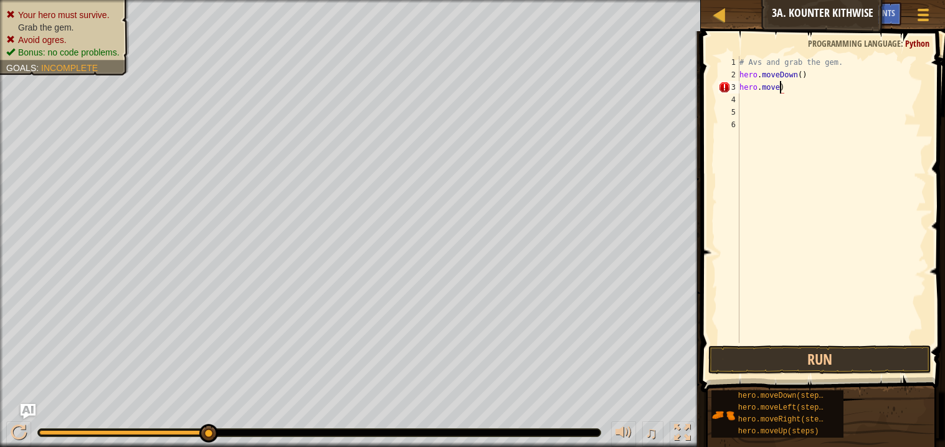
scroll to position [5, 3]
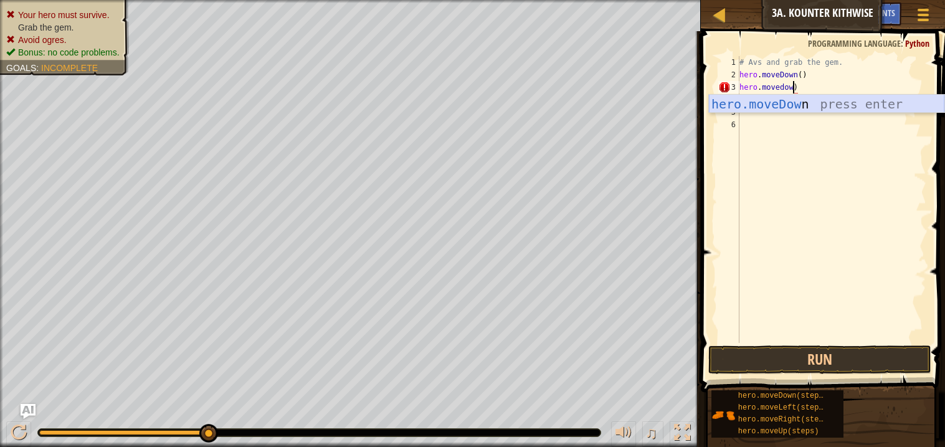
click at [795, 104] on div "hero.moveDow n press enter" at bounding box center [826, 123] width 235 height 56
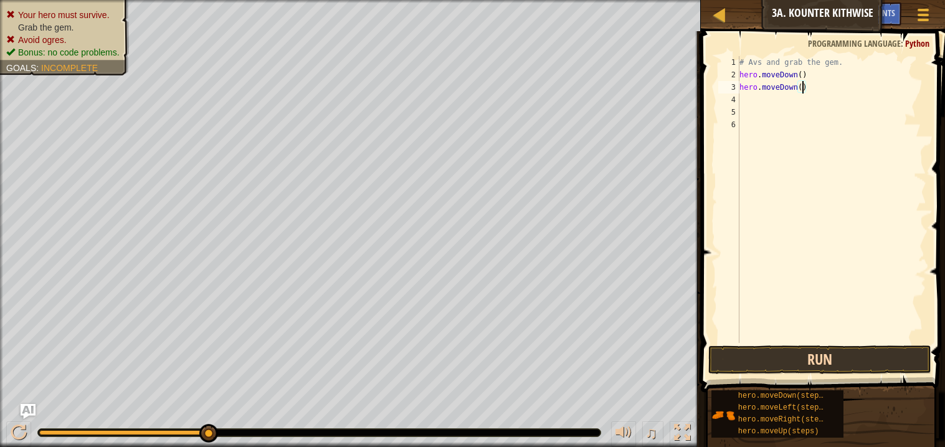
type textarea "hero.moveDown()"
click at [832, 365] on button "Run" at bounding box center [819, 359] width 222 height 29
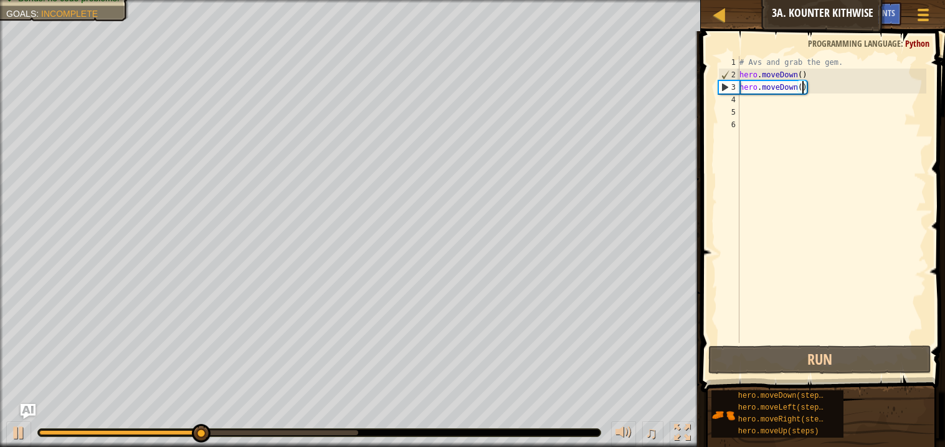
click at [748, 98] on div "# Avs and grab the gem. hero . moveDown ( ) hero . moveDown ( )" at bounding box center [831, 211] width 189 height 311
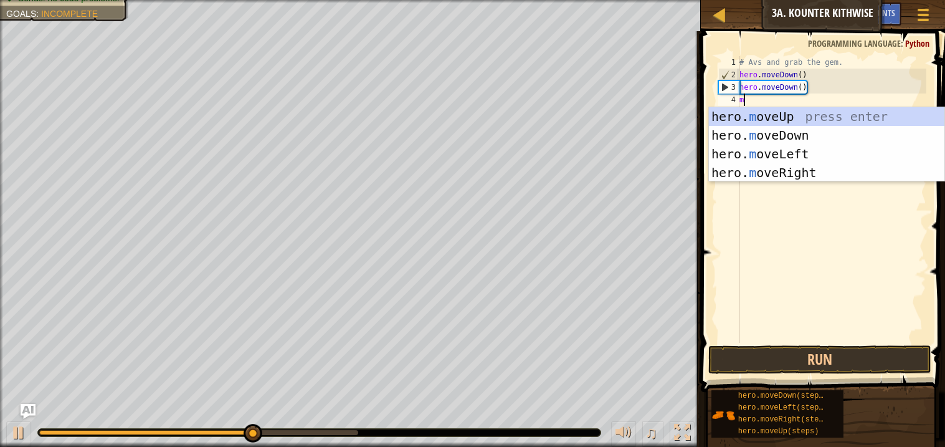
type textarea "mo"
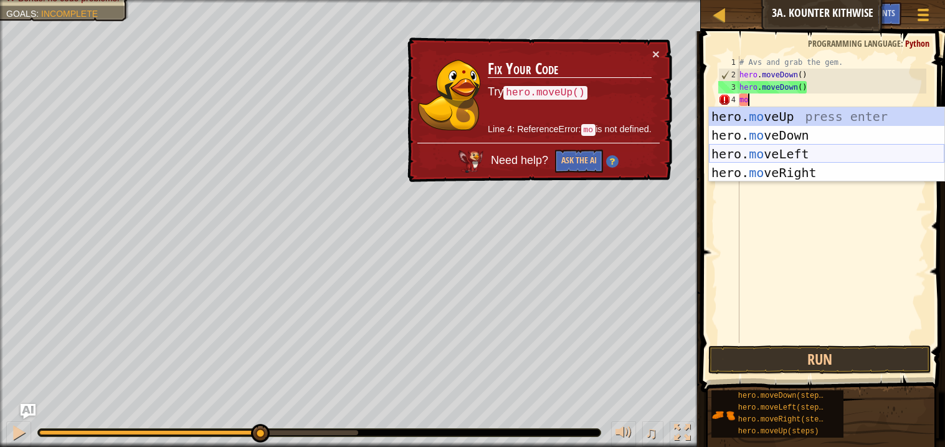
click at [768, 158] on div "hero. mo veUp press enter hero. mo veDown press enter hero. mo veLeft press ent…" at bounding box center [826, 163] width 235 height 112
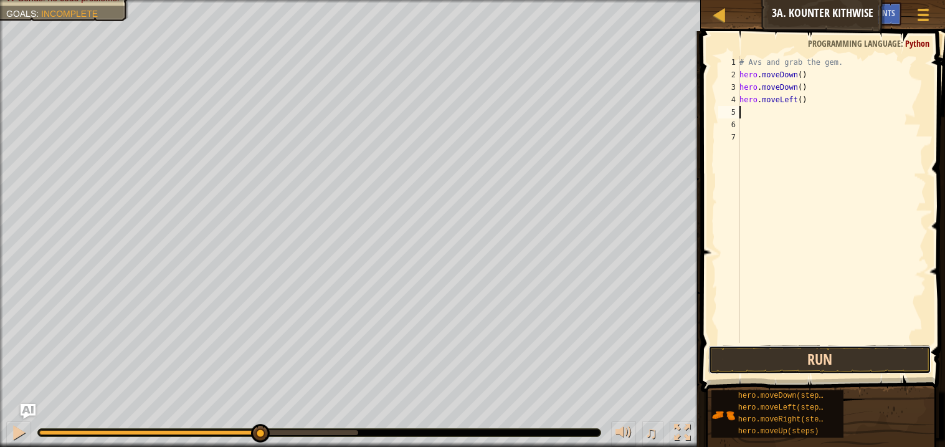
click at [816, 359] on button "Run" at bounding box center [819, 359] width 222 height 29
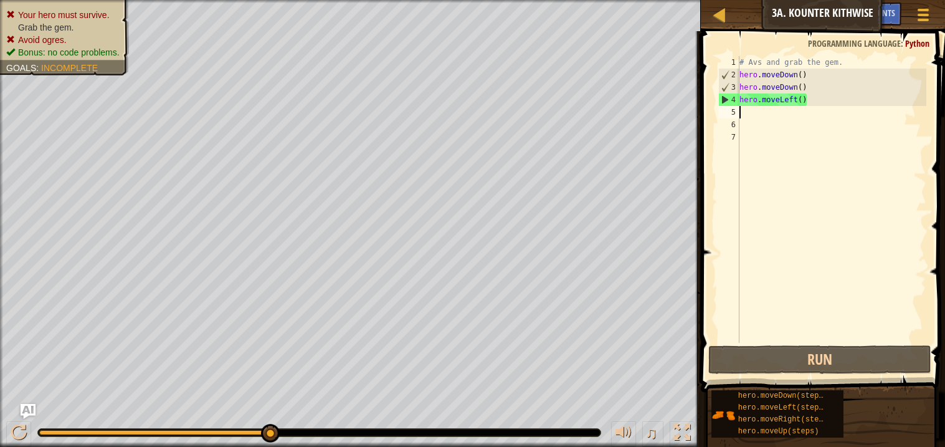
click at [795, 100] on div "# Avs and grab the gem. hero . moveDown ( ) hero . moveDown ( ) hero . moveLeft…" at bounding box center [831, 211] width 189 height 311
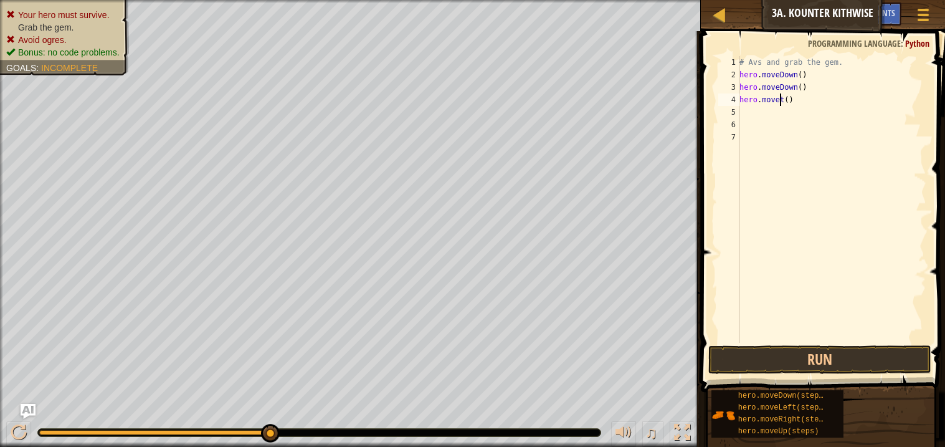
scroll to position [5, 4]
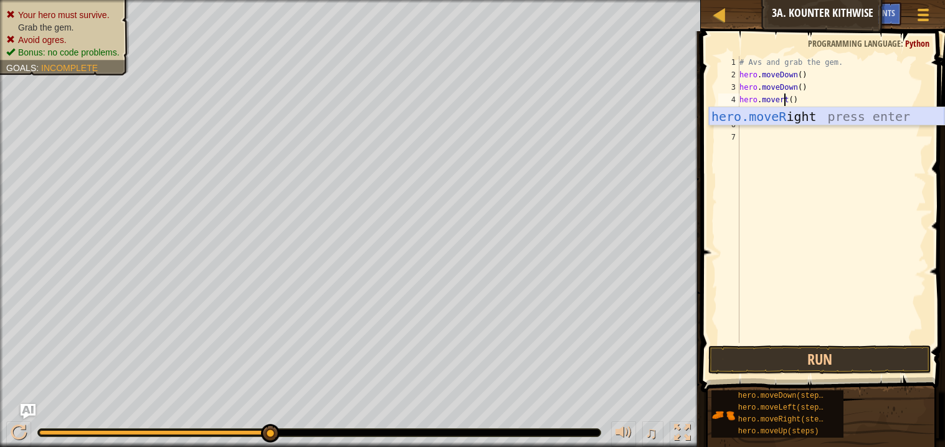
click at [799, 114] on div "hero.moveR ight press enter" at bounding box center [826, 135] width 235 height 56
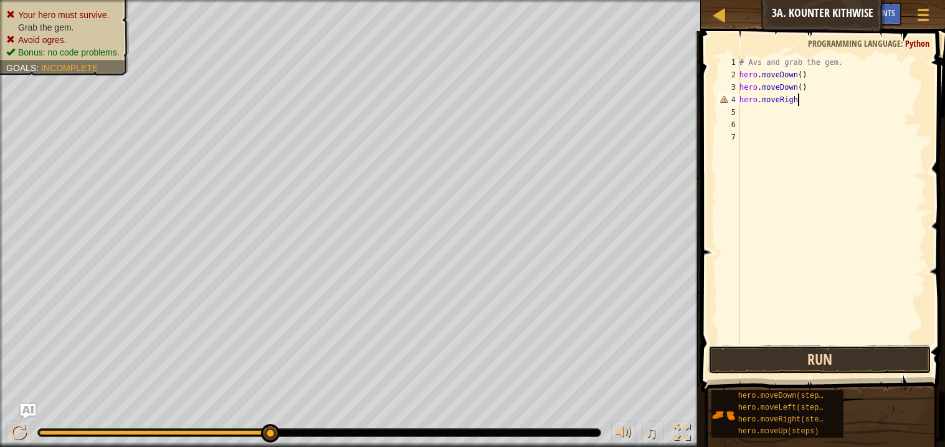
click at [815, 357] on button "Run" at bounding box center [819, 359] width 222 height 29
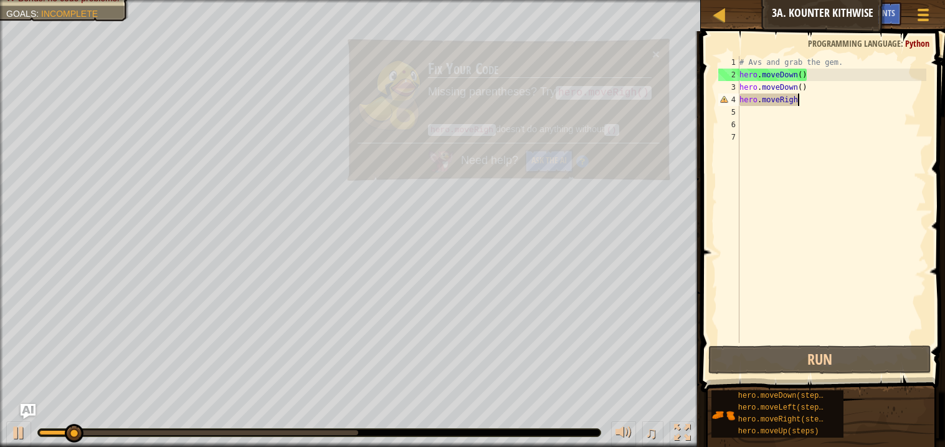
type textarea "hero.moveRight"
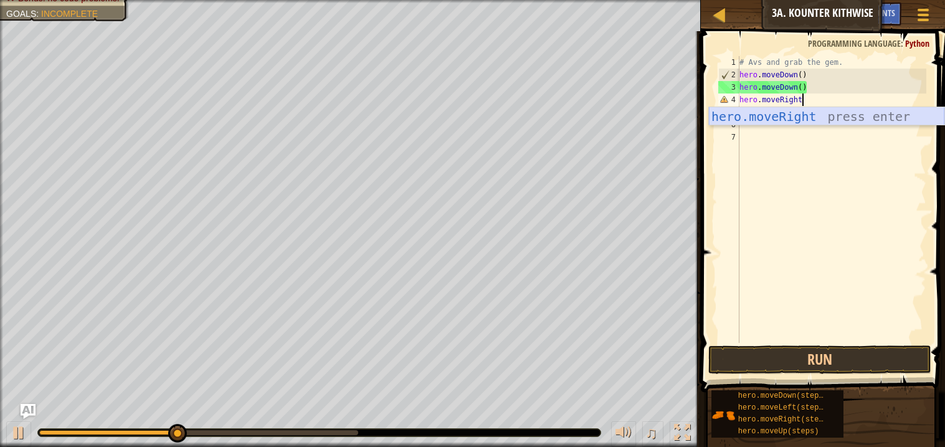
click at [816, 111] on div "hero.moveRight press enter" at bounding box center [826, 135] width 235 height 56
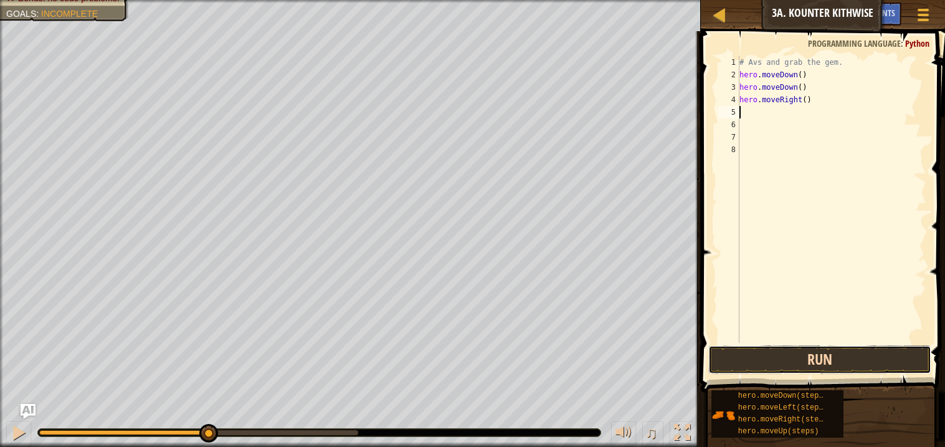
click at [804, 356] on button "Run" at bounding box center [819, 359] width 222 height 29
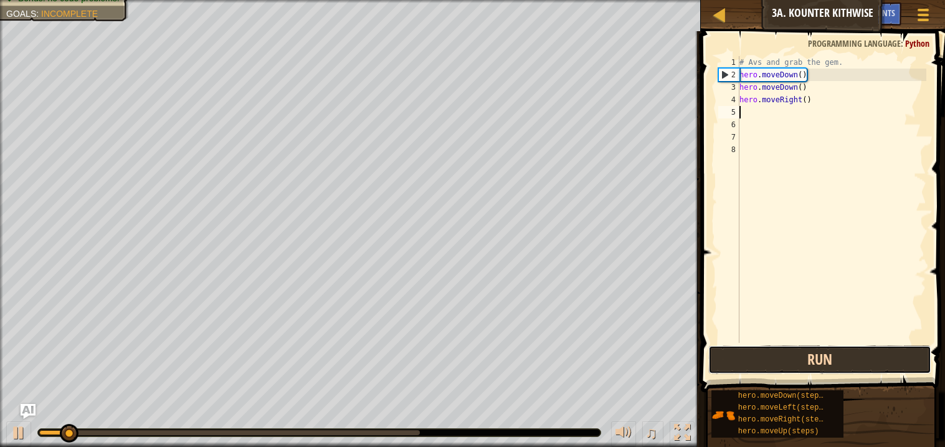
click at [804, 356] on button "Run" at bounding box center [819, 359] width 222 height 29
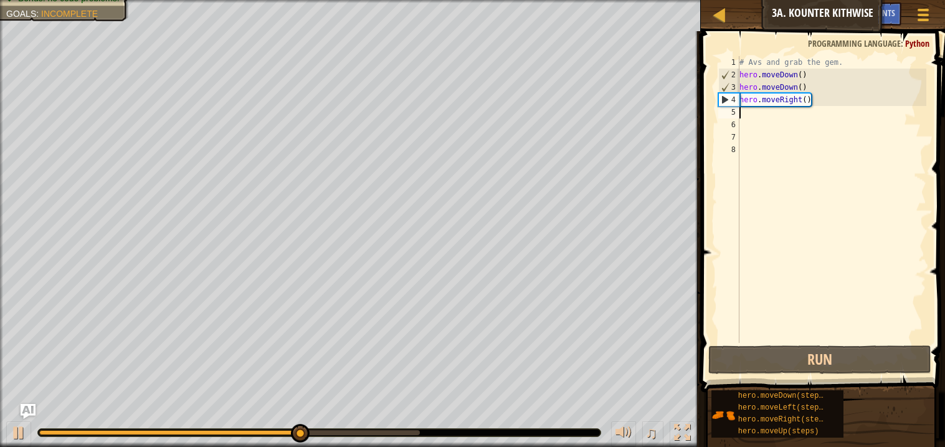
type textarea "m"
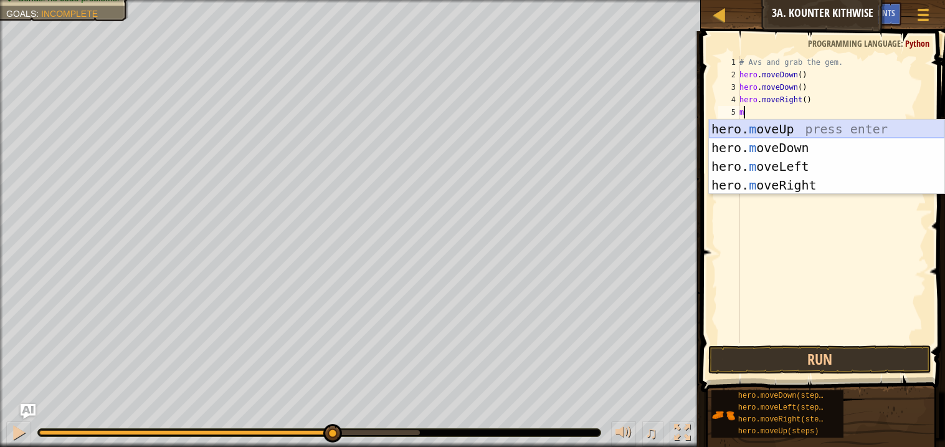
click at [774, 123] on div "hero. m oveUp press enter hero. m oveDown press enter hero. m oveLeft press ent…" at bounding box center [826, 176] width 235 height 112
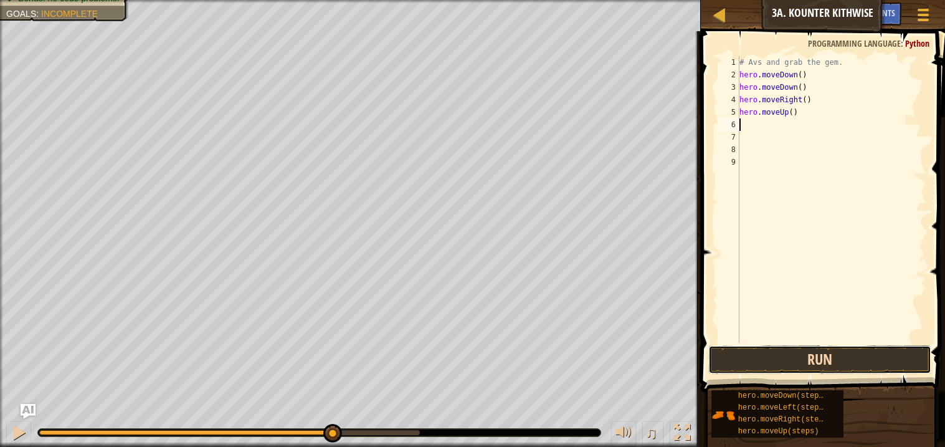
click at [804, 348] on button "Run" at bounding box center [819, 359] width 222 height 29
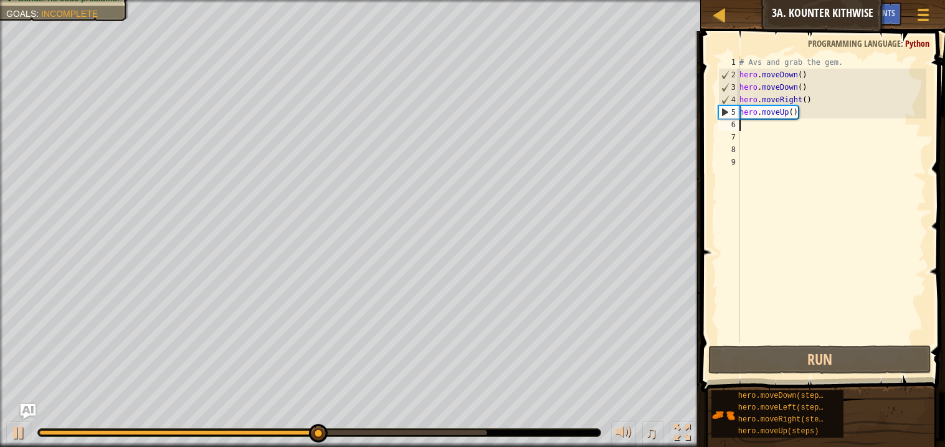
click at [758, 130] on div "# Avs and grab the gem. hero . moveDown ( ) hero . moveDown ( ) hero . moveRigh…" at bounding box center [831, 211] width 189 height 311
type textarea "m"
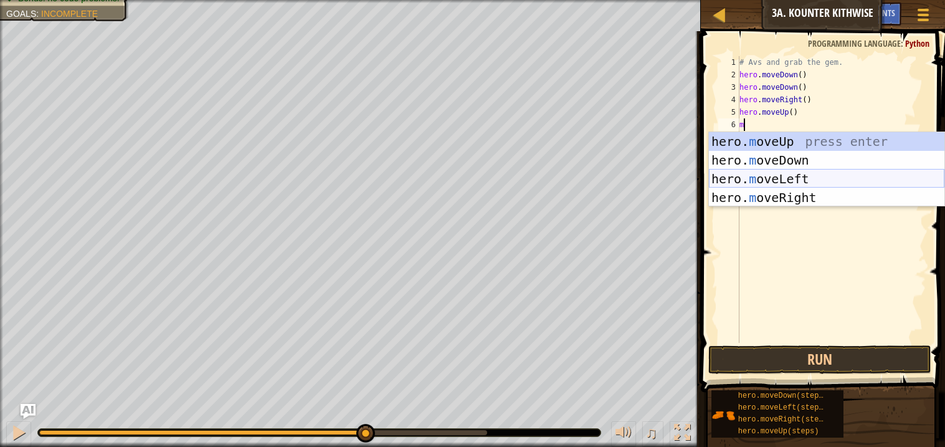
click at [787, 174] on div "hero. m oveUp press enter hero. m oveDown press enter hero. m oveLeft press ent…" at bounding box center [826, 188] width 235 height 112
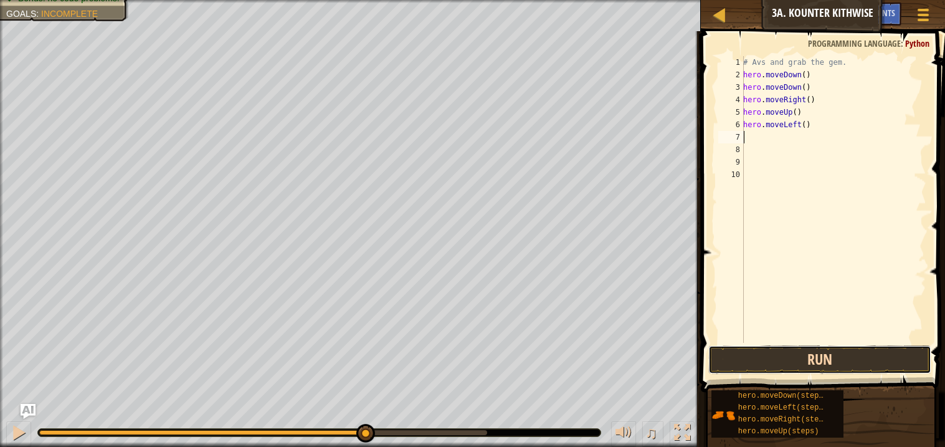
click at [808, 358] on button "Run" at bounding box center [819, 359] width 222 height 29
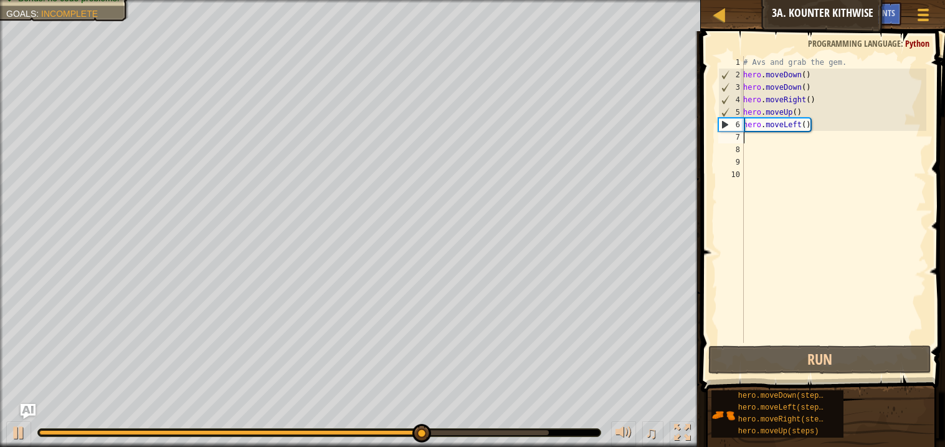
click at [800, 126] on div "# Avs and grab the gem. hero . moveDown ( ) hero . moveDown ( ) hero . moveRigh…" at bounding box center [834, 211] width 186 height 311
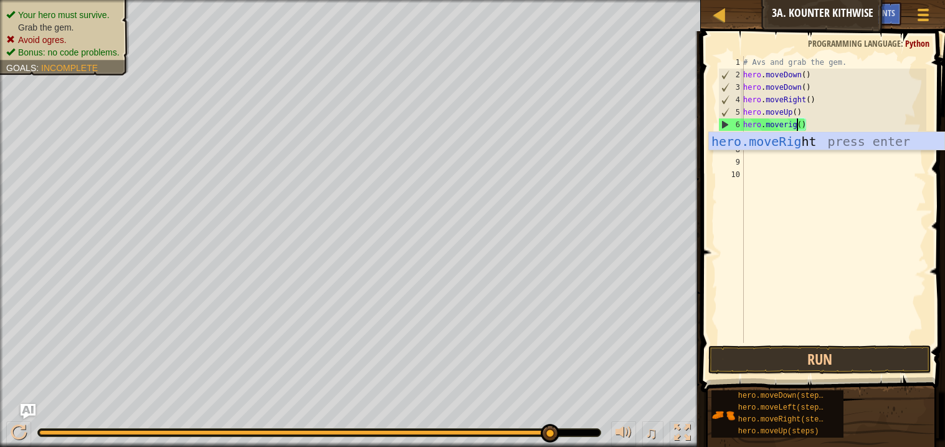
scroll to position [5, 4]
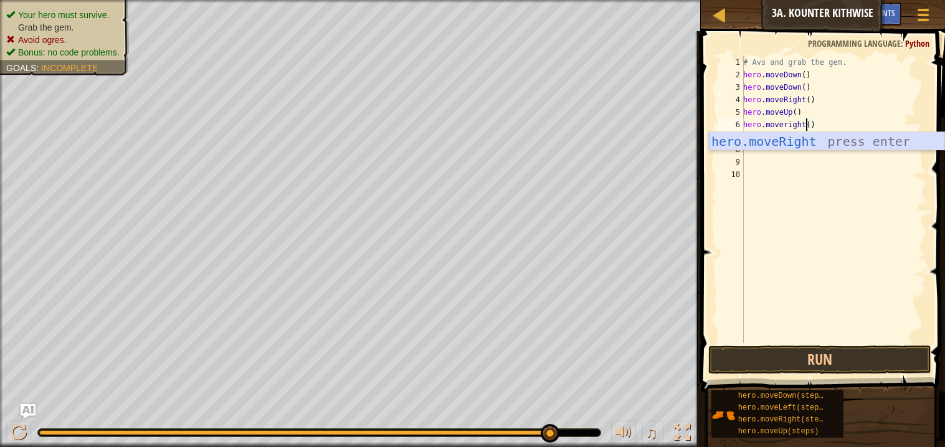
click at [841, 146] on div "hero.moveRight press enter" at bounding box center [826, 160] width 235 height 56
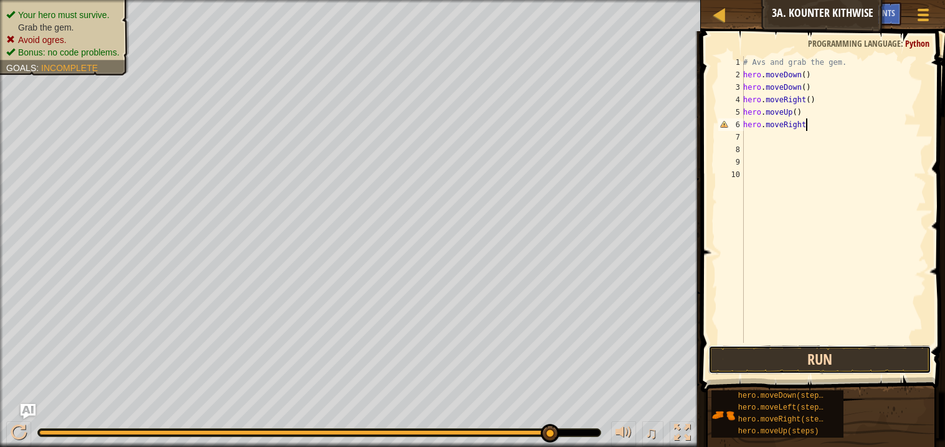
click at [815, 368] on button "Run" at bounding box center [819, 359] width 222 height 29
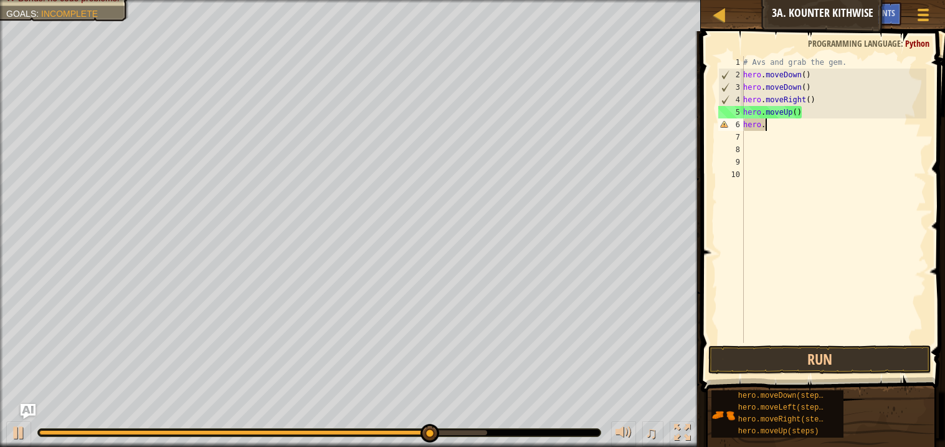
scroll to position [5, 1]
type textarea "h"
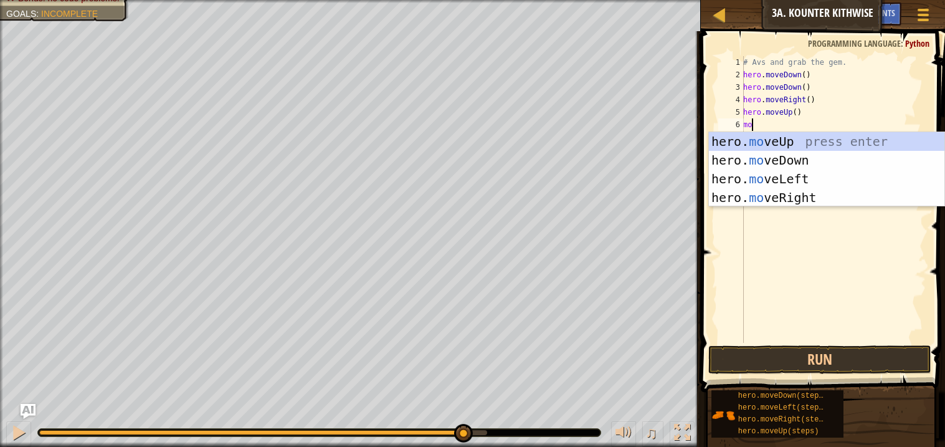
type textarea "mov"
click at [780, 202] on div "hero. mov eUp press enter hero. mov eDown press enter hero. mov eLeft press ent…" at bounding box center [826, 188] width 235 height 112
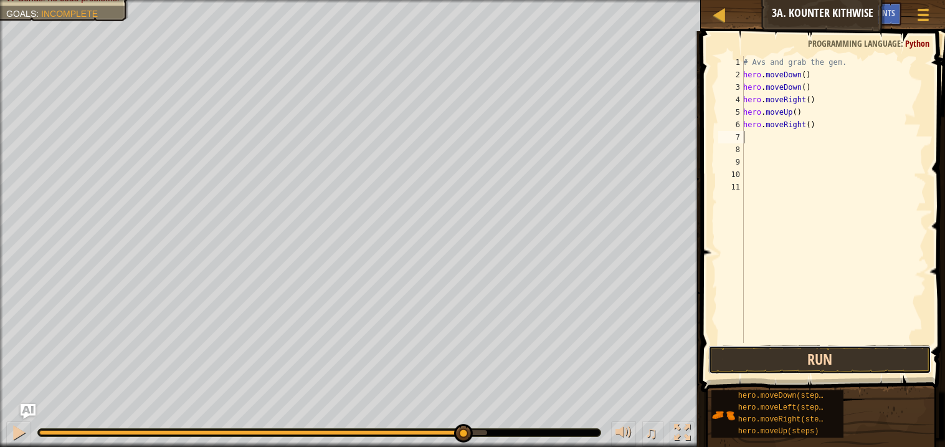
click at [822, 353] on button "Run" at bounding box center [819, 359] width 222 height 29
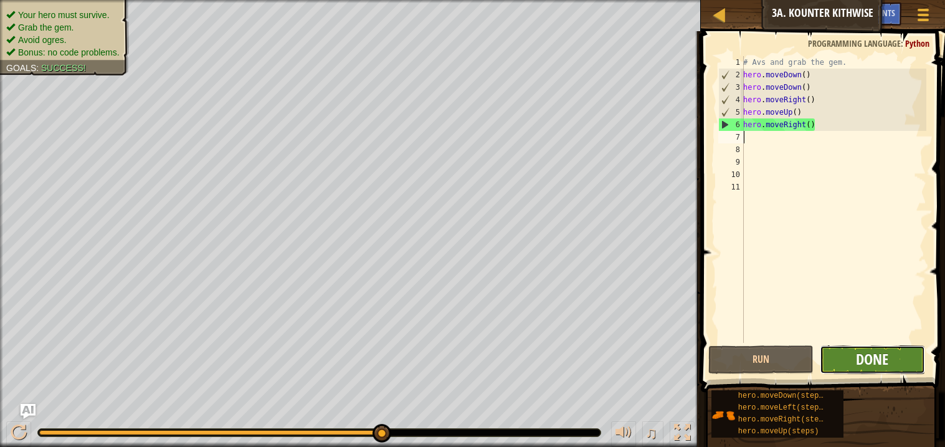
click at [858, 353] on span "Done" at bounding box center [872, 359] width 32 height 20
